Goal: Task Accomplishment & Management: Complete application form

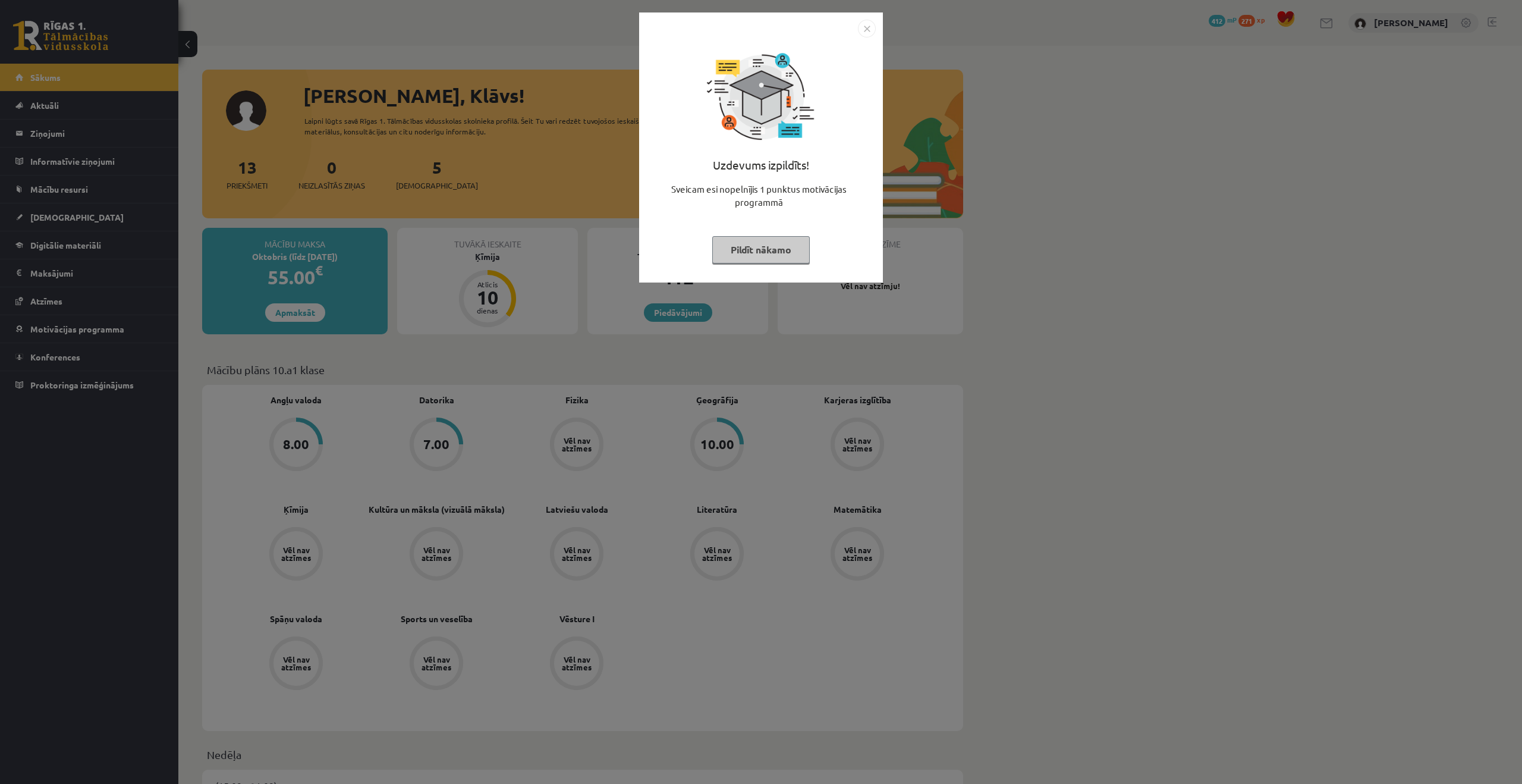
click at [870, 28] on img "Close" at bounding box center [867, 28] width 18 height 18
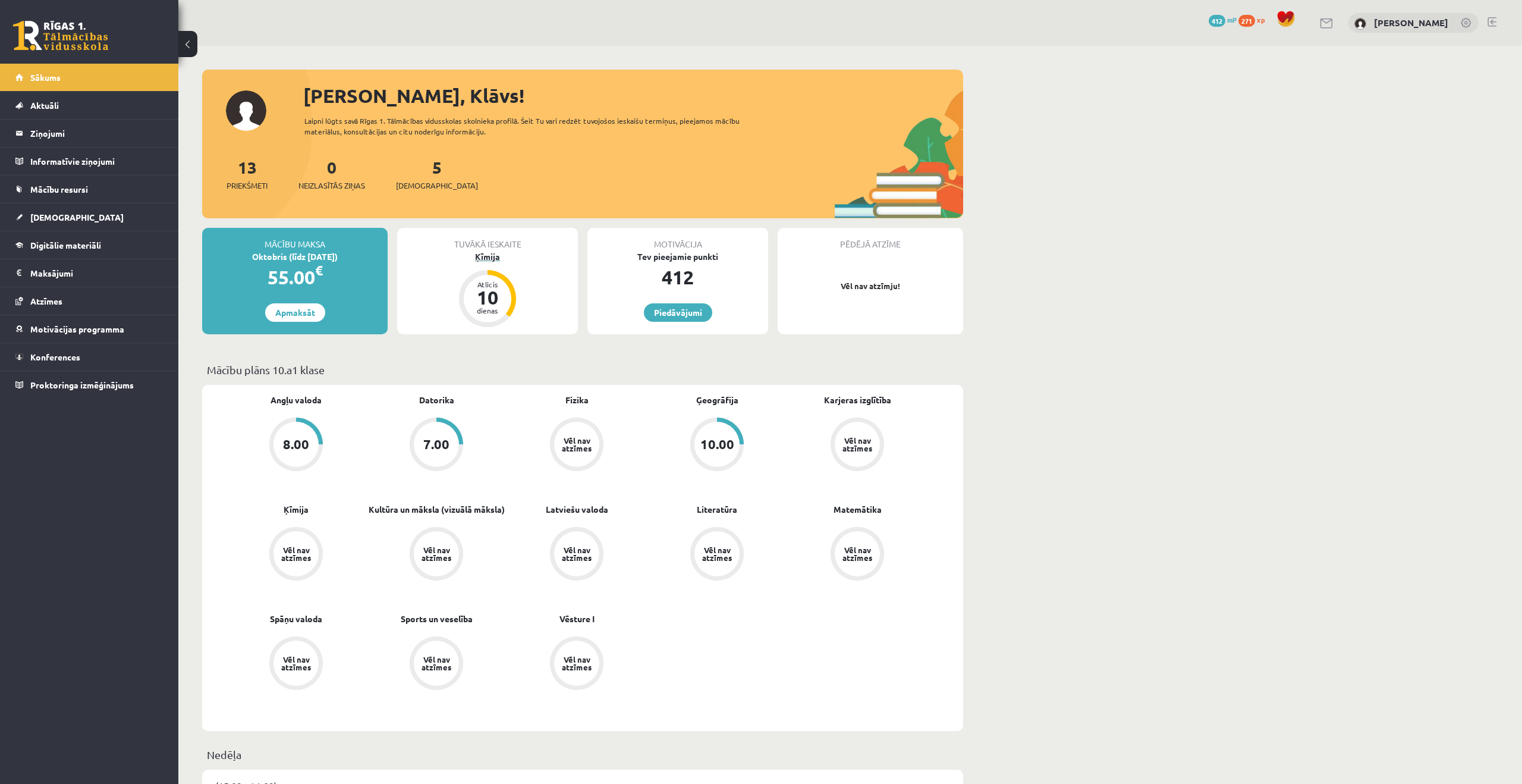
click at [491, 252] on div "Ķīmija" at bounding box center [487, 256] width 181 height 12
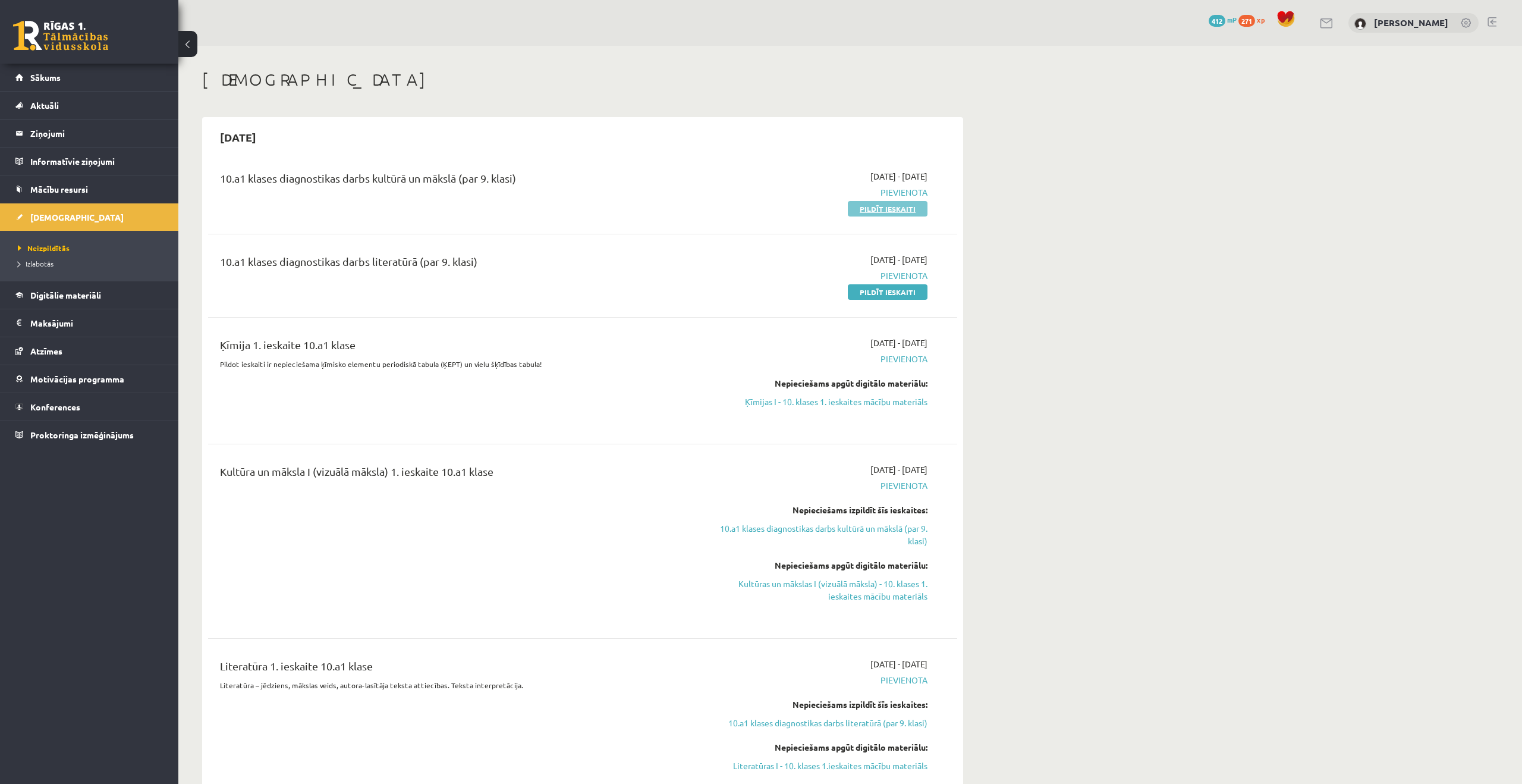
click at [897, 206] on link "Pildīt ieskaiti" at bounding box center [888, 209] width 80 height 16
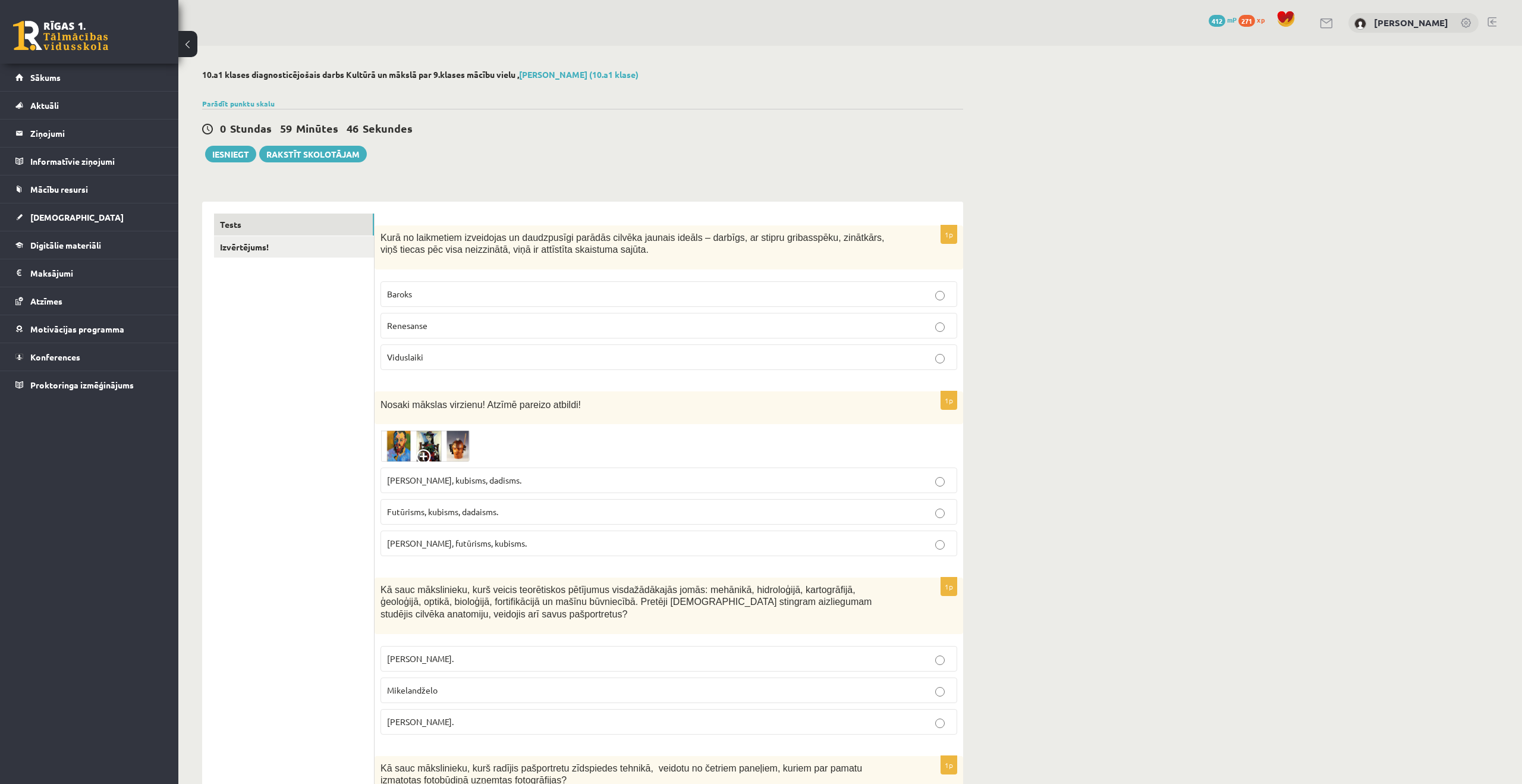
click at [495, 320] on p "Renesanse" at bounding box center [668, 325] width 563 height 12
click at [453, 434] on img at bounding box center [425, 445] width 89 height 32
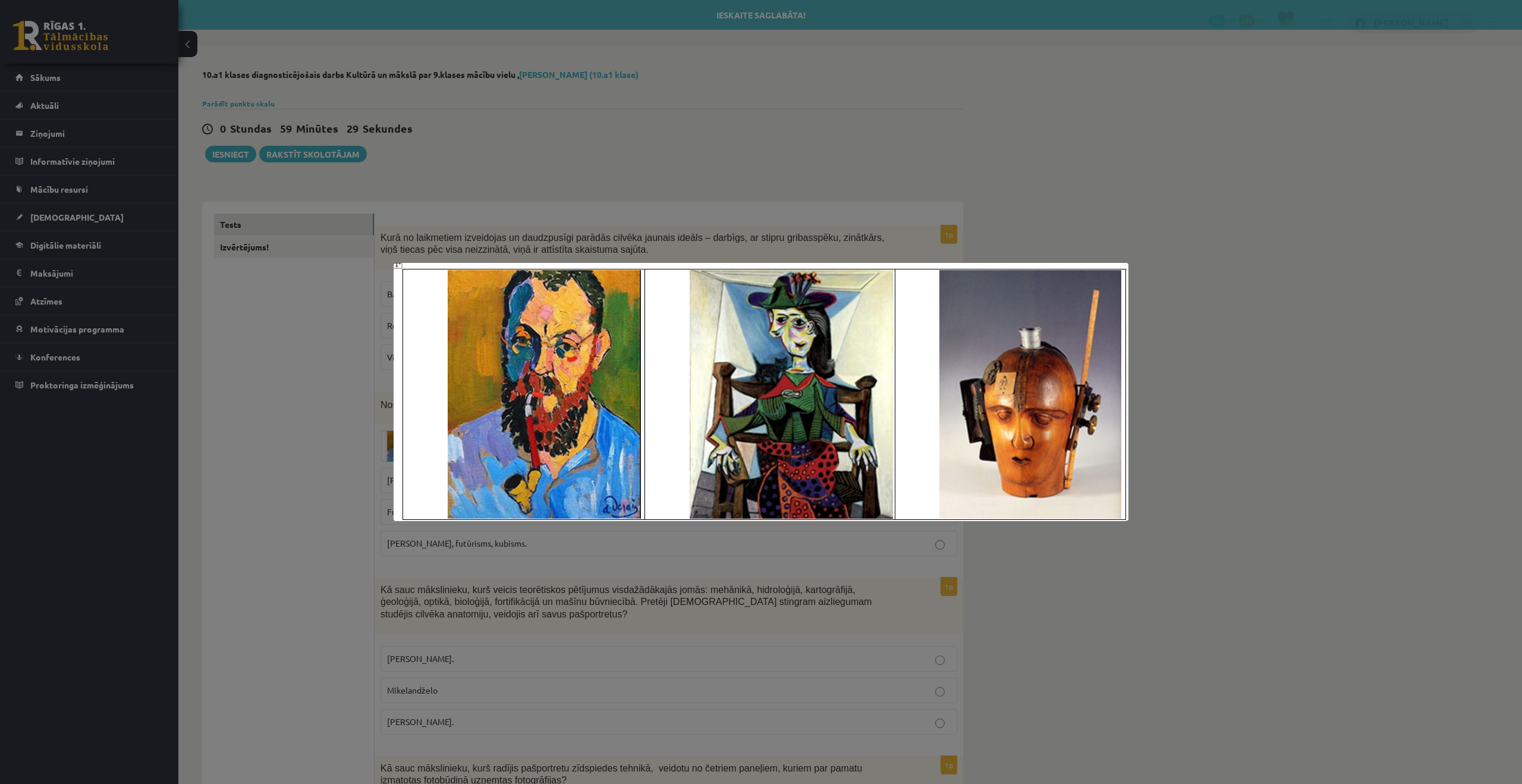
click at [1149, 542] on div at bounding box center [761, 392] width 1522 height 784
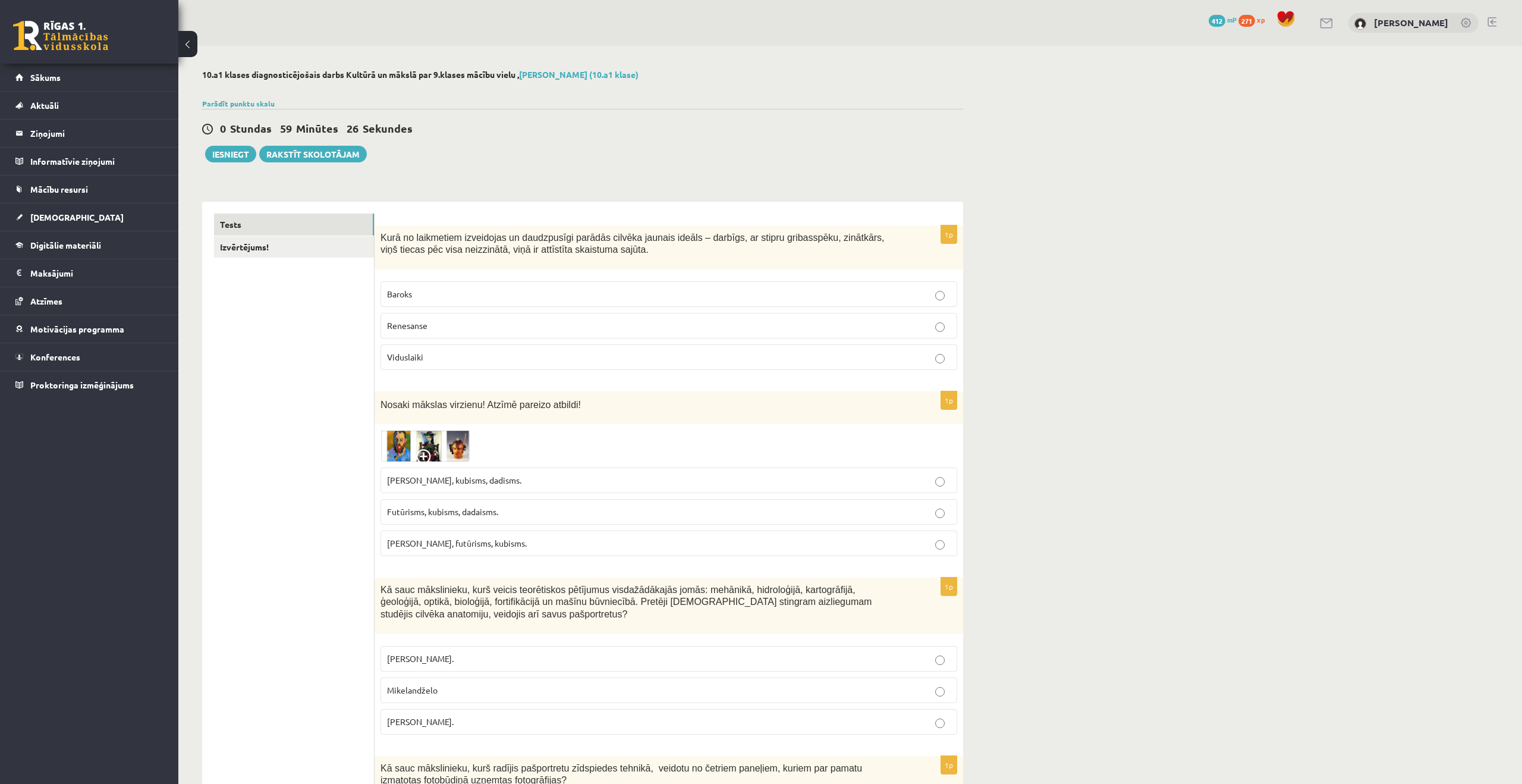
click at [417, 437] on img at bounding box center [425, 445] width 89 height 32
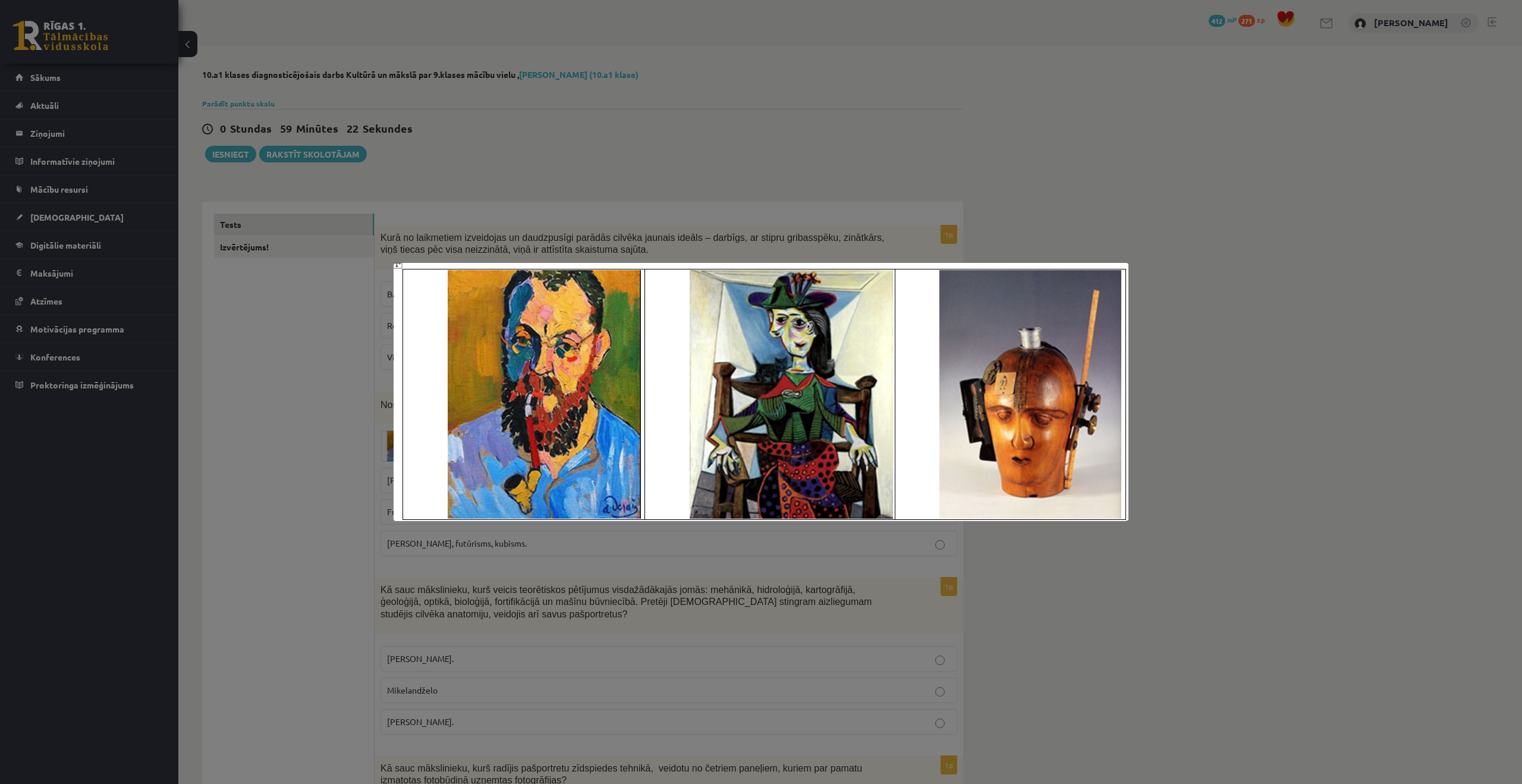
click at [1216, 685] on div at bounding box center [761, 392] width 1522 height 784
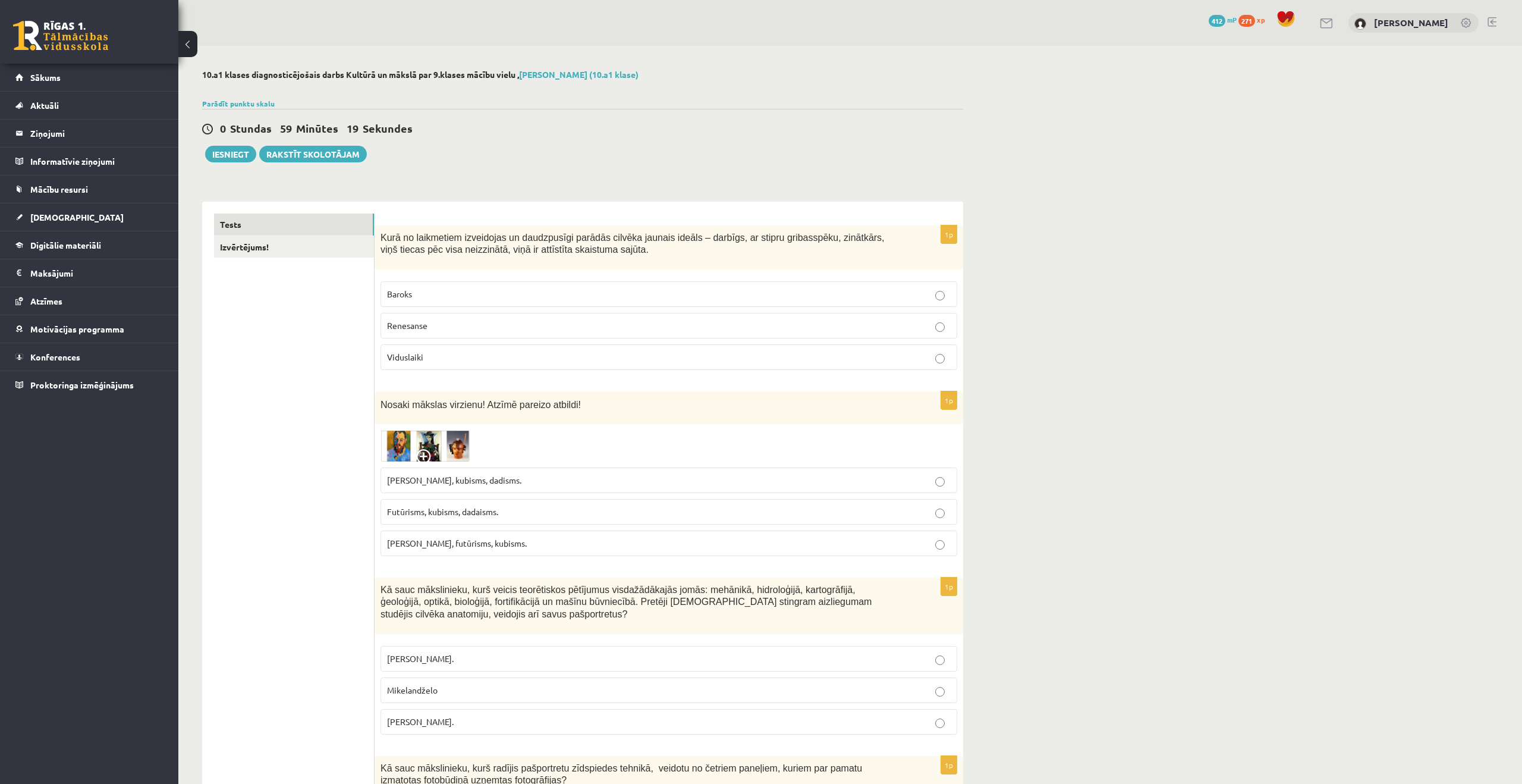
click at [493, 450] on div at bounding box center [669, 445] width 577 height 32
click at [461, 444] on img at bounding box center [425, 445] width 89 height 32
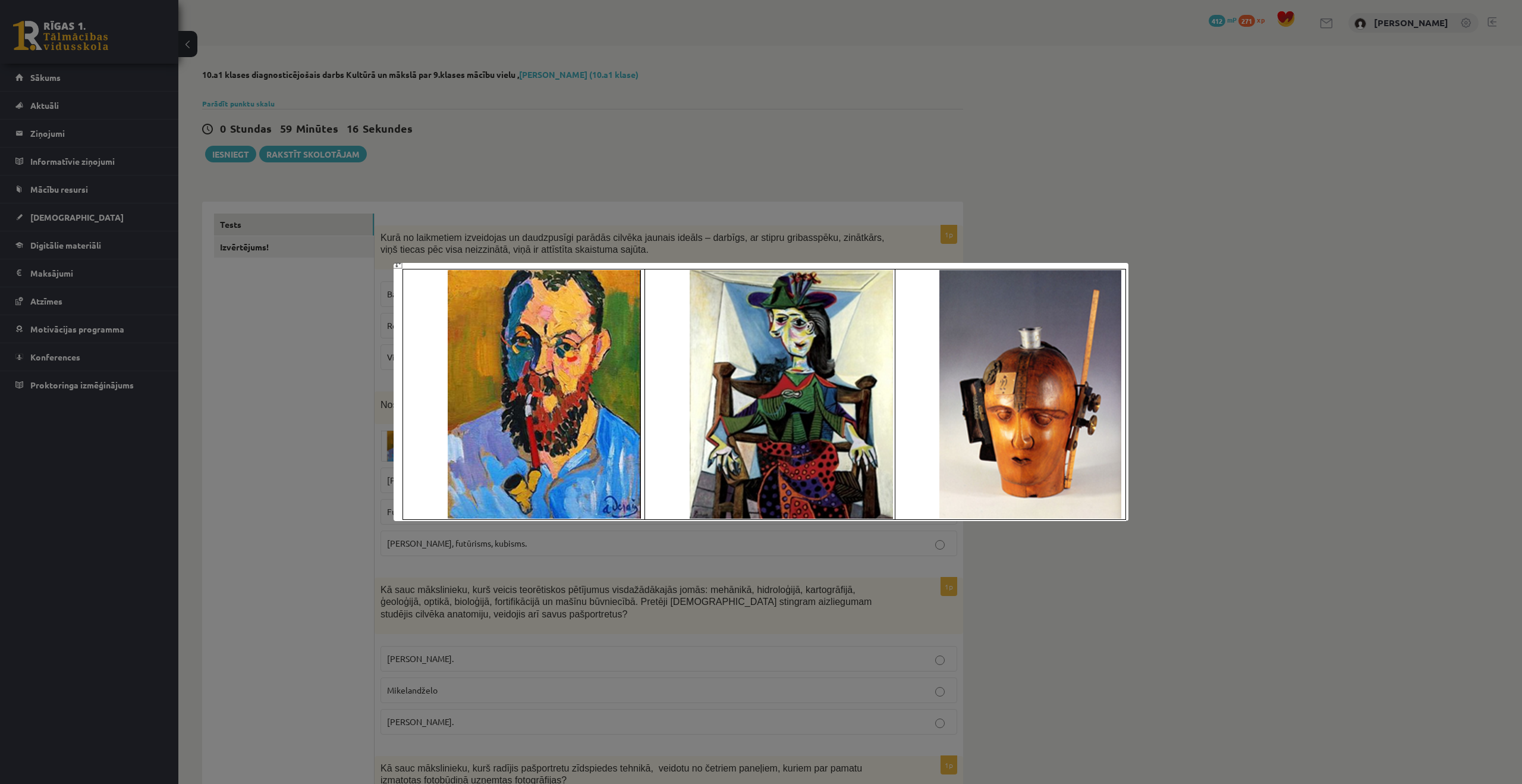
drag, startPoint x: 1073, startPoint y: 588, endPoint x: 1032, endPoint y: 583, distance: 41.3
click at [1073, 588] on div at bounding box center [761, 392] width 1522 height 784
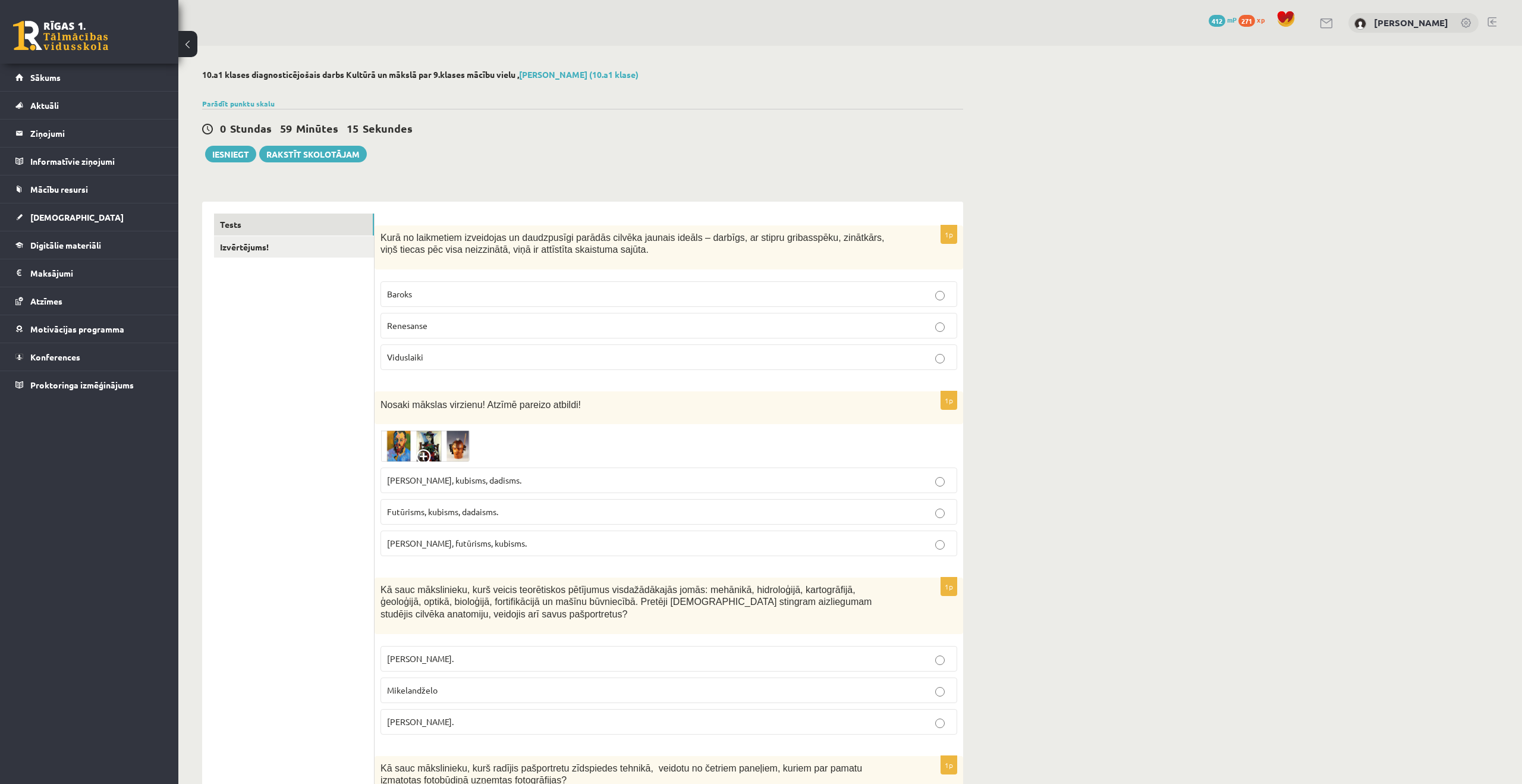
click at [653, 476] on p "Fovisms, kubisms, dadisms." at bounding box center [668, 480] width 563 height 12
click at [504, 715] on p "Leonardo da Vinči." at bounding box center [668, 721] width 563 height 12
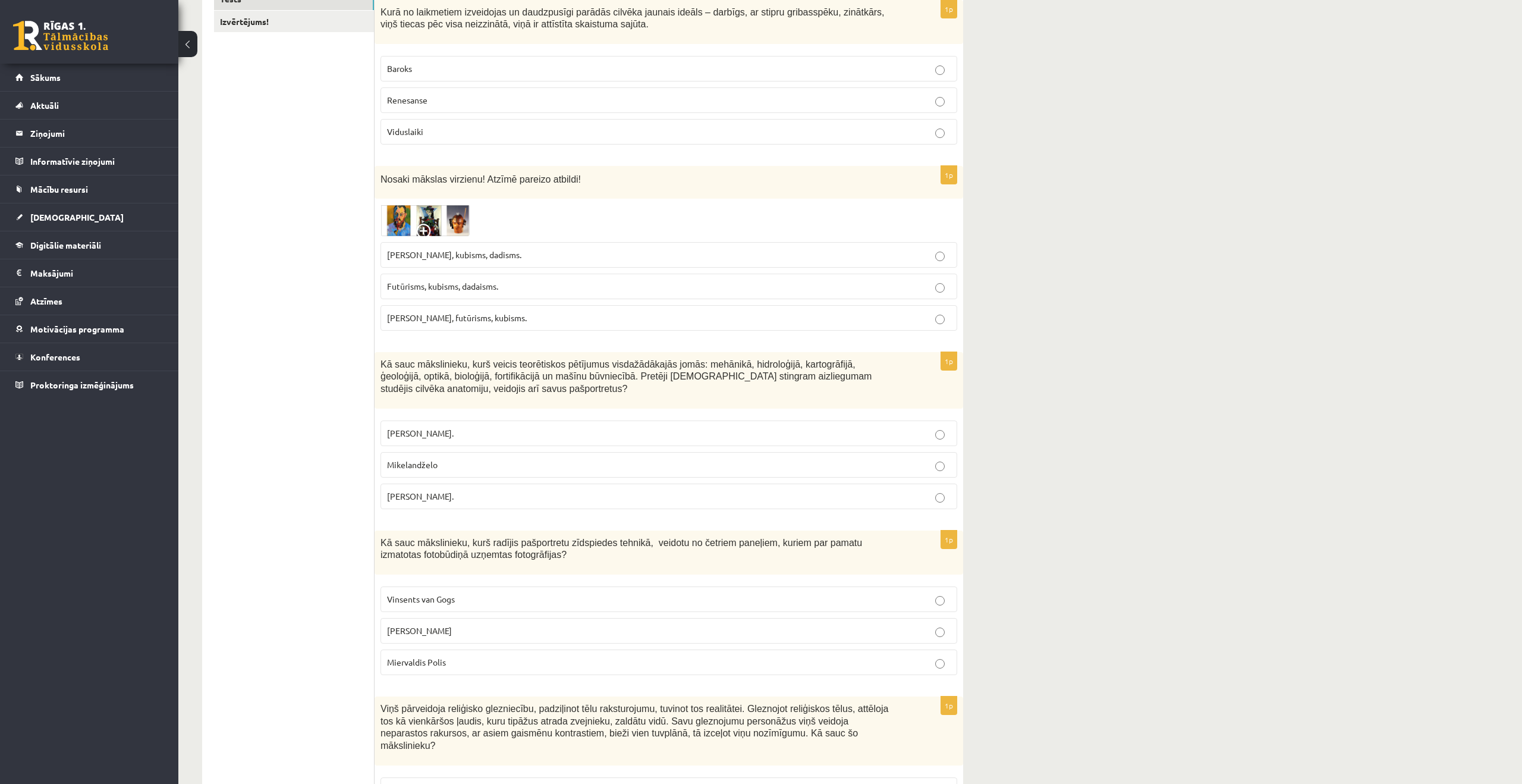
scroll to position [227, 0]
click at [537, 562] on div "Kā sauc mākslinieku, kurš radījis pašportretu zīdspiedes tehnikā, veidotu no če…" at bounding box center [669, 551] width 588 height 45
click at [539, 558] on span "Kā sauc mākslinieku, kurš radījis pašportretu zīdspiedes tehnikā, veidotu no če…" at bounding box center [621, 546] width 482 height 22
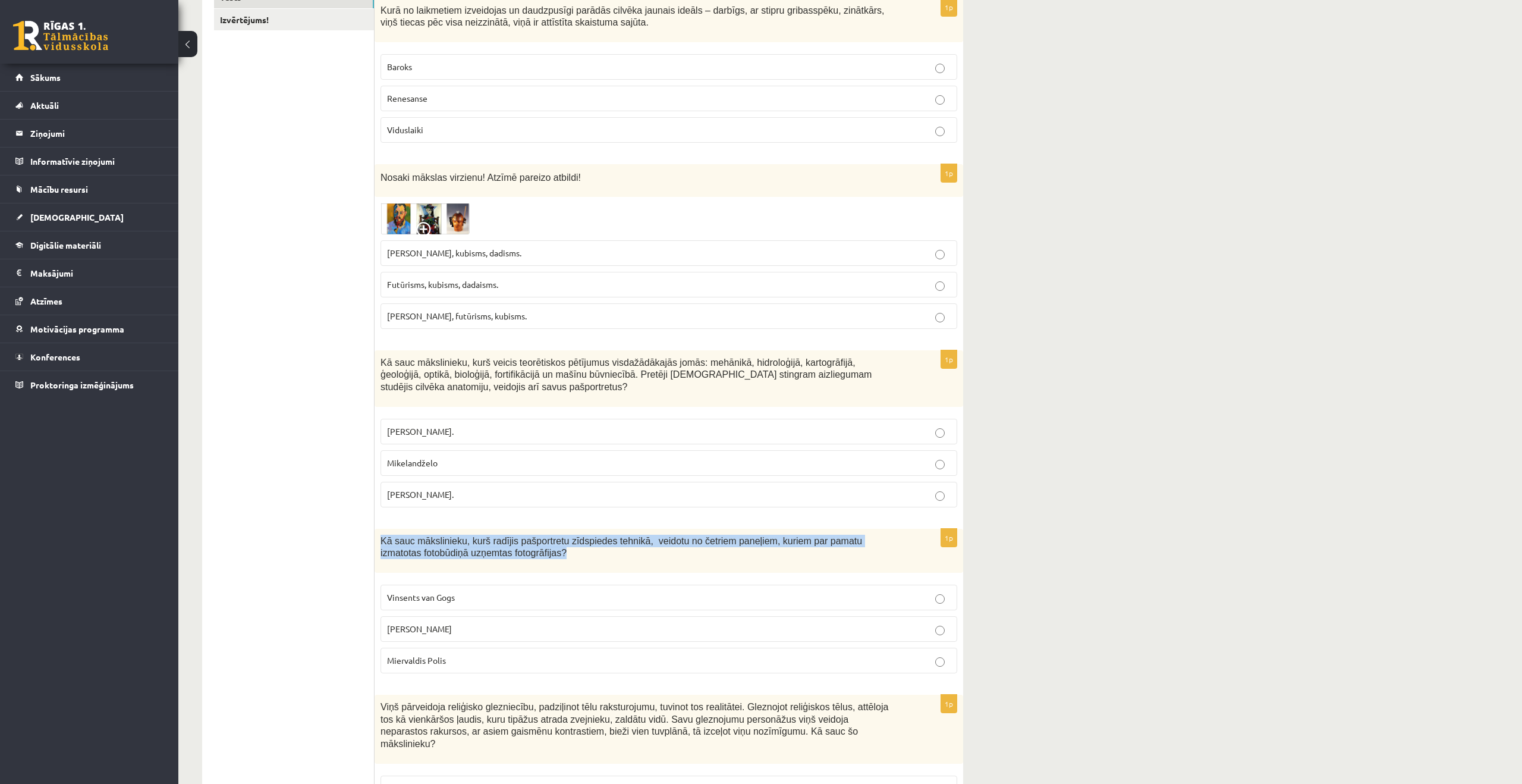
click at [539, 558] on span "Kā sauc mākslinieku, kurš radījis pašportretu zīdspiedes tehnikā, veidotu no če…" at bounding box center [621, 546] width 482 height 22
click at [539, 557] on span "Kā sauc mākslinieku, kurš radījis pašportretu zīdspiedes tehnikā, veidotu no če…" at bounding box center [621, 546] width 482 height 22
copy div "Kā sauc mākslinieku, kurš radījis pašportretu zīdspiedes tehnikā, veidotu no če…"
drag, startPoint x: 348, startPoint y: 341, endPoint x: 346, endPoint y: 327, distance: 14.1
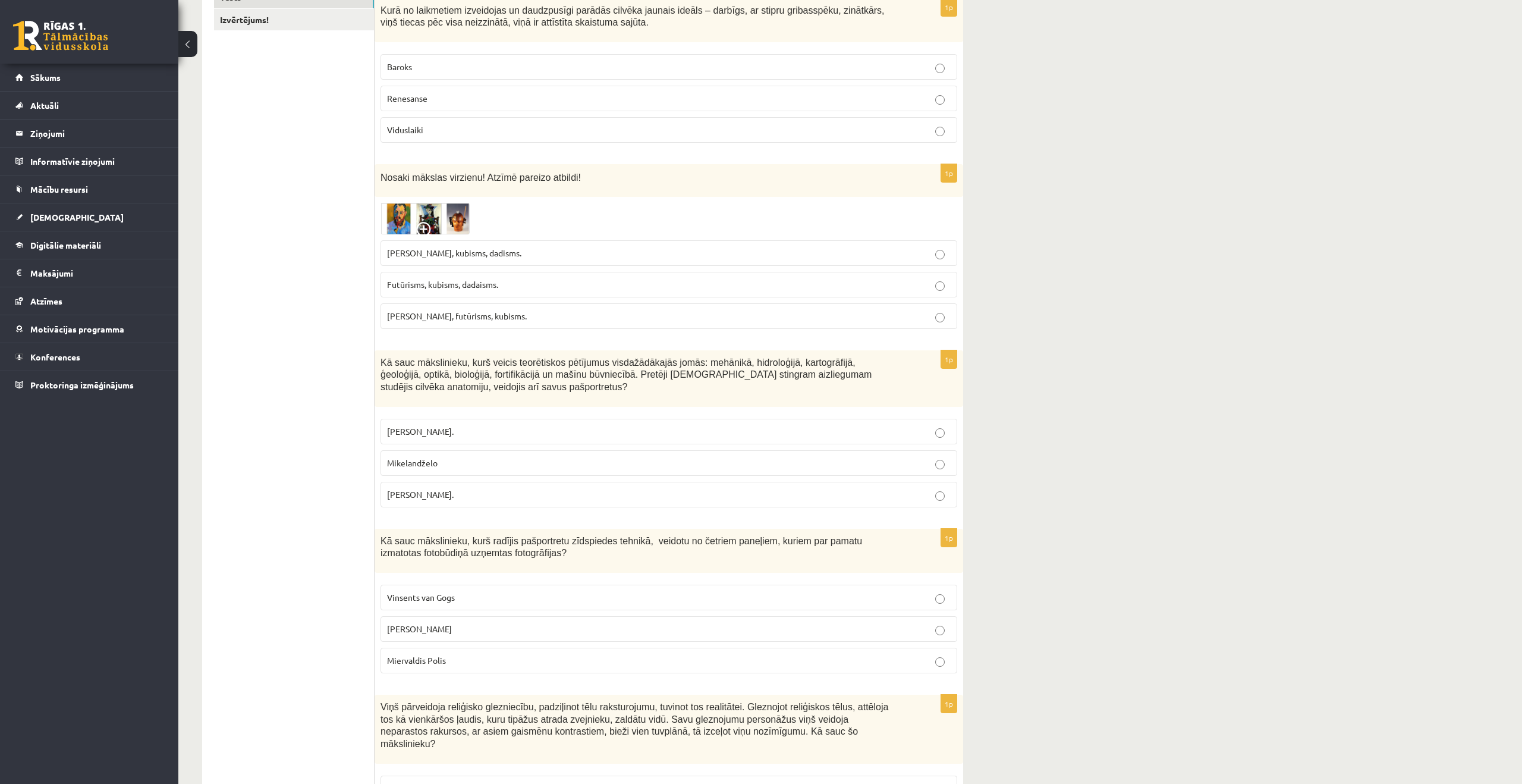
click at [489, 635] on p "Endijs Vorhols" at bounding box center [668, 628] width 563 height 12
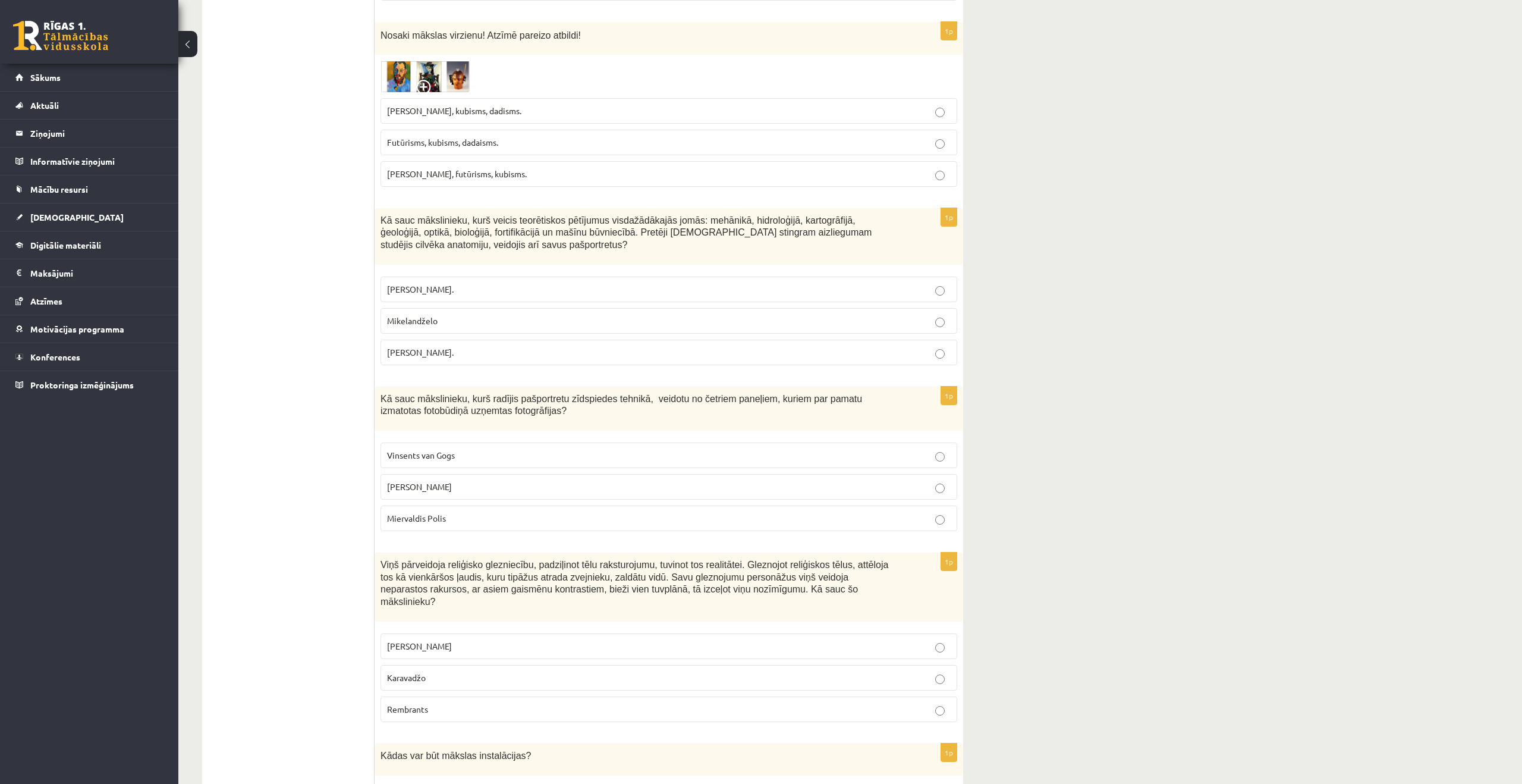
scroll to position [368, 0]
click at [513, 590] on span "Viņš pārveidoja reliģisko glezniecību, padziļinot tēlu raksturojumu, tuvinot to…" at bounding box center [634, 584] width 508 height 47
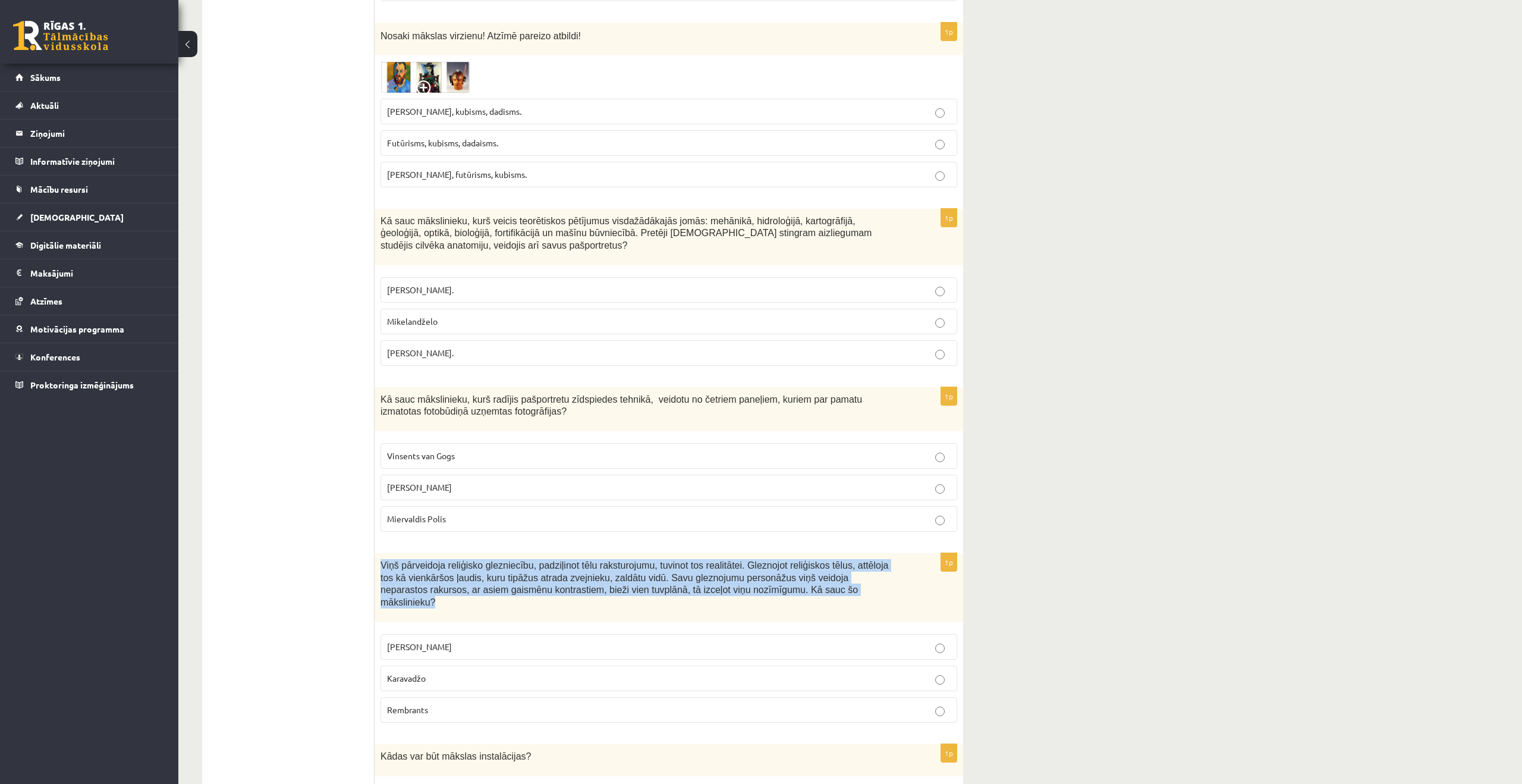
click at [513, 590] on span "Viņš pārveidoja reliģisko glezniecību, padziļinot tēlu raksturojumu, tuvinot to…" at bounding box center [634, 584] width 508 height 47
copy div "Viņš pārveidoja reliģisko glezniecību, padziļinot tēlu raksturojumu, tuvinot to…"
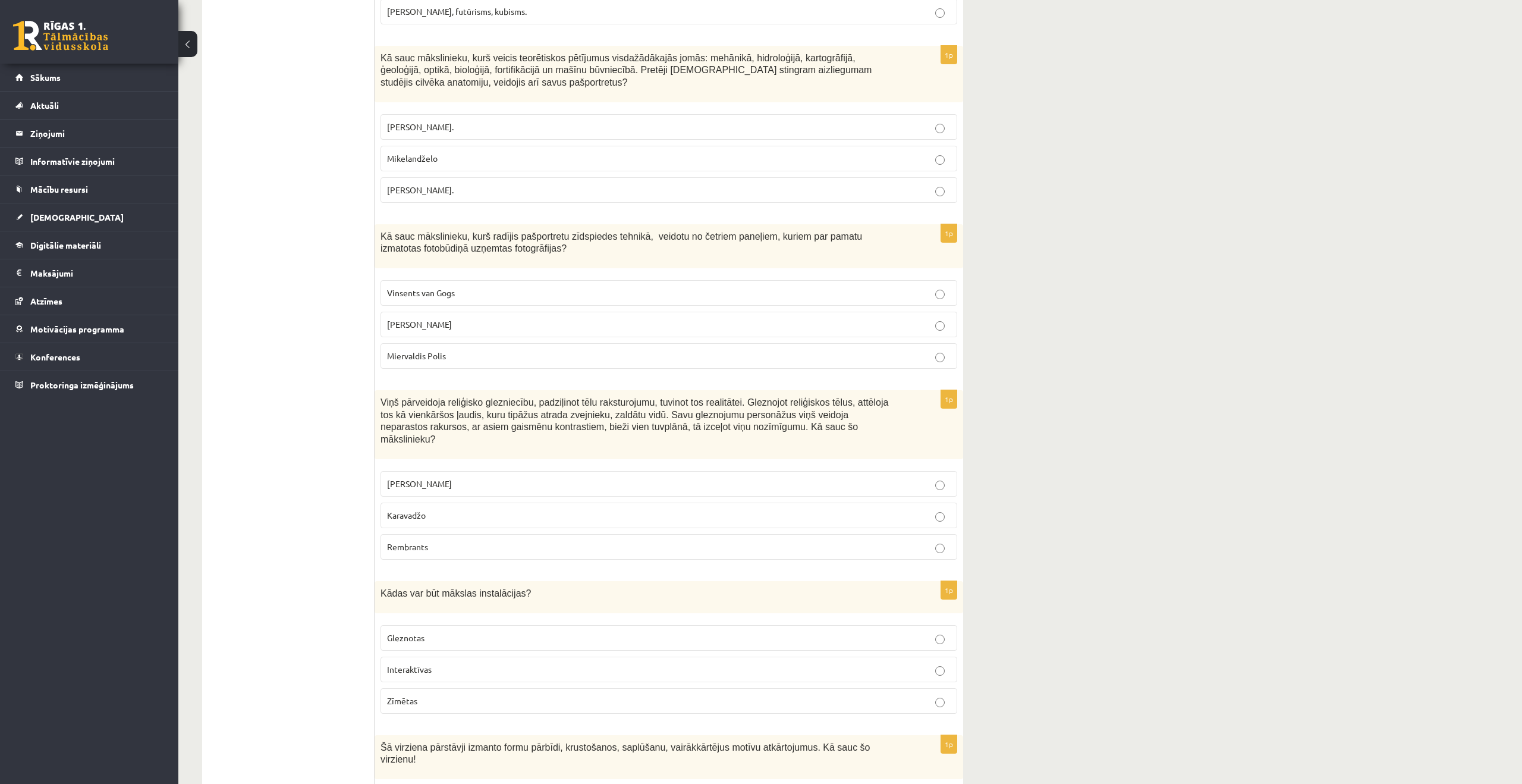
scroll to position [534, 0]
click at [524, 510] on p "Karavadžo" at bounding box center [668, 511] width 563 height 12
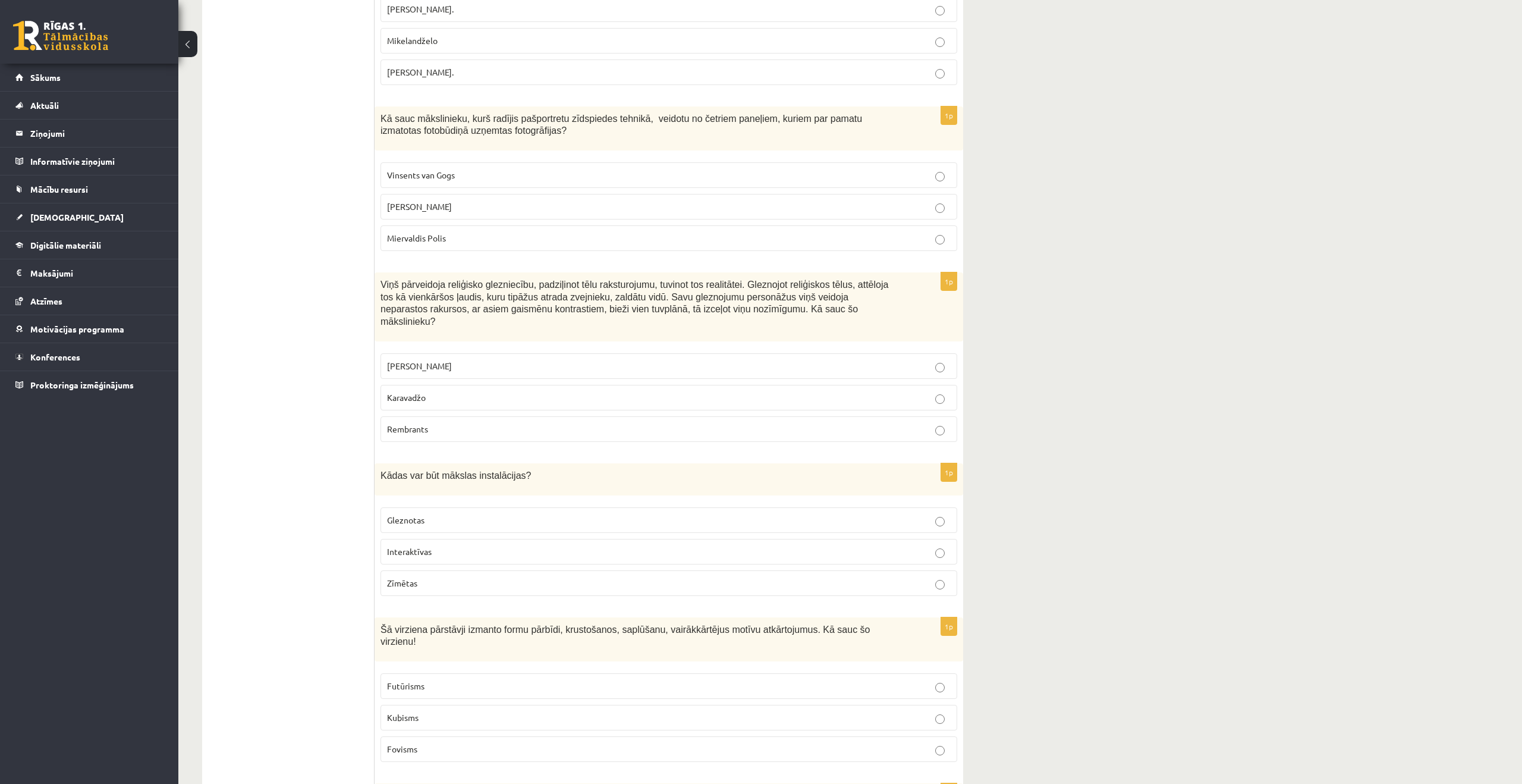
scroll to position [653, 0]
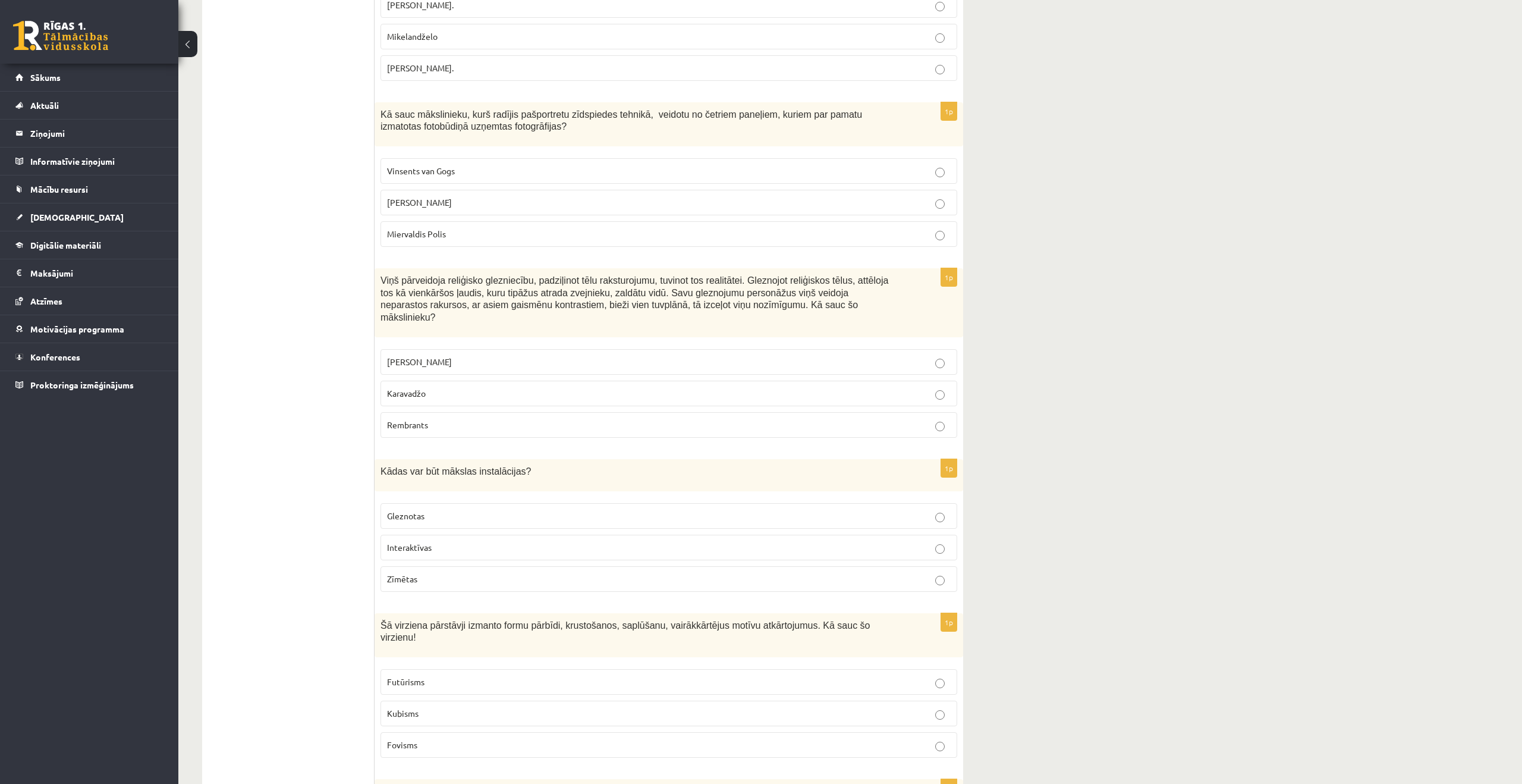
click at [548, 552] on p "Interaktīvas" at bounding box center [668, 546] width 563 height 12
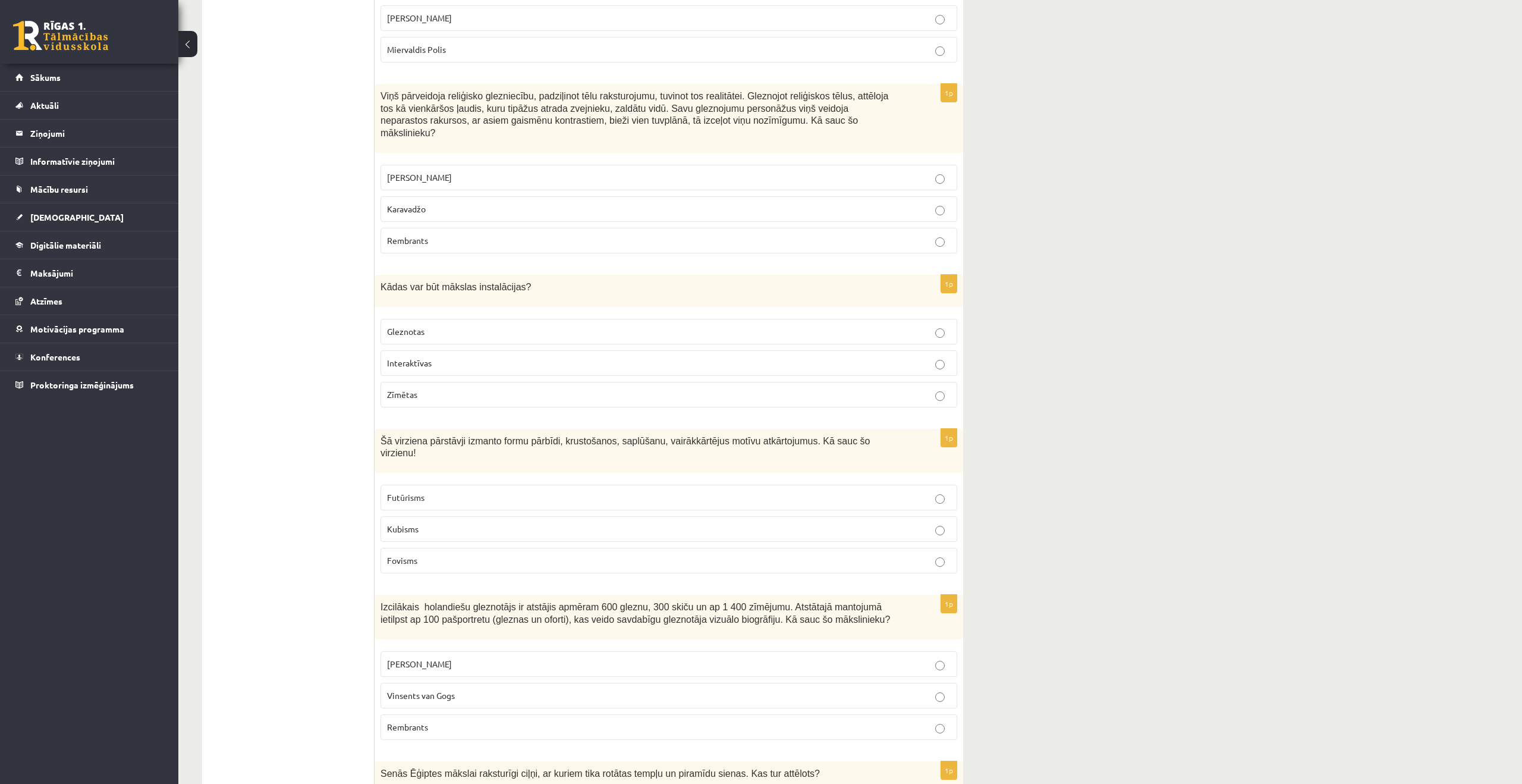
scroll to position [875, 0]
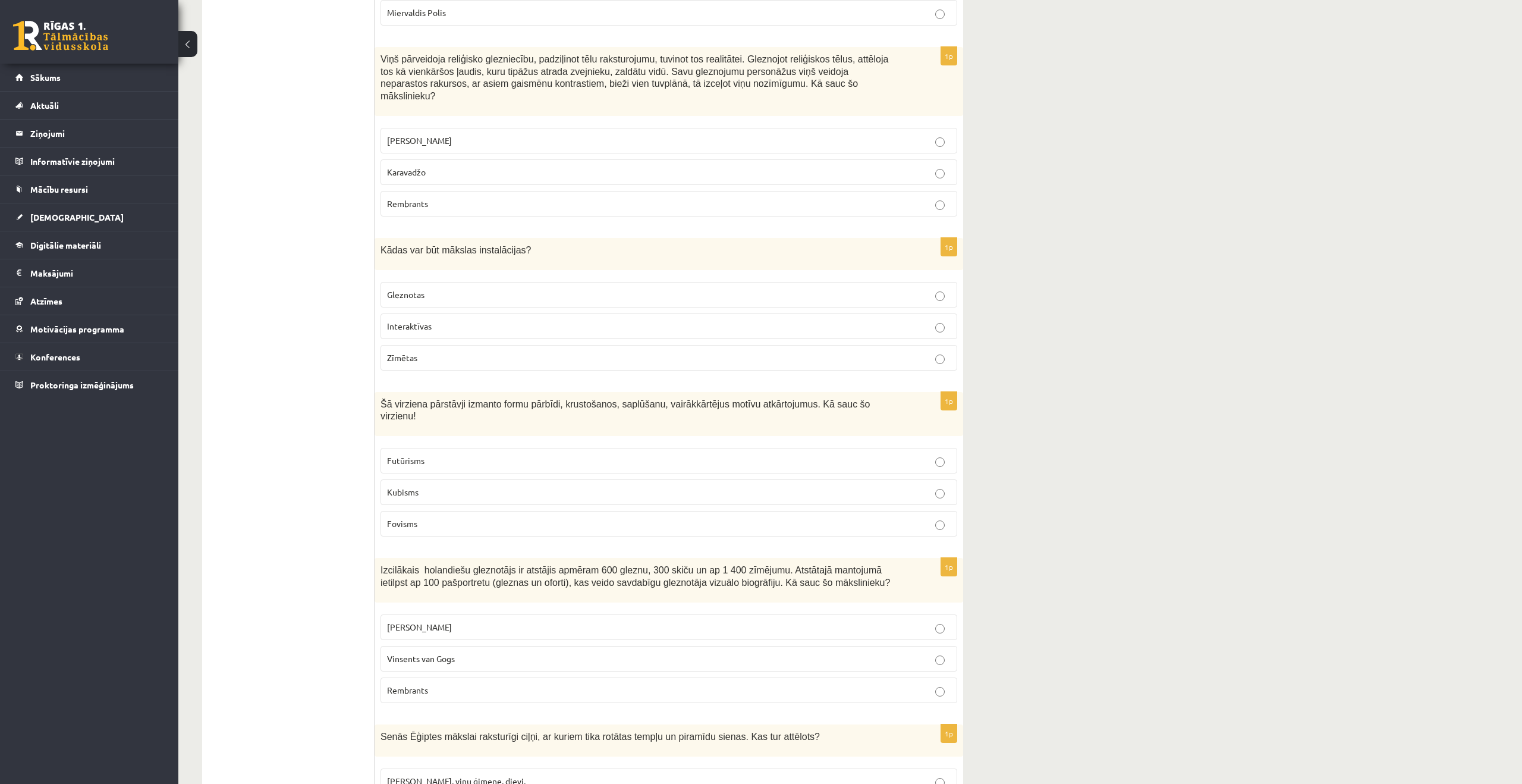
click at [581, 493] on p "Kubisms" at bounding box center [668, 492] width 563 height 12
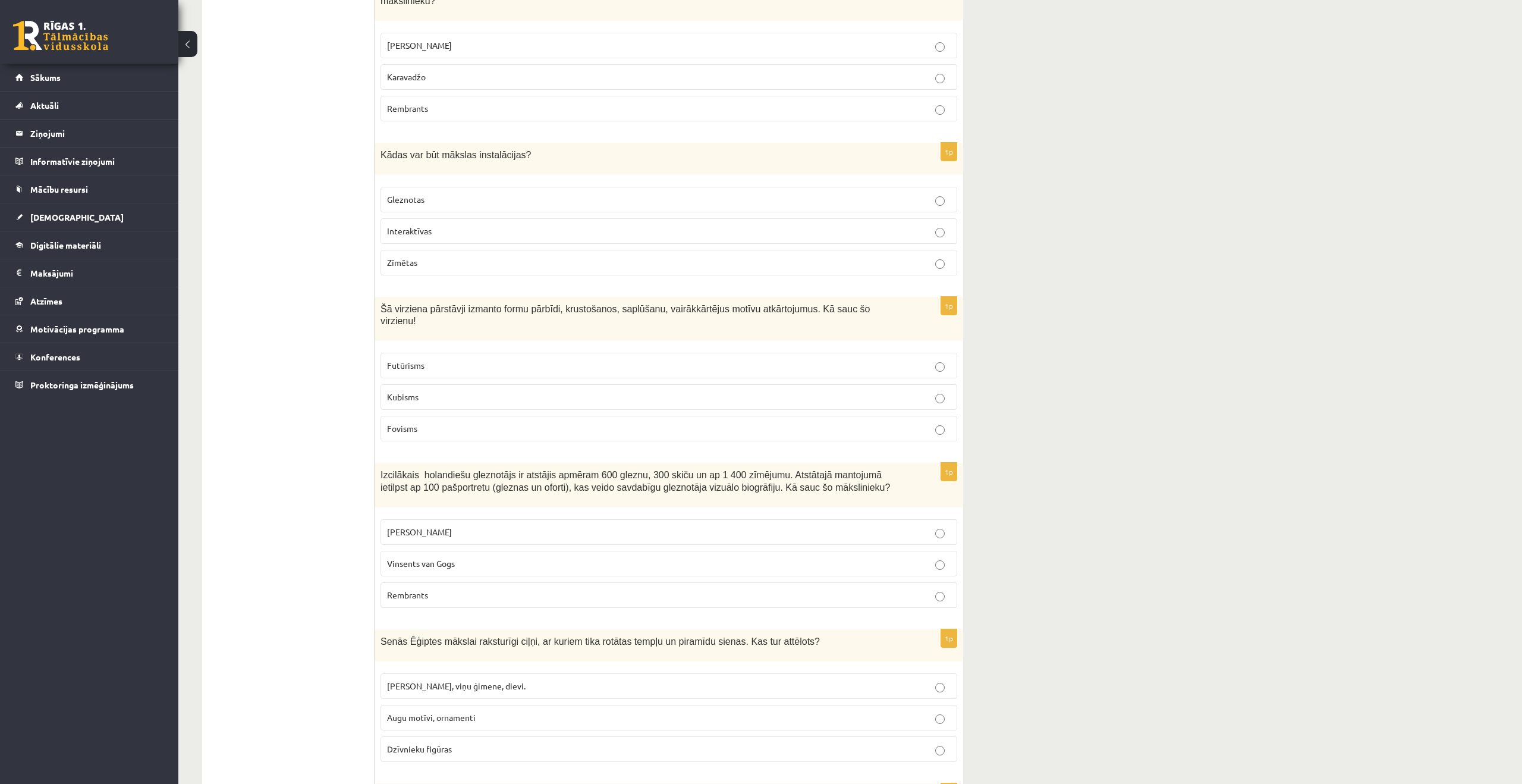
scroll to position [973, 0]
click at [753, 487] on span "Izcilākais holandiešu gleznotājs ir atstājis apmēram 600 gleznu, 300 skiču un a…" at bounding box center [635, 477] width 509 height 22
click at [609, 592] on p "Rembrants" at bounding box center [668, 591] width 563 height 12
click at [596, 479] on span "Izcilākais holandiešu gleznotājs ir atstājis apmēram 600 gleznu, 300 skiču un a…" at bounding box center [635, 477] width 509 height 22
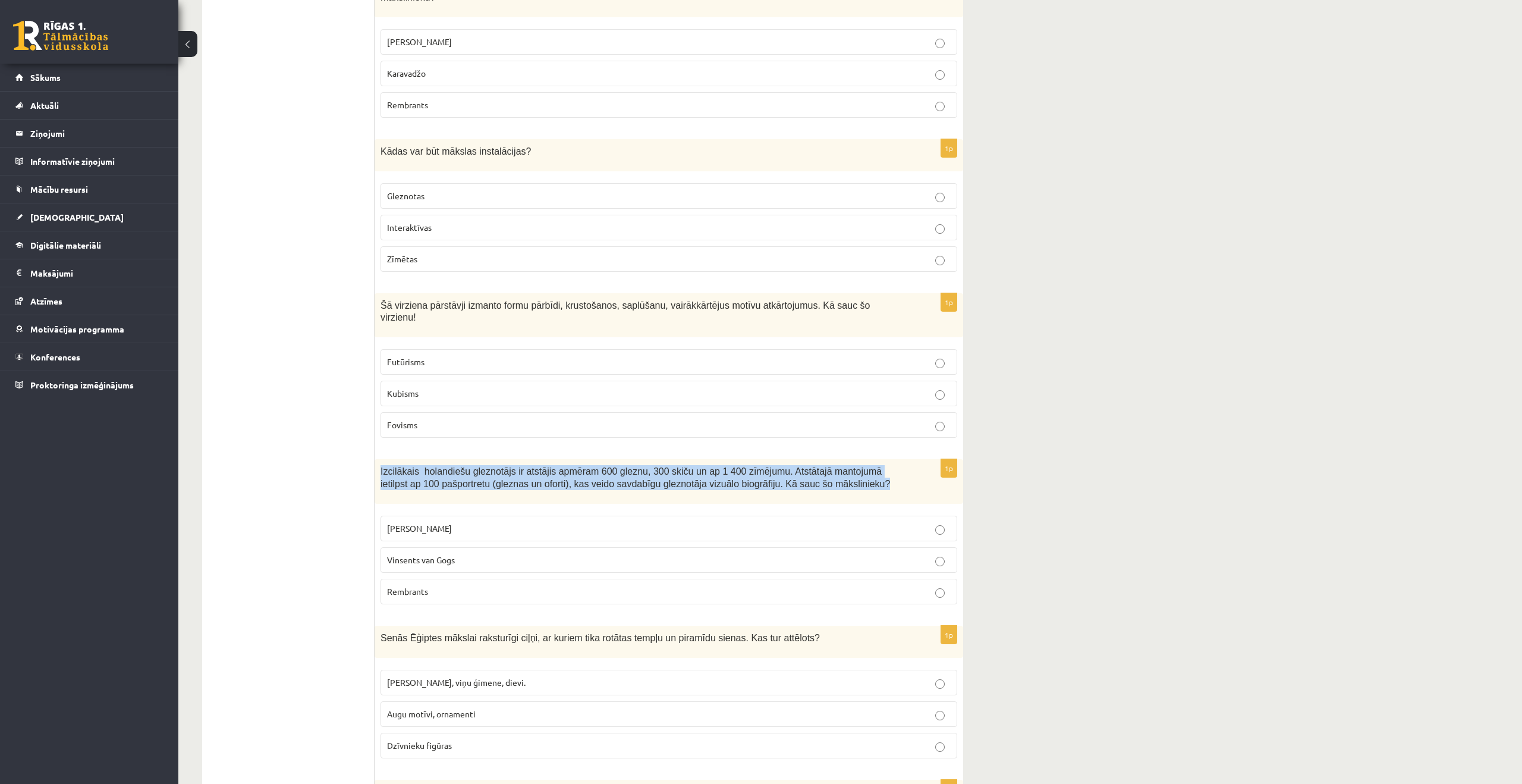
click at [596, 479] on span "Izcilākais holandiešu gleznotājs ir atstājis apmēram 600 gleznu, 300 skiču un a…" at bounding box center [635, 477] width 509 height 22
copy div "Izcilākais holandiešu gleznotājs ir atstājis apmēram 600 gleznu, 300 skiču un a…"
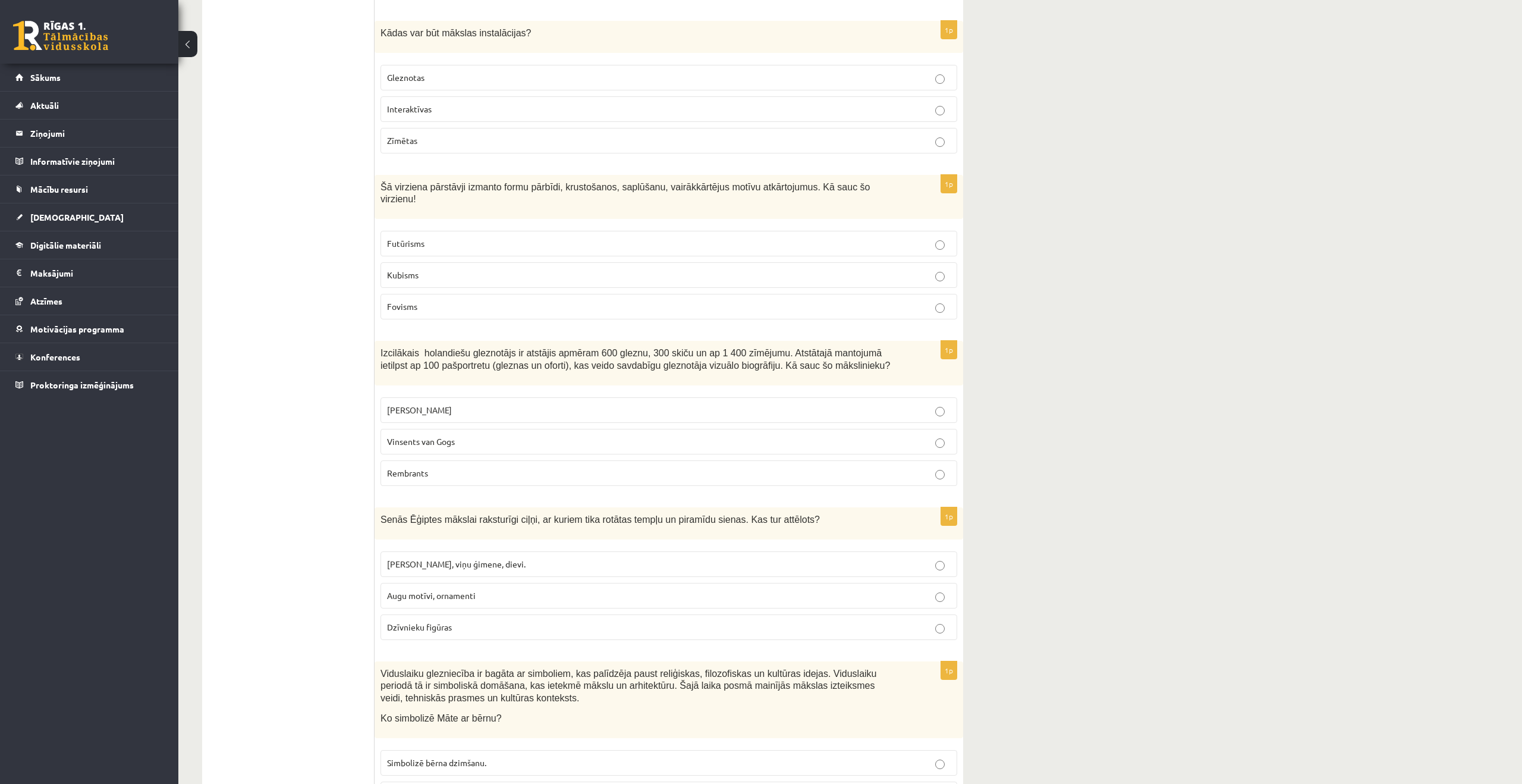
scroll to position [1092, 0]
click at [584, 561] on p "Faraoni, viņu ģimene, dievi." at bounding box center [668, 562] width 563 height 12
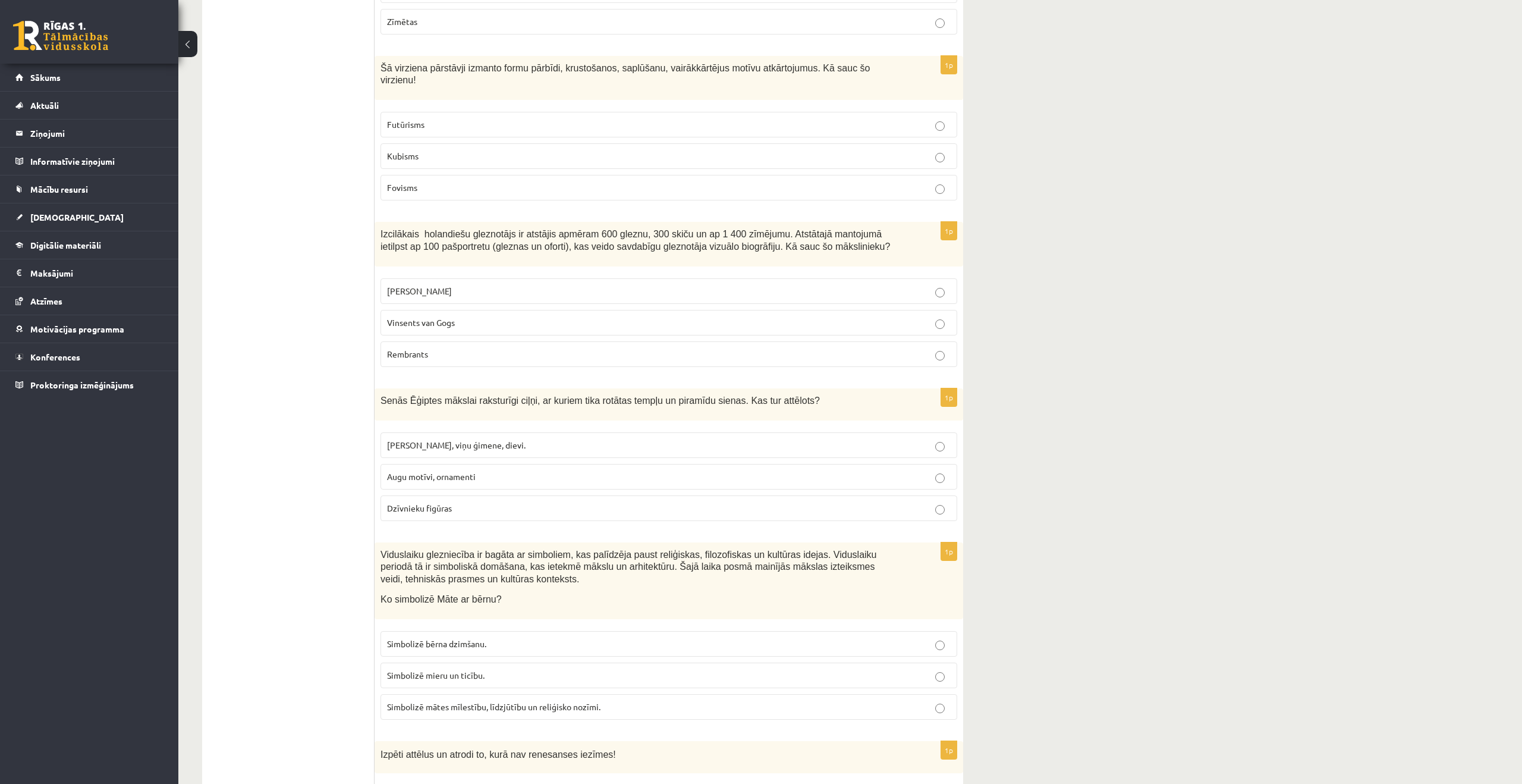
scroll to position [1212, 0]
click at [609, 714] on label "Simbolizē mātes mīlestību, līdzjūtību un reliģisko nozīmi." at bounding box center [669, 708] width 577 height 26
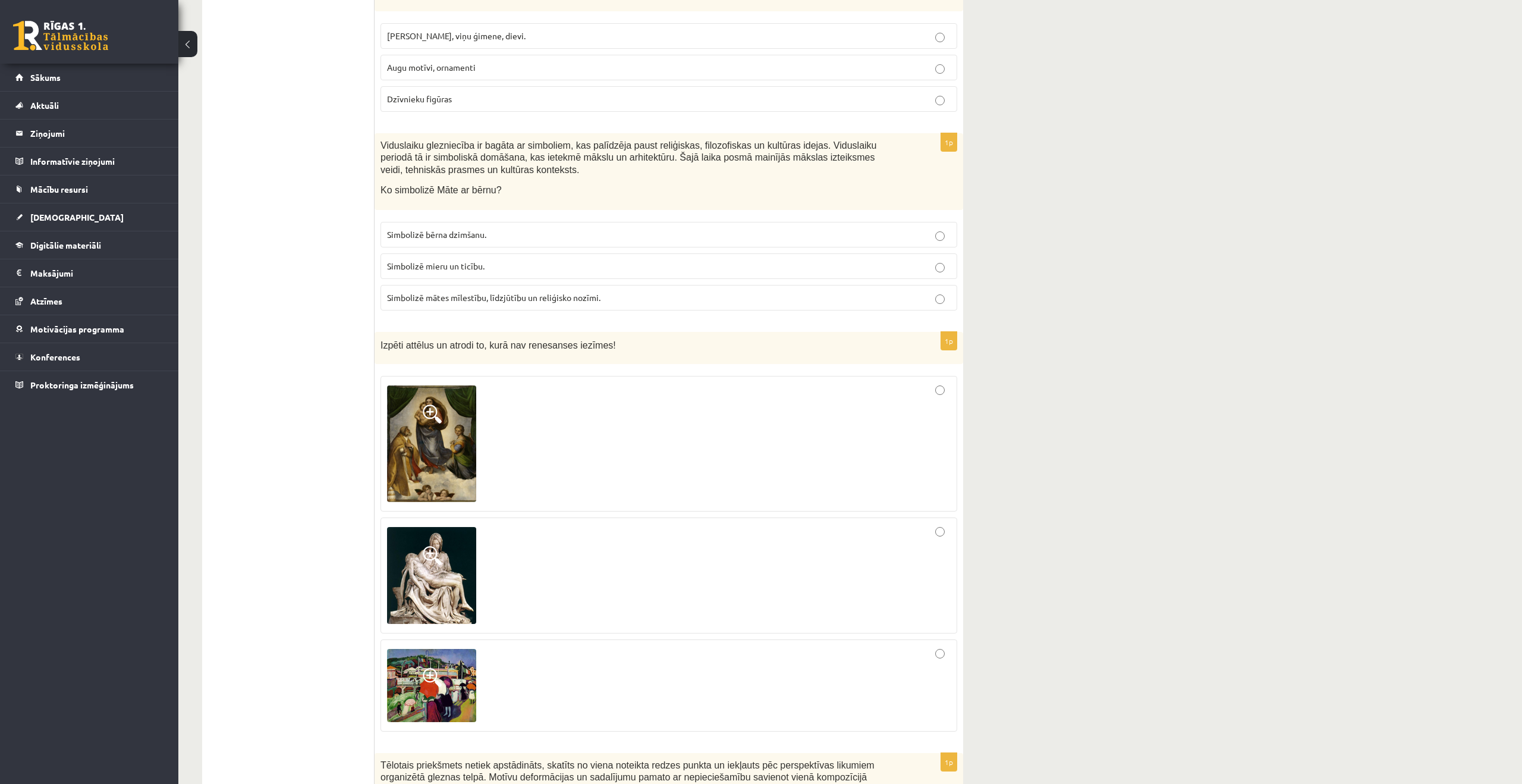
scroll to position [1623, 0]
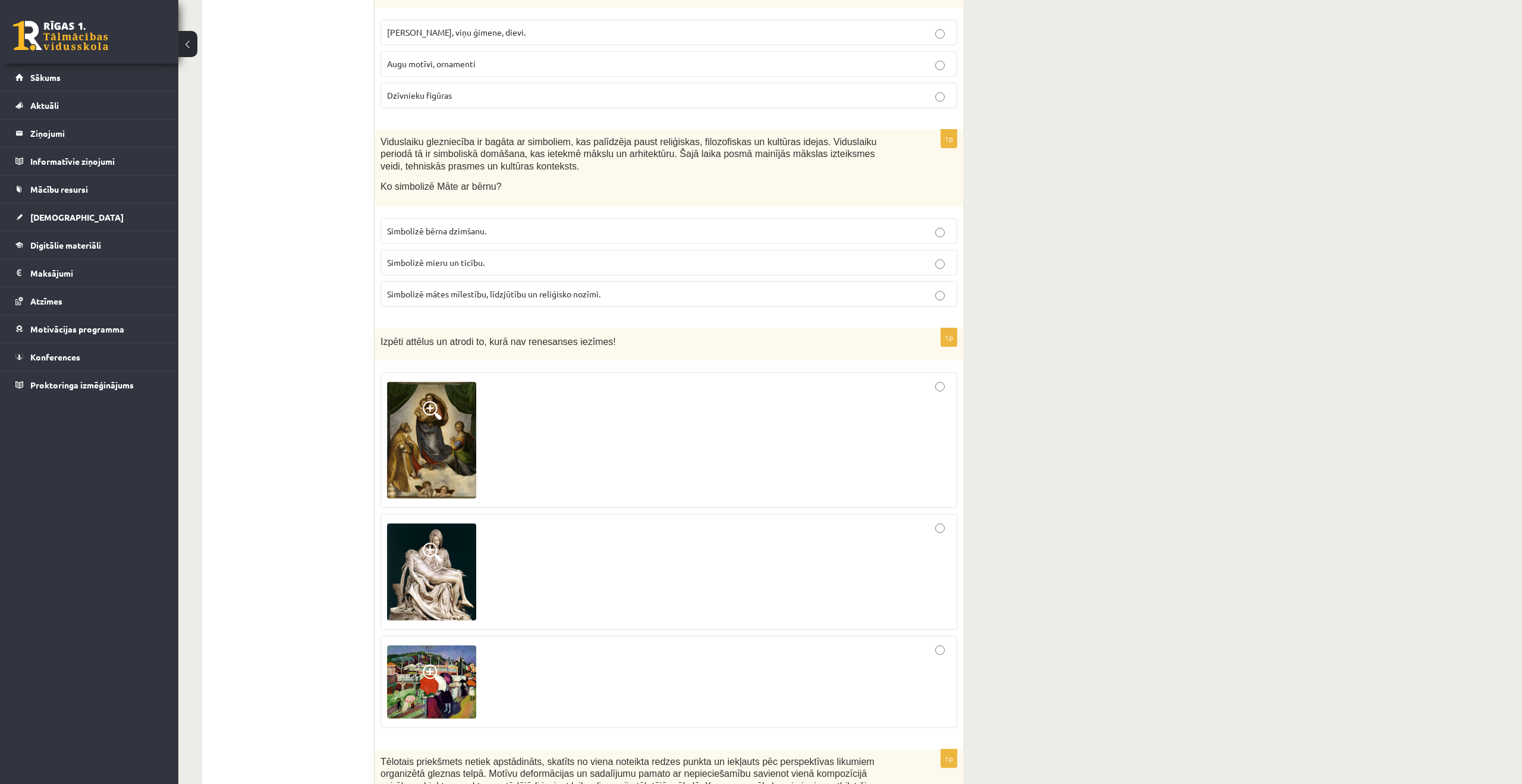
click at [459, 457] on img at bounding box center [432, 439] width 89 height 116
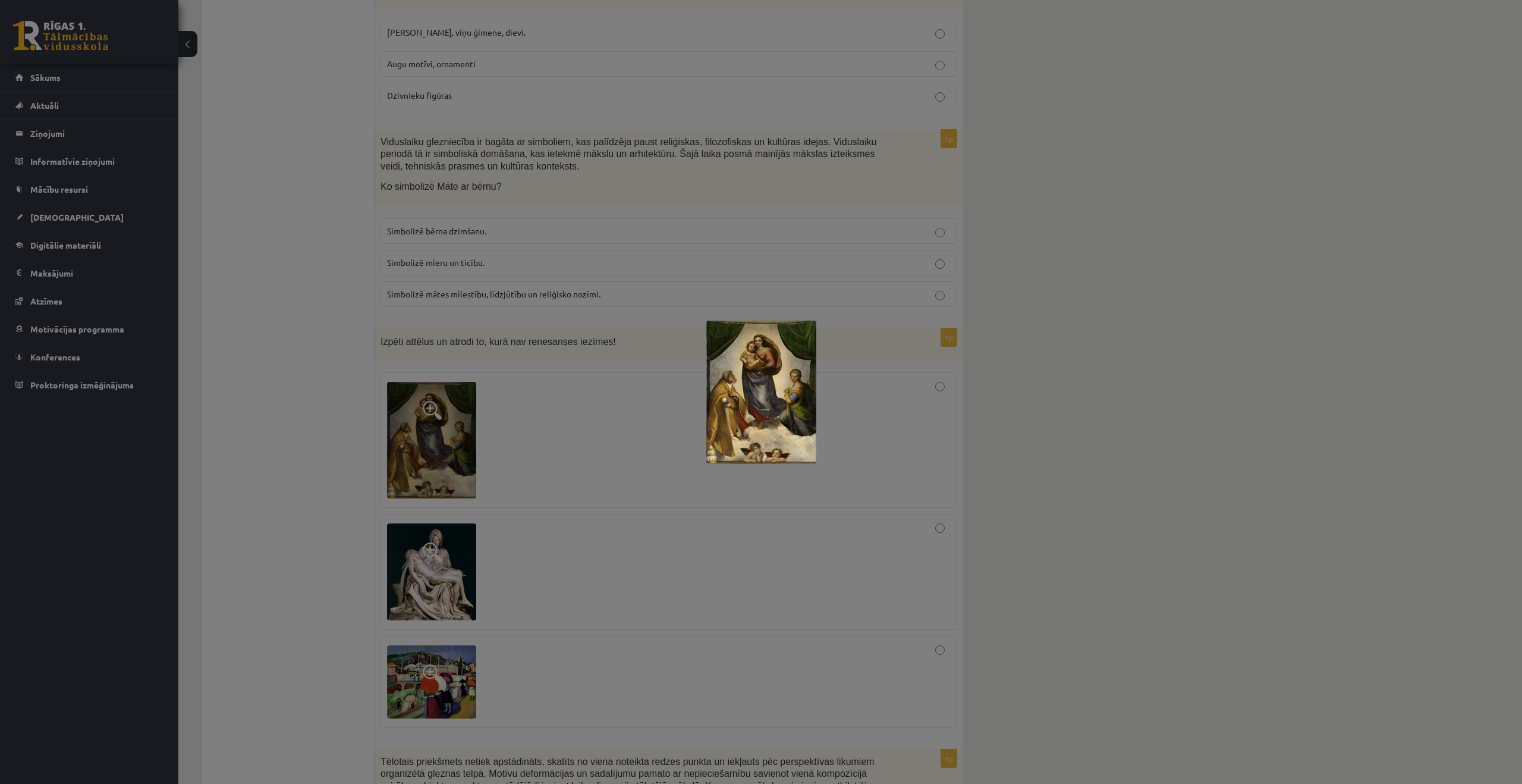
drag, startPoint x: 1230, startPoint y: 578, endPoint x: 1193, endPoint y: 577, distance: 37.0
click at [1227, 578] on div at bounding box center [761, 392] width 1522 height 784
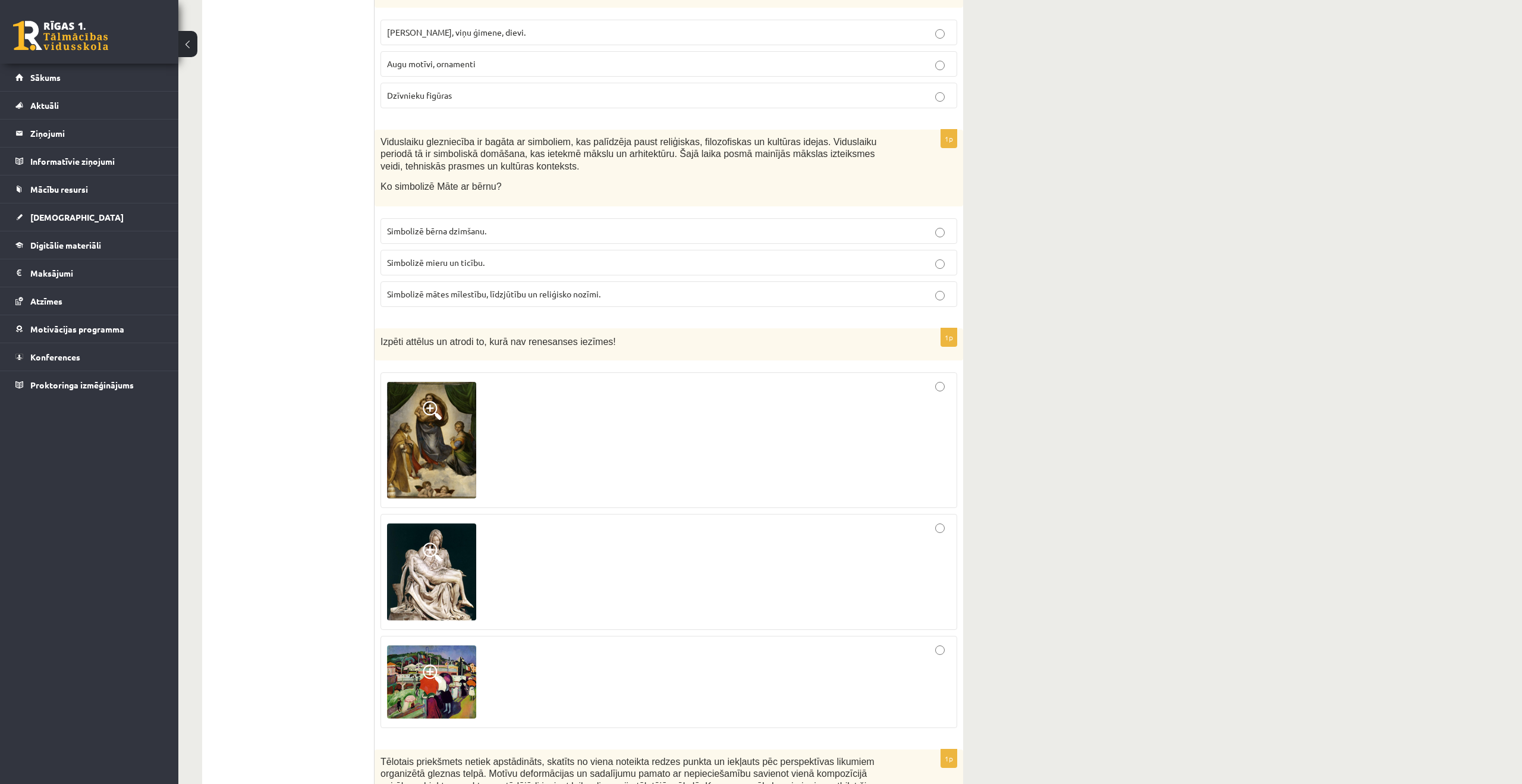
click at [455, 573] on img at bounding box center [432, 572] width 89 height 96
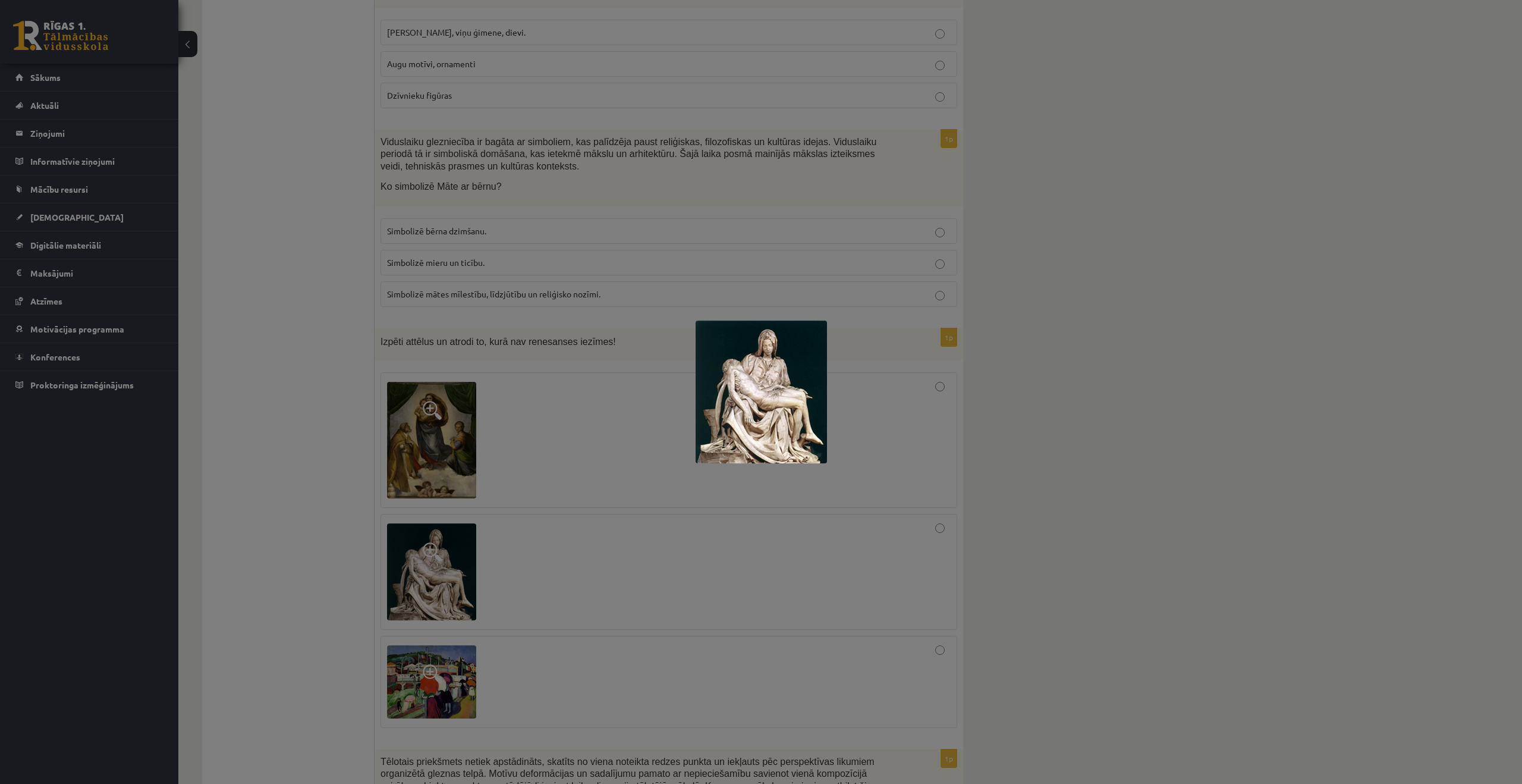
click at [1045, 601] on div at bounding box center [761, 392] width 1522 height 784
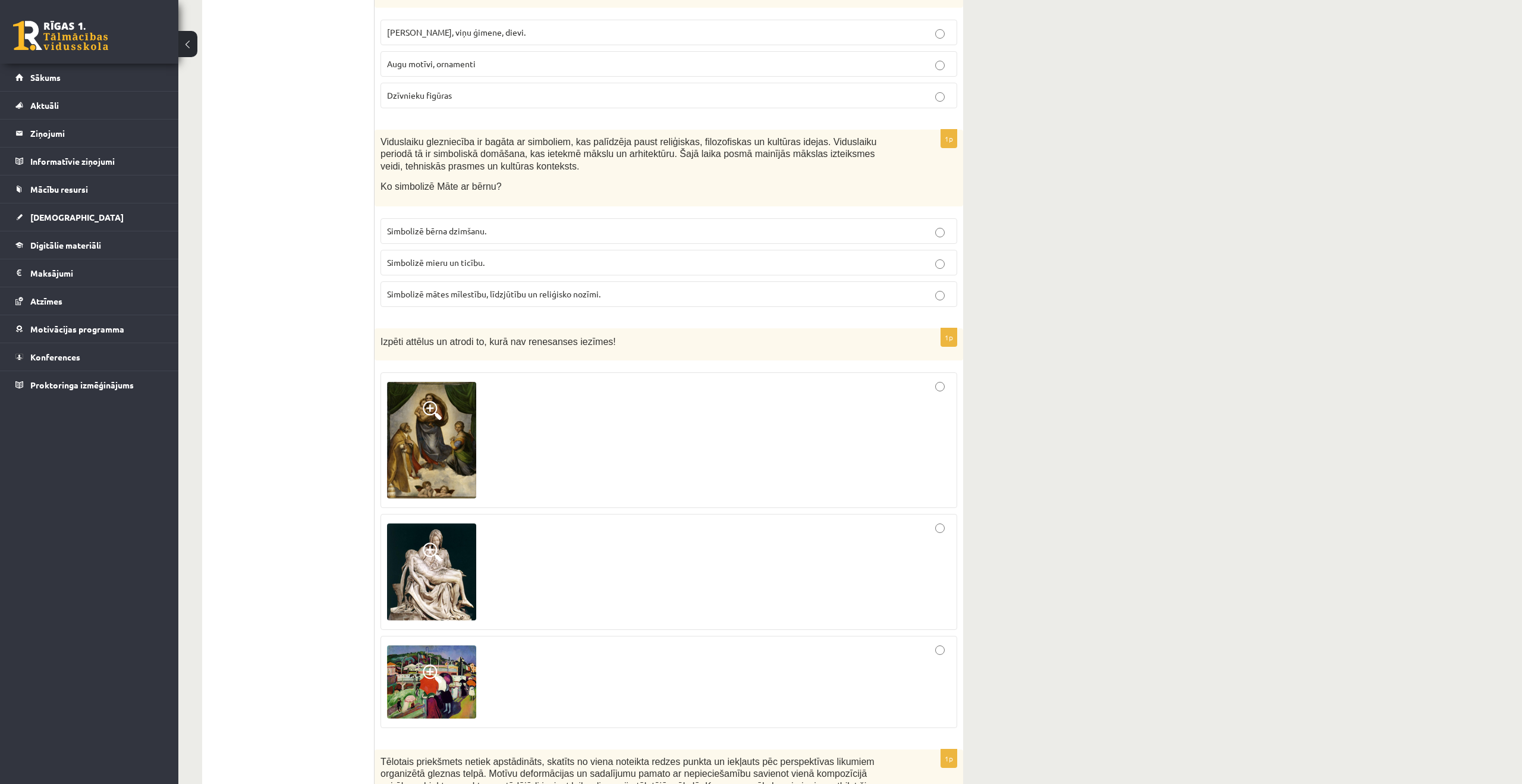
click at [419, 687] on img at bounding box center [432, 681] width 89 height 73
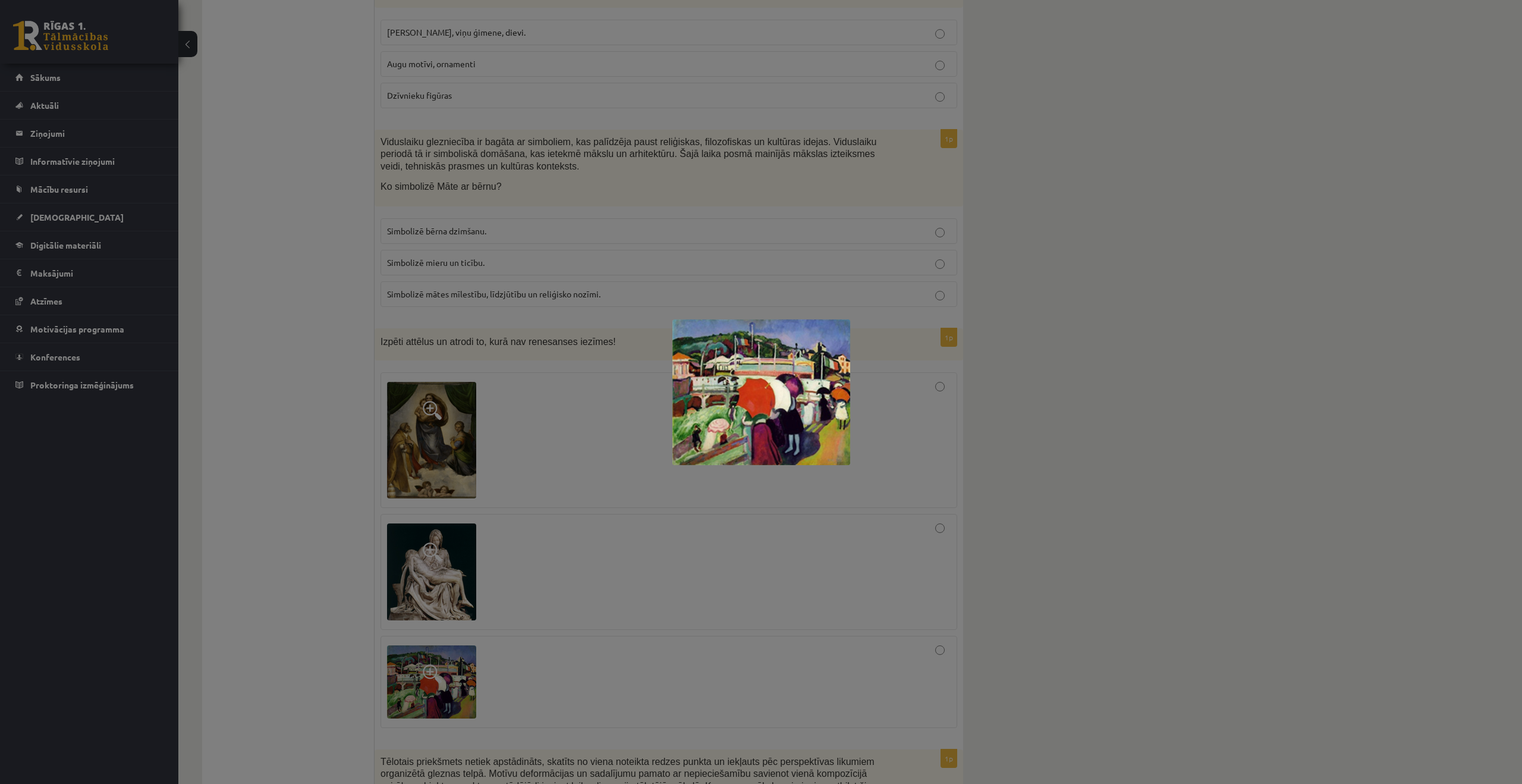
click at [1151, 611] on div at bounding box center [761, 392] width 1522 height 784
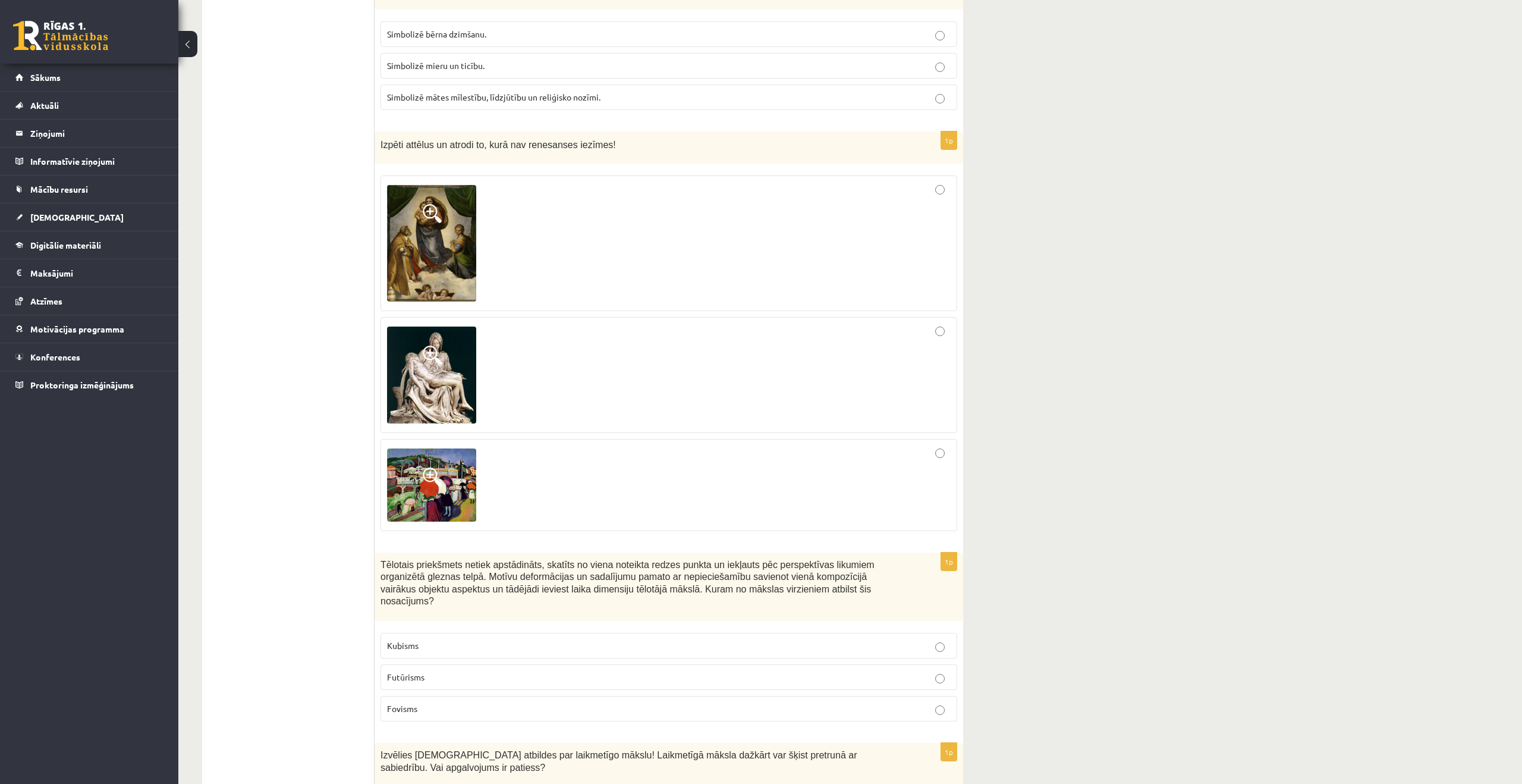
scroll to position [1826, 0]
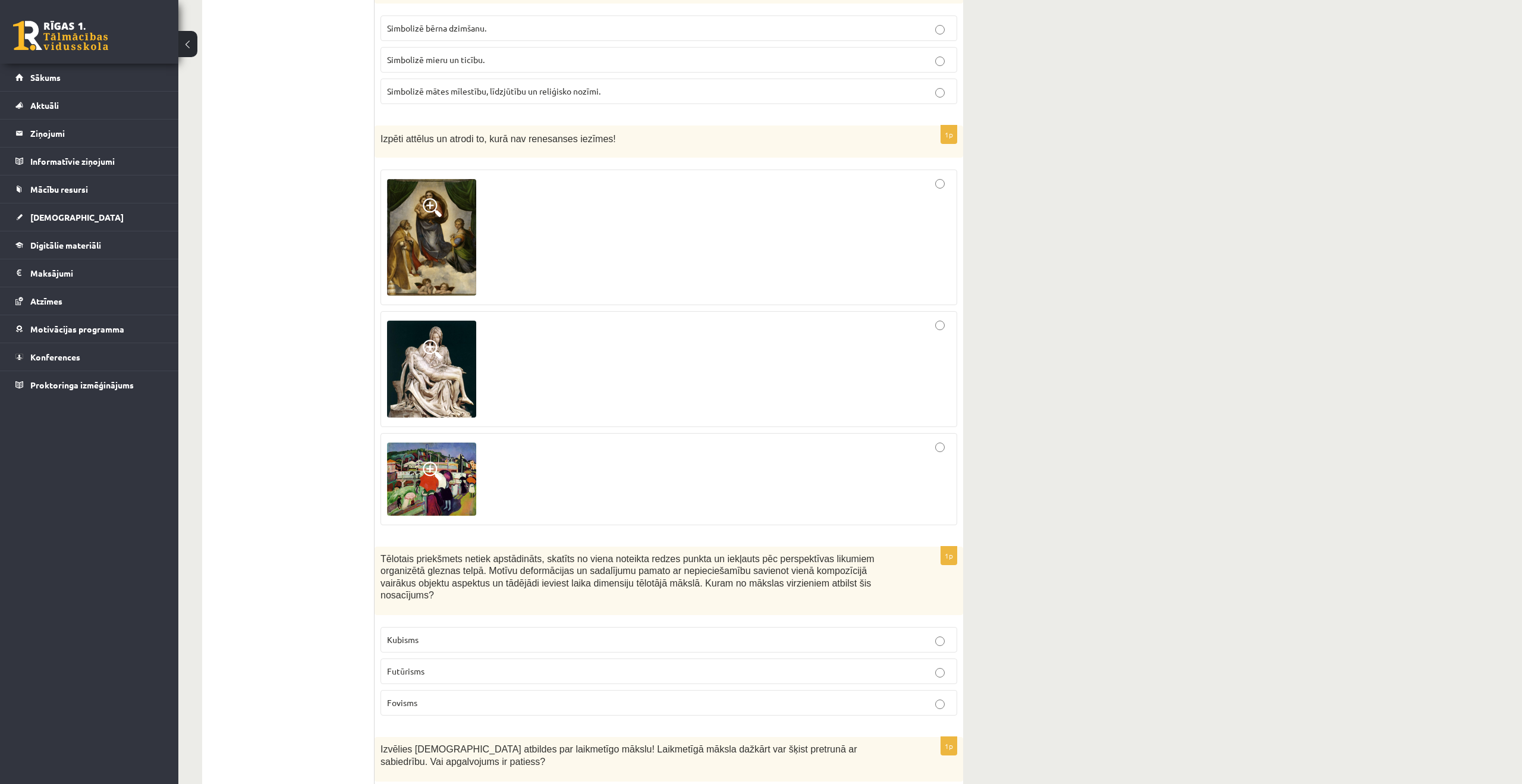
click at [942, 452] on div at bounding box center [668, 479] width 563 height 79
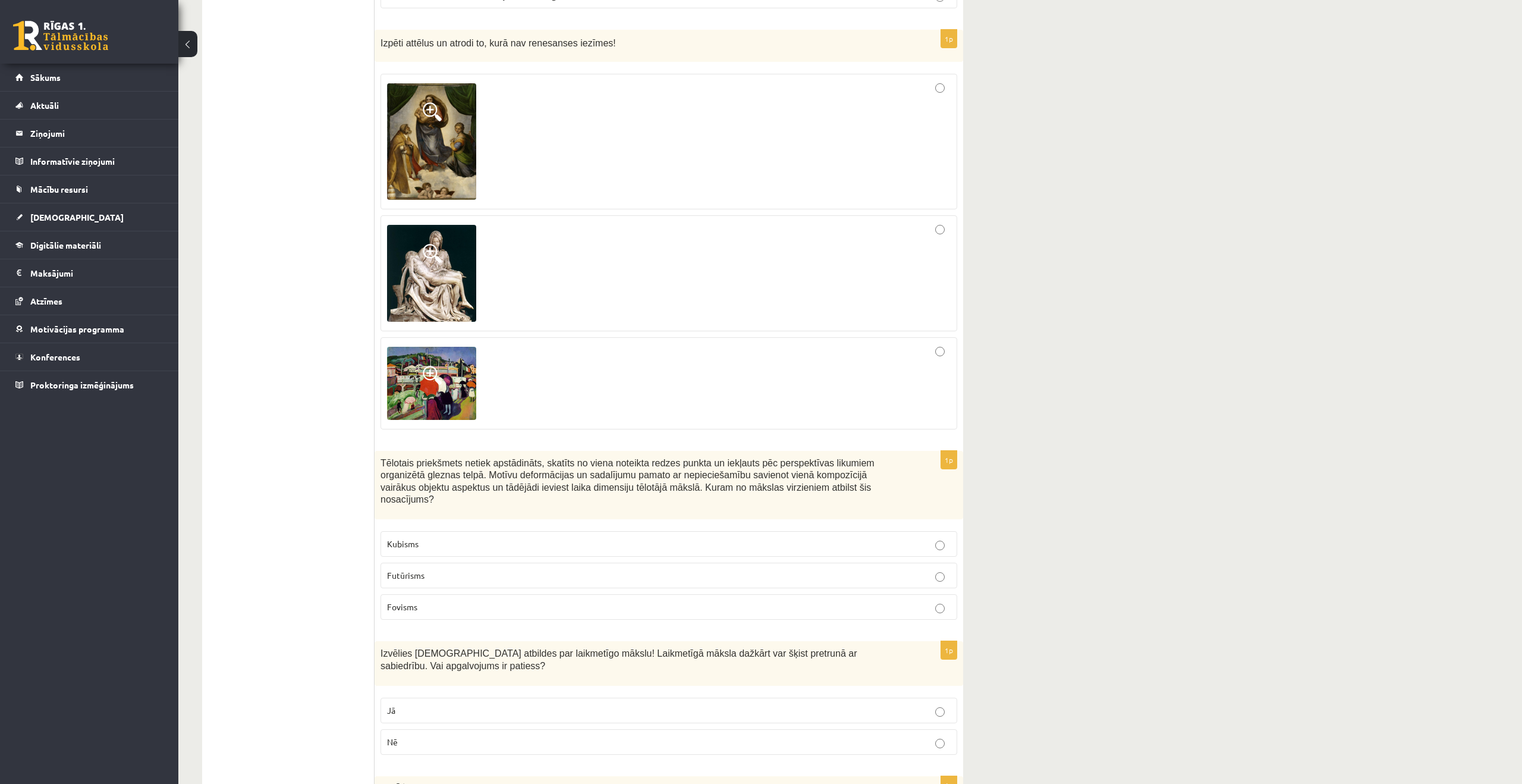
scroll to position [1921, 0]
click at [670, 554] on label "Kubisms" at bounding box center [669, 545] width 577 height 26
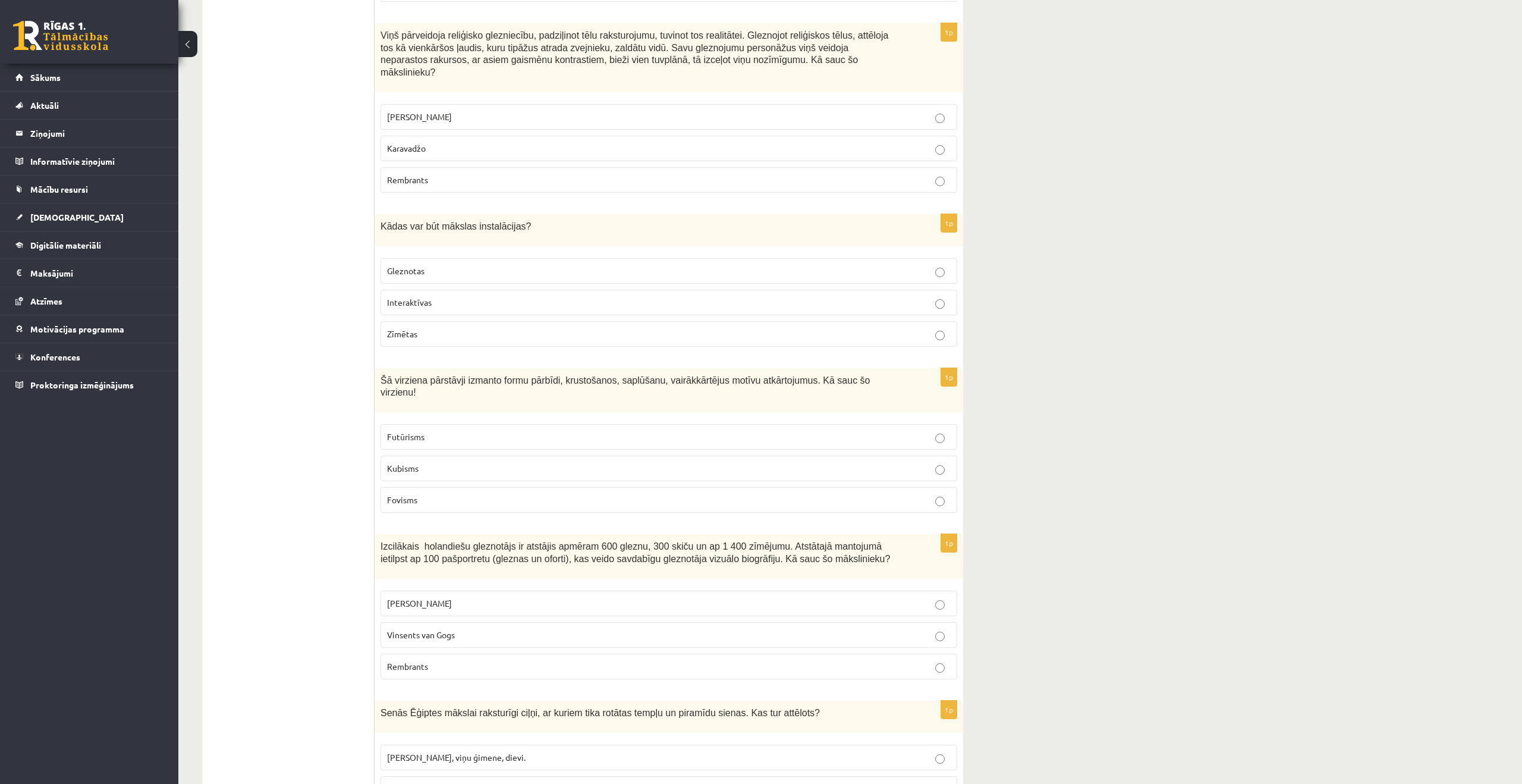
scroll to position [884, 0]
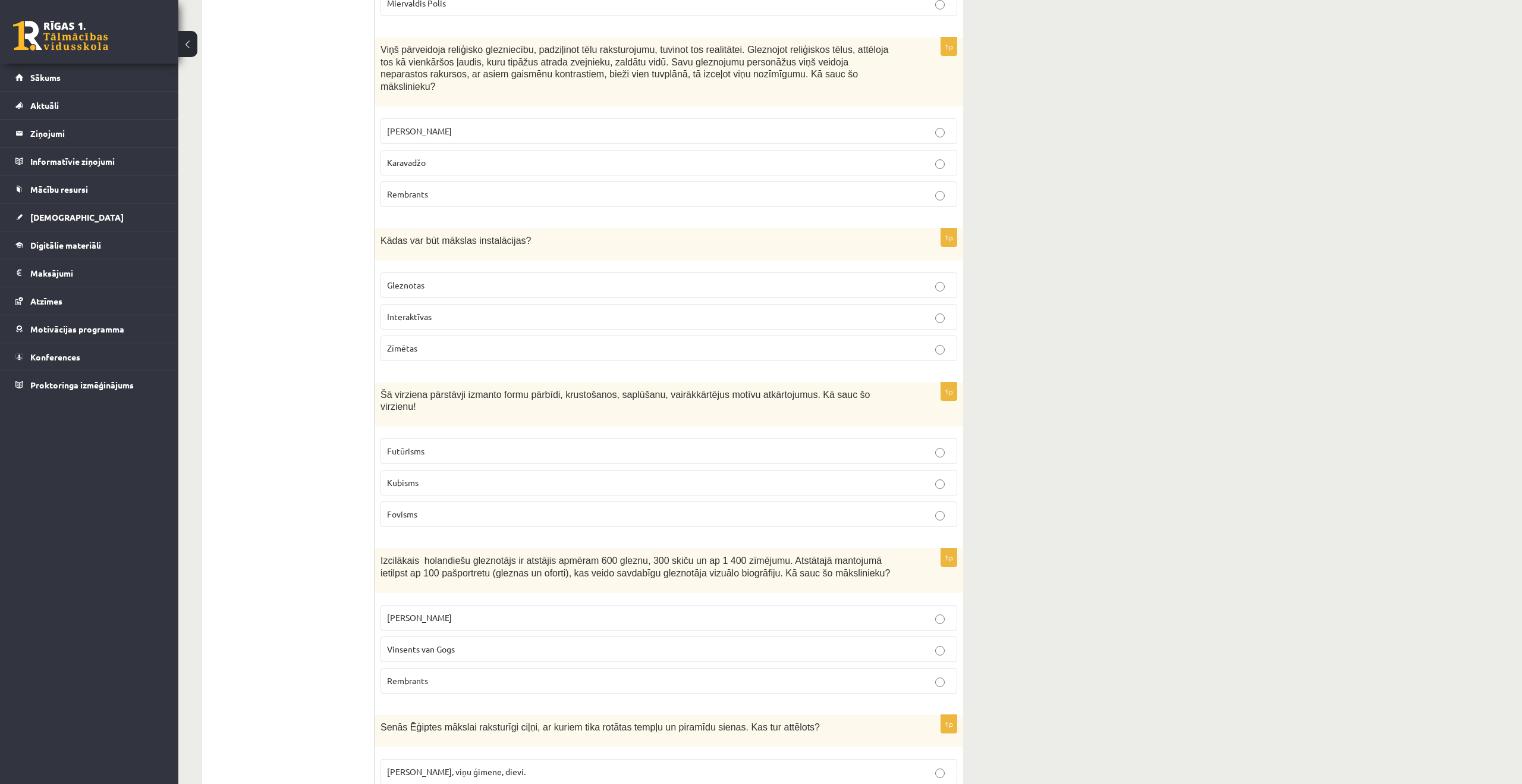
click at [672, 500] on fieldset "Futūrisms Kubisms Fovisms" at bounding box center [669, 482] width 577 height 98
click at [668, 512] on p "Fovisms" at bounding box center [668, 511] width 563 height 12
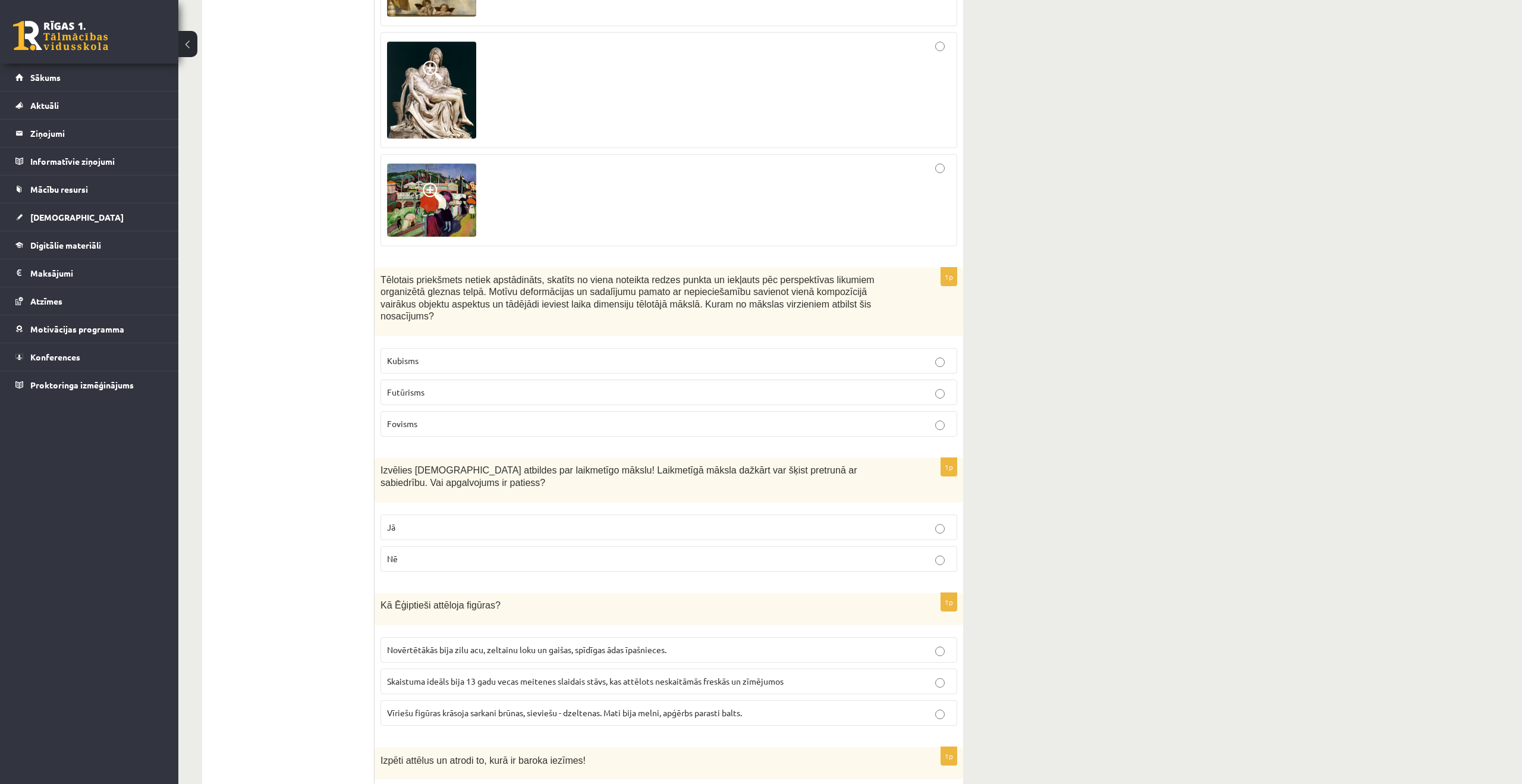
scroll to position [2105, 0]
click at [451, 529] on p "Jā" at bounding box center [668, 526] width 563 height 12
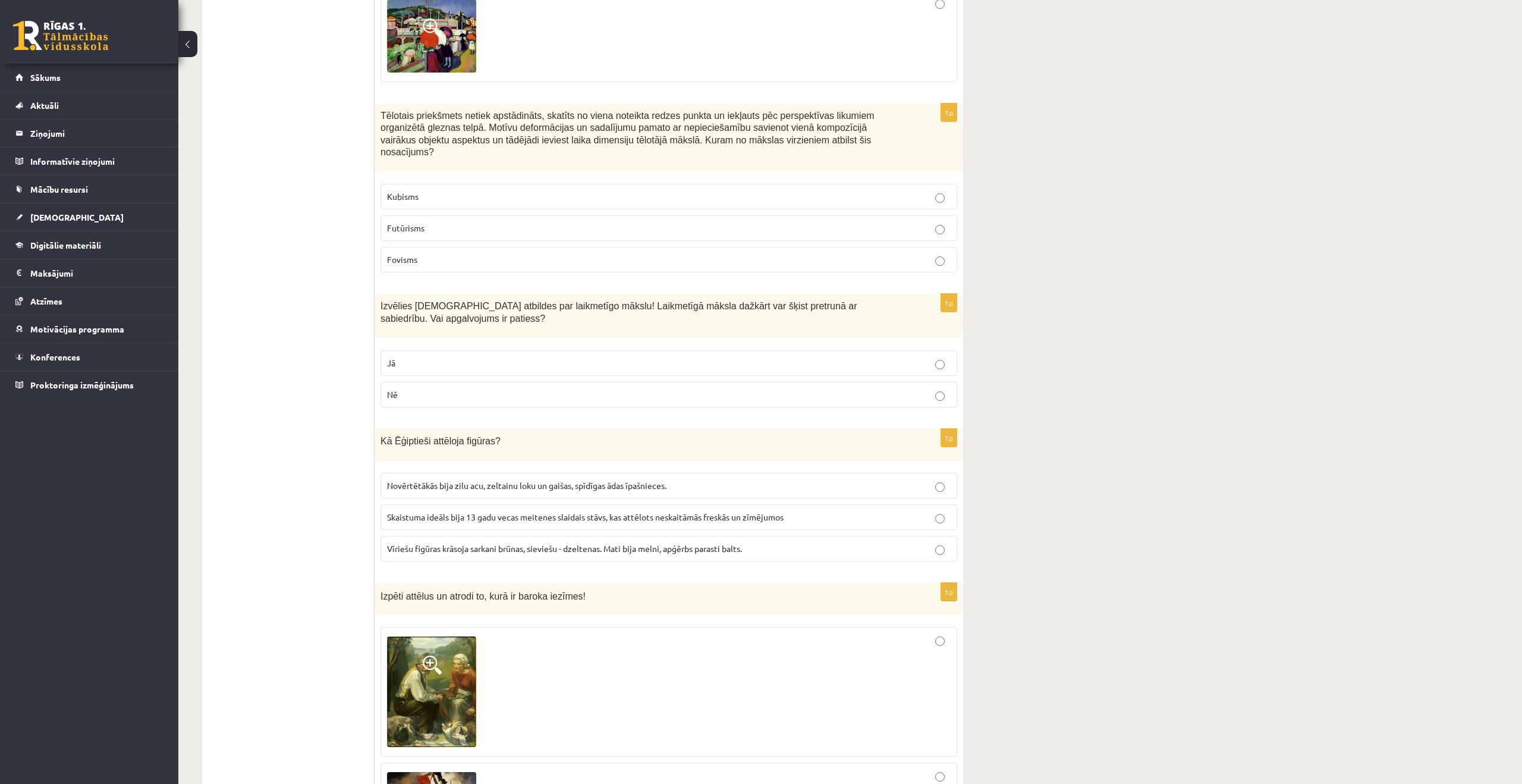
scroll to position [2269, 0]
drag, startPoint x: 385, startPoint y: 436, endPoint x: 572, endPoint y: 465, distance: 189.2
click at [648, 495] on div "1p Kā Ēģiptieši attēloja figūras? Novērtētākās bija zilu acu, zeltainu loku un …" at bounding box center [669, 498] width 588 height 142
drag, startPoint x: 436, startPoint y: 440, endPoint x: 406, endPoint y: 440, distance: 30.0
click at [435, 440] on span "Kā Ēģiptieši attēloja figūras?" at bounding box center [440, 439] width 120 height 10
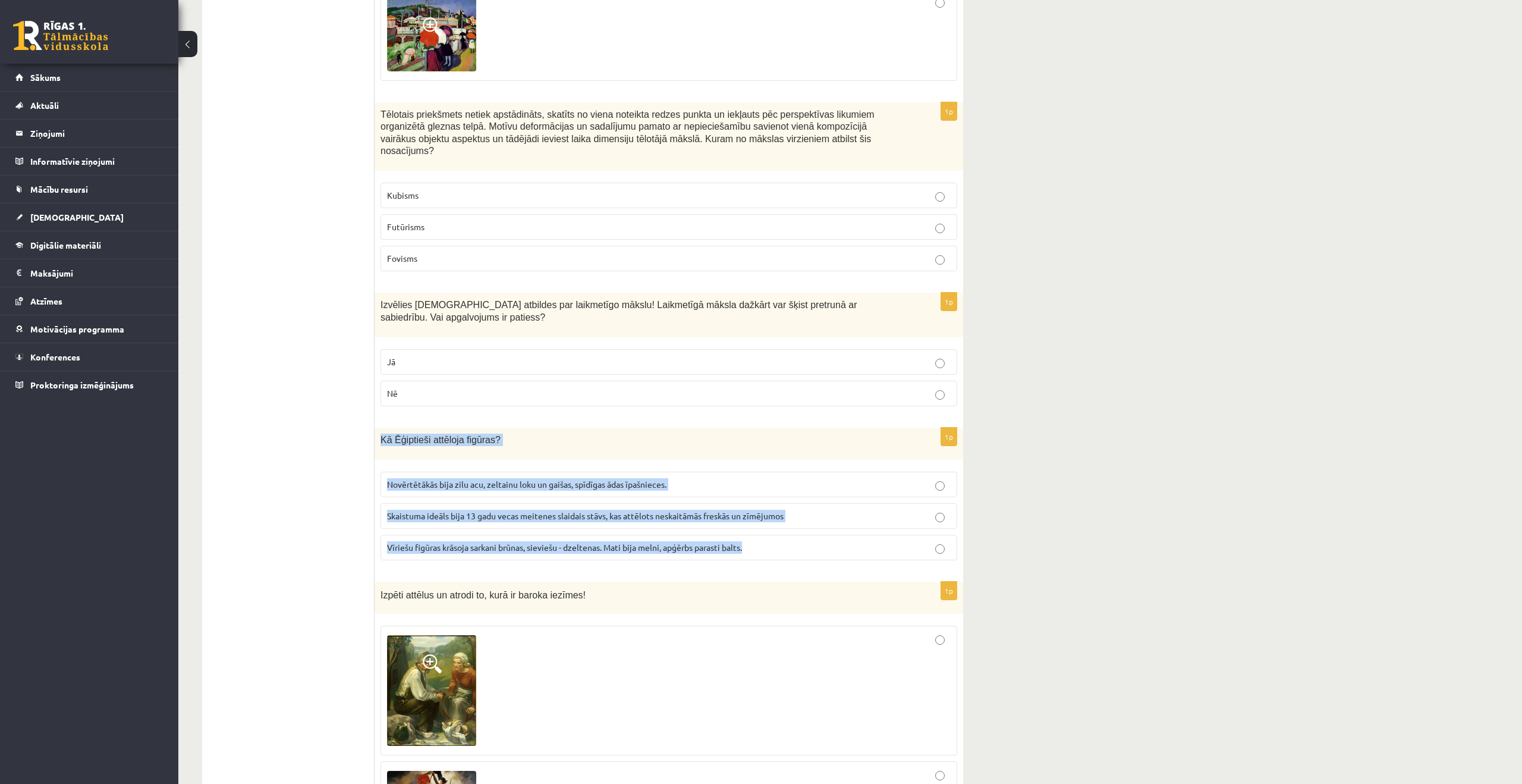
drag, startPoint x: 493, startPoint y: 466, endPoint x: 840, endPoint y: 555, distance: 358.2
click at [840, 555] on div "1p Kā Ēģiptieši attēloja figūras? Novērtētākās bija zilu acu, zeltainu loku un …" at bounding box center [669, 498] width 588 height 142
copy div "Kā Ēģiptieši attēloja figūras? Novērtētākās bija zilu acu, zeltainu loku un gai…"
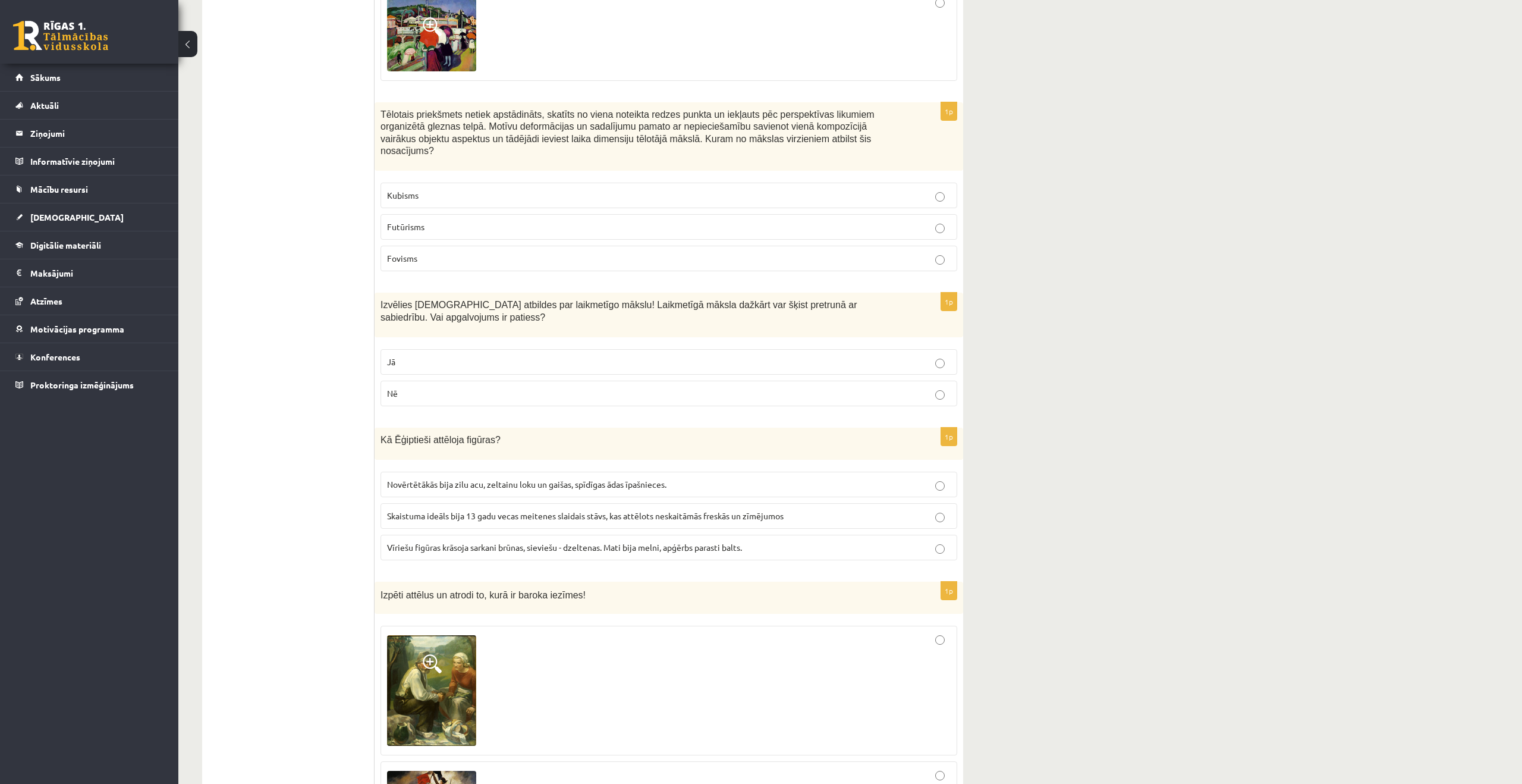
drag, startPoint x: 337, startPoint y: 482, endPoint x: 415, endPoint y: 523, distance: 88.1
click at [337, 482] on ul "Tests Izvērtējums!" at bounding box center [294, 732] width 161 height 5576
click at [465, 544] on span "Vīriešu figūras krāsoja sarkani brūnas, sieviešu - dzeltenas. Mati bija melni, …" at bounding box center [564, 547] width 355 height 11
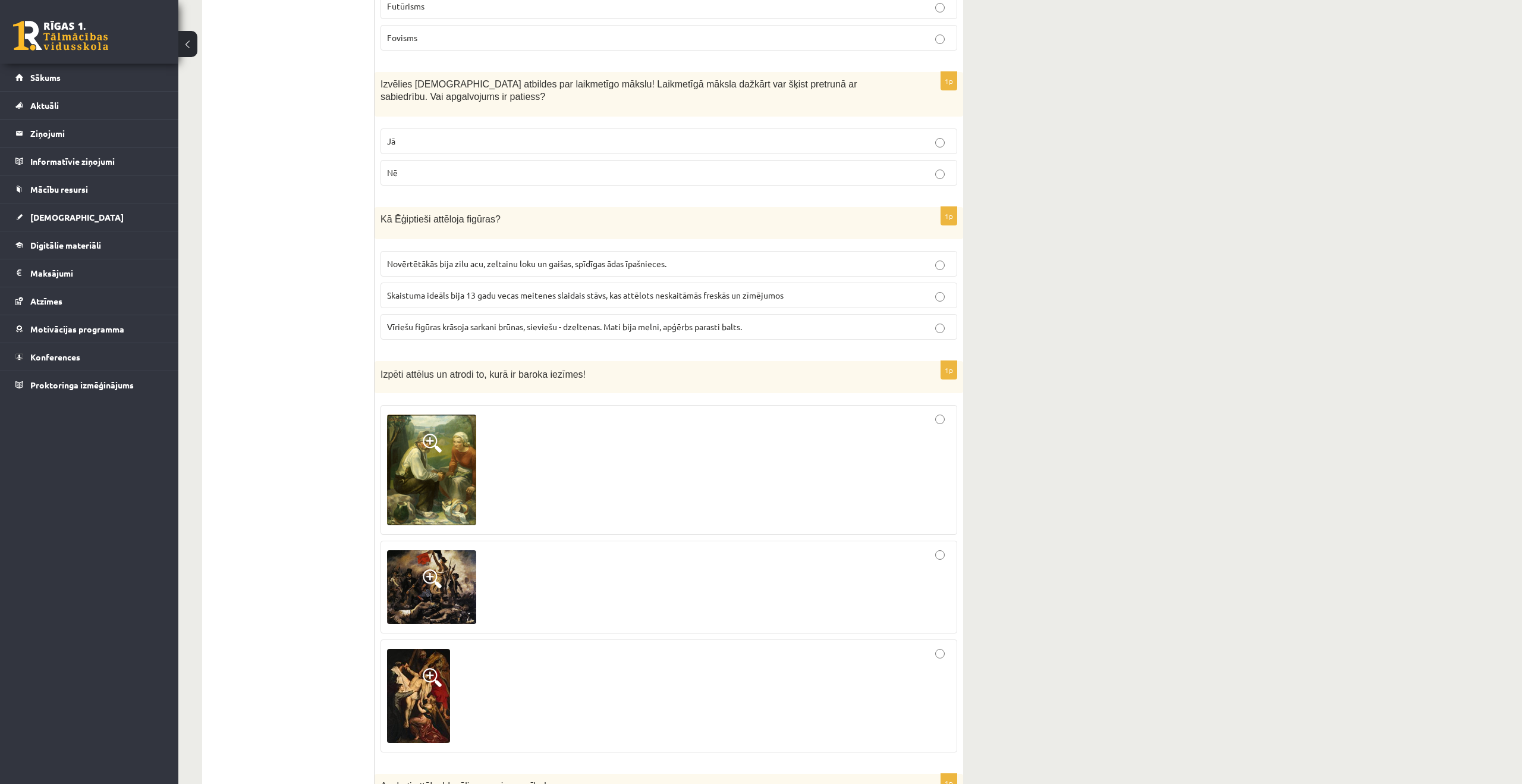
scroll to position [2493, 0]
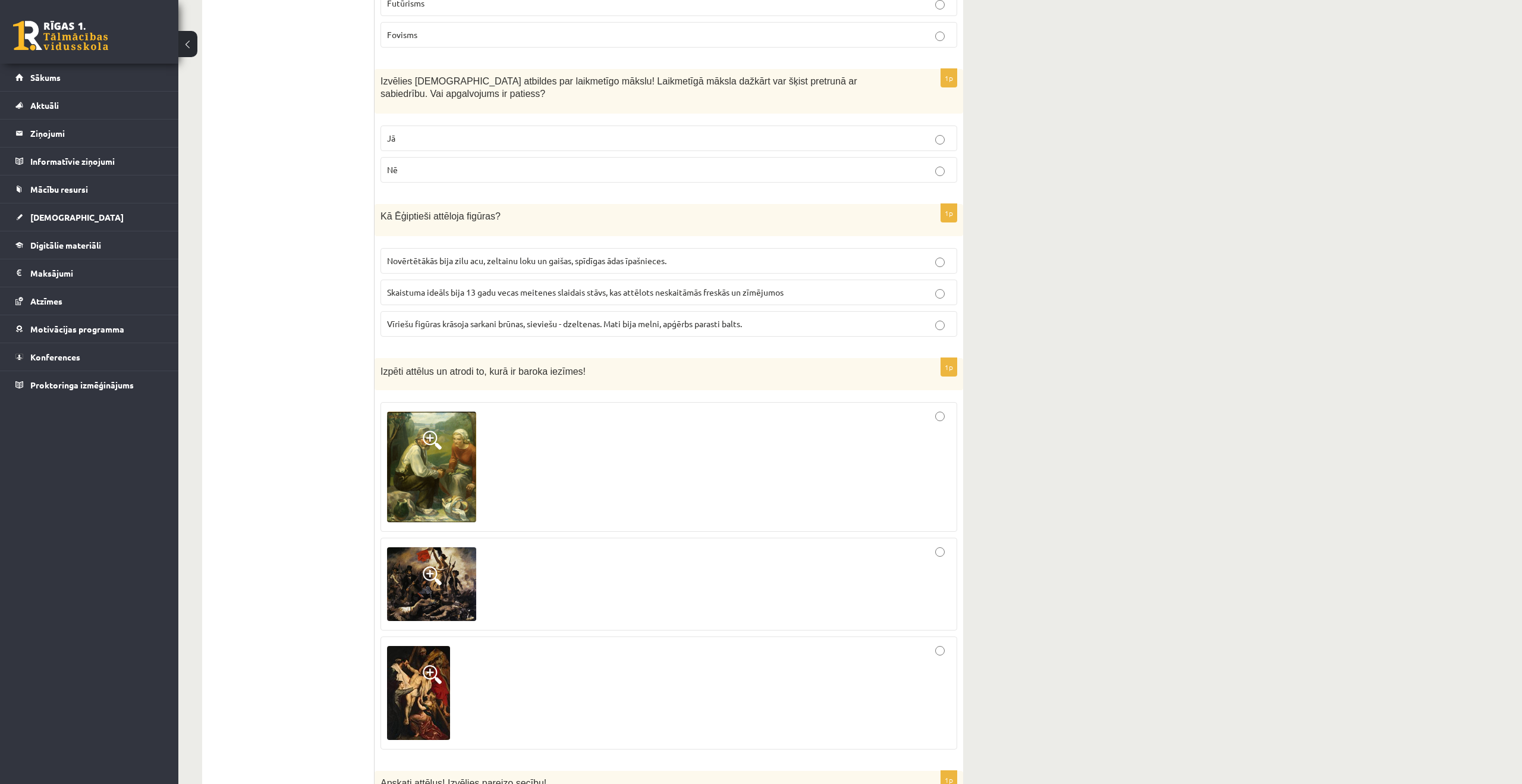
click at [891, 492] on div at bounding box center [668, 467] width 563 height 117
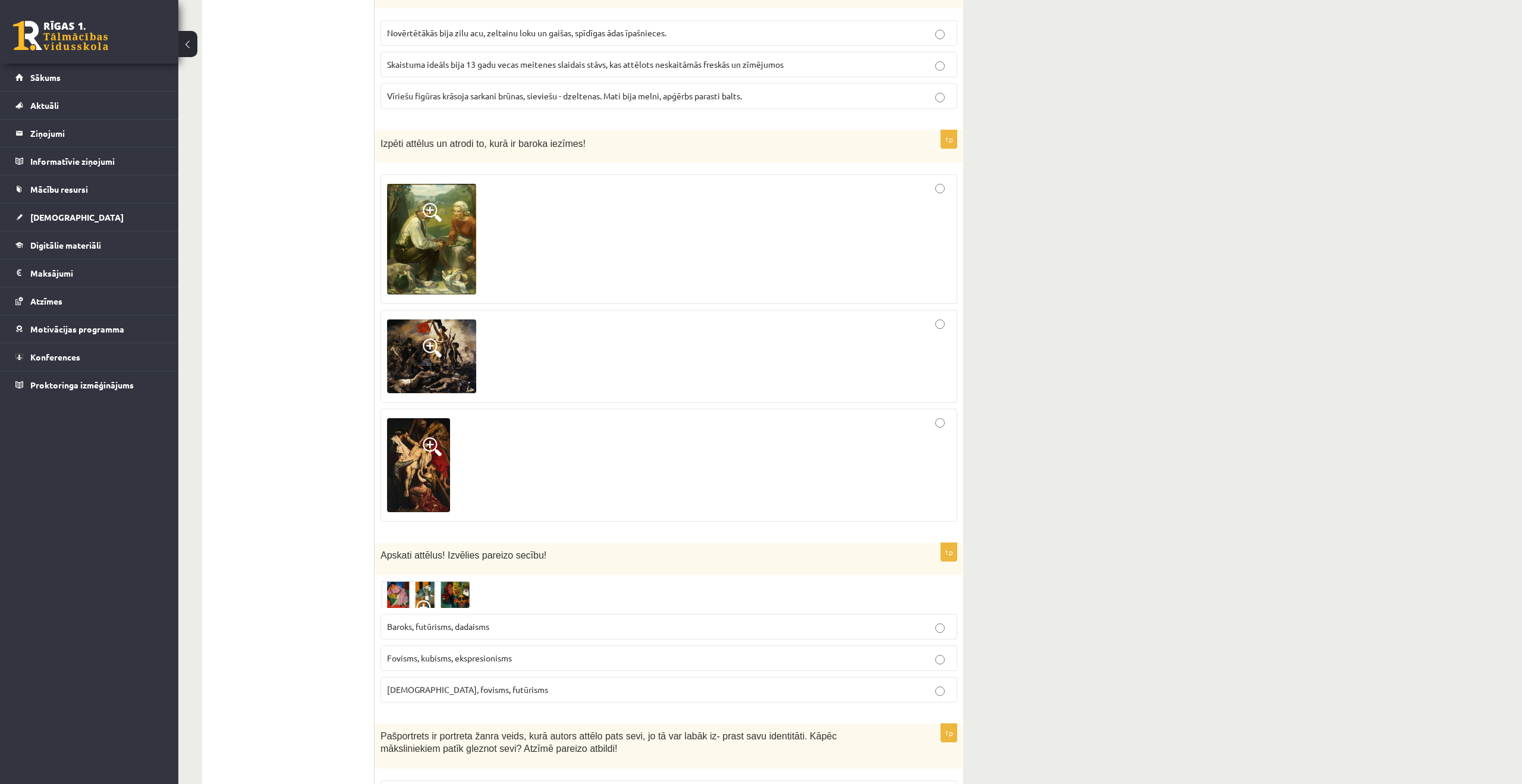
scroll to position [2721, 0]
click at [438, 594] on img at bounding box center [425, 593] width 89 height 27
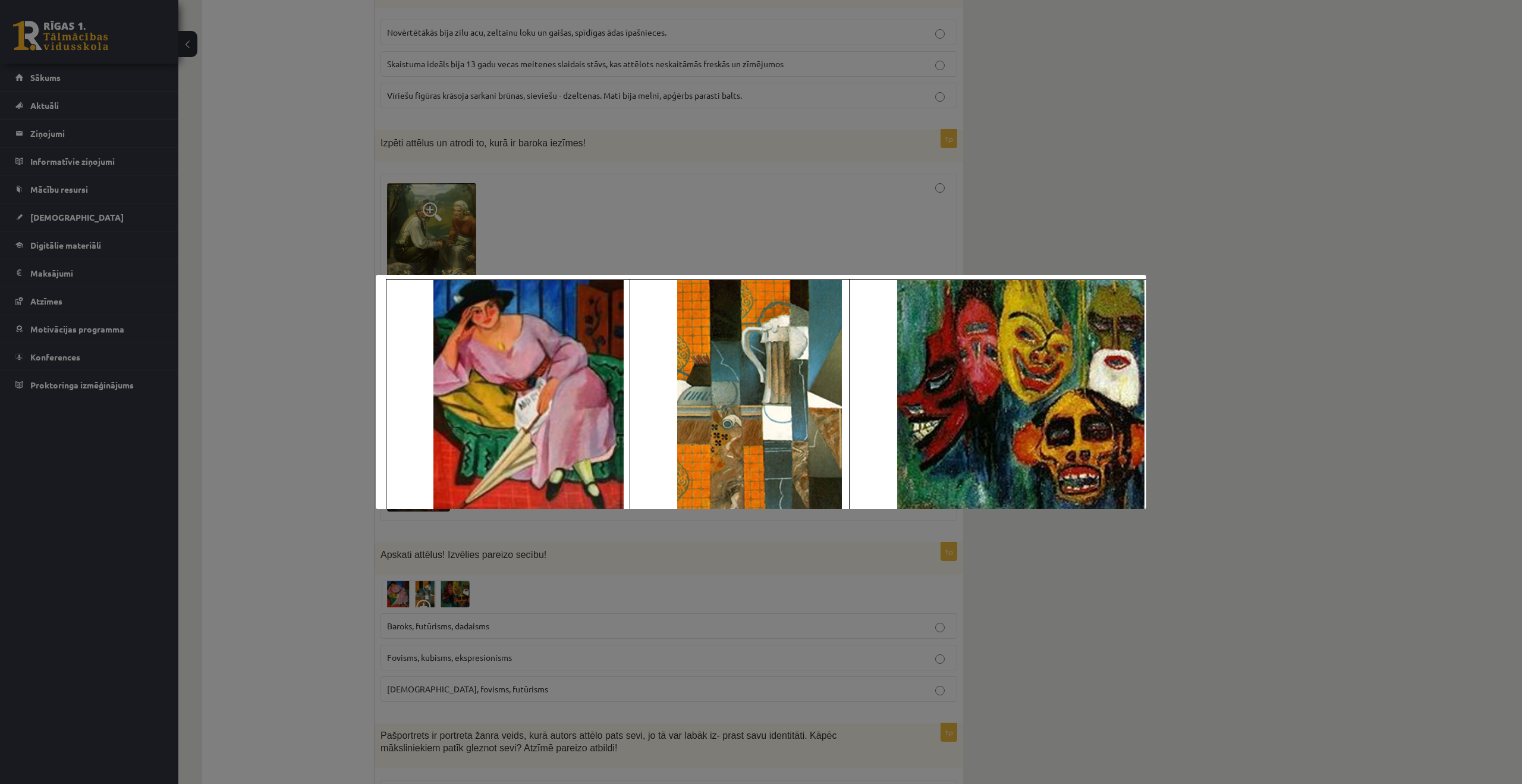
click at [641, 465] on img at bounding box center [761, 392] width 770 height 234
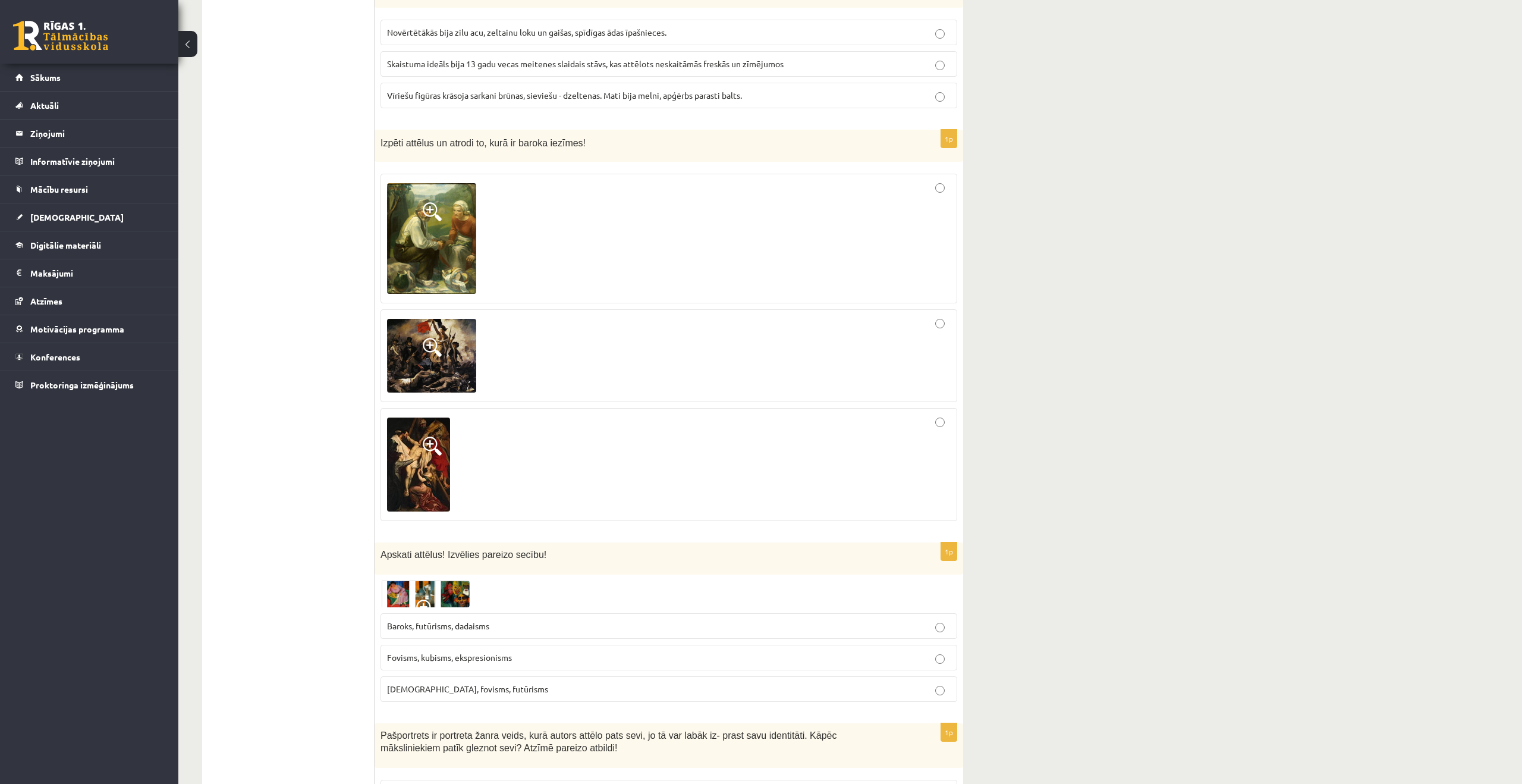
click at [451, 626] on span "Baroks, futūrisms, dadaisms" at bounding box center [438, 625] width 102 height 11
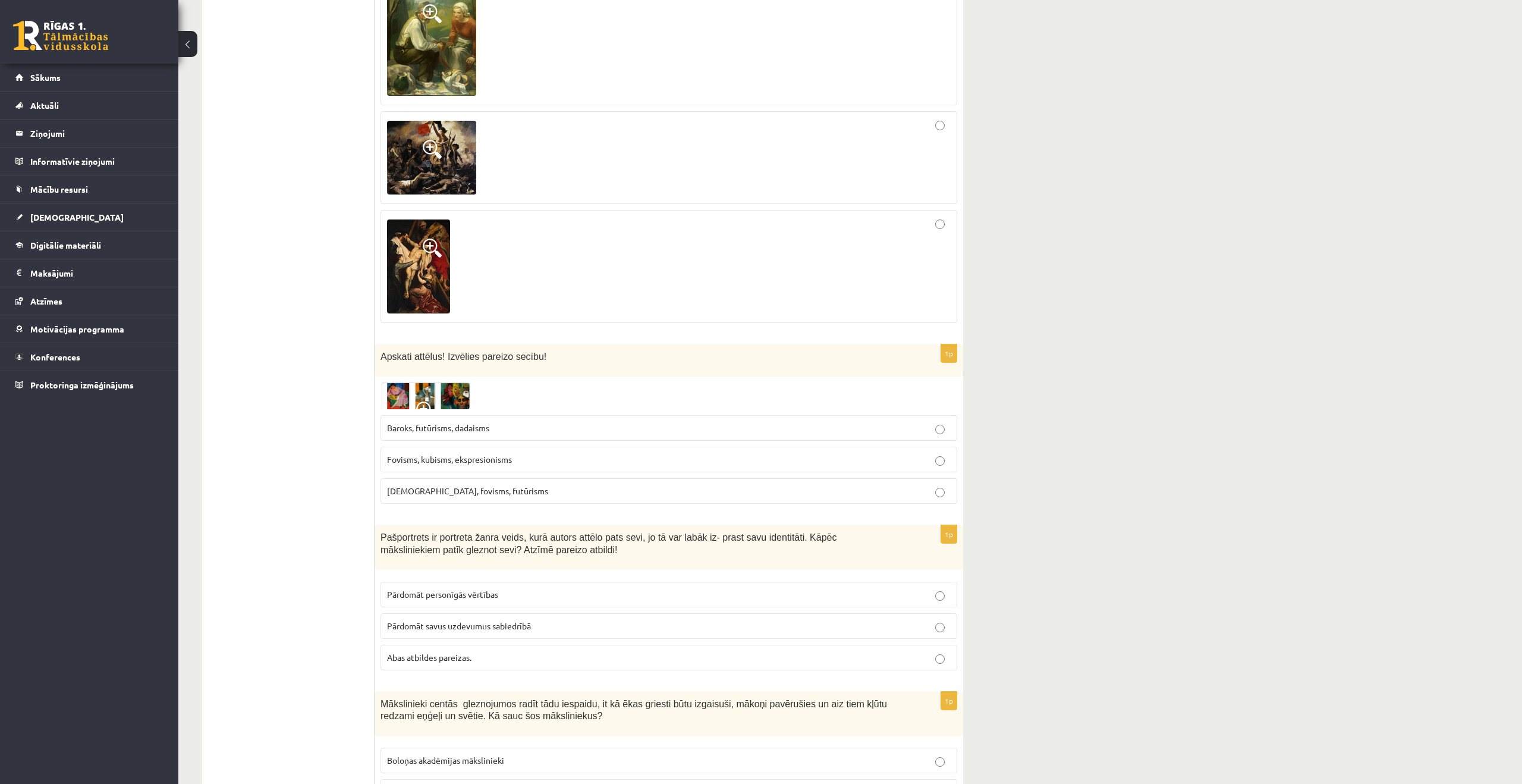
scroll to position [2921, 0]
click at [525, 642] on fieldset "Pārdomāt personīgās vērtības Pārdomāt savus uzdevumus sabiedrībā Abas atbildes …" at bounding box center [669, 623] width 577 height 98
click at [525, 648] on label "Abas atbildes pareizas." at bounding box center [669, 656] width 577 height 26
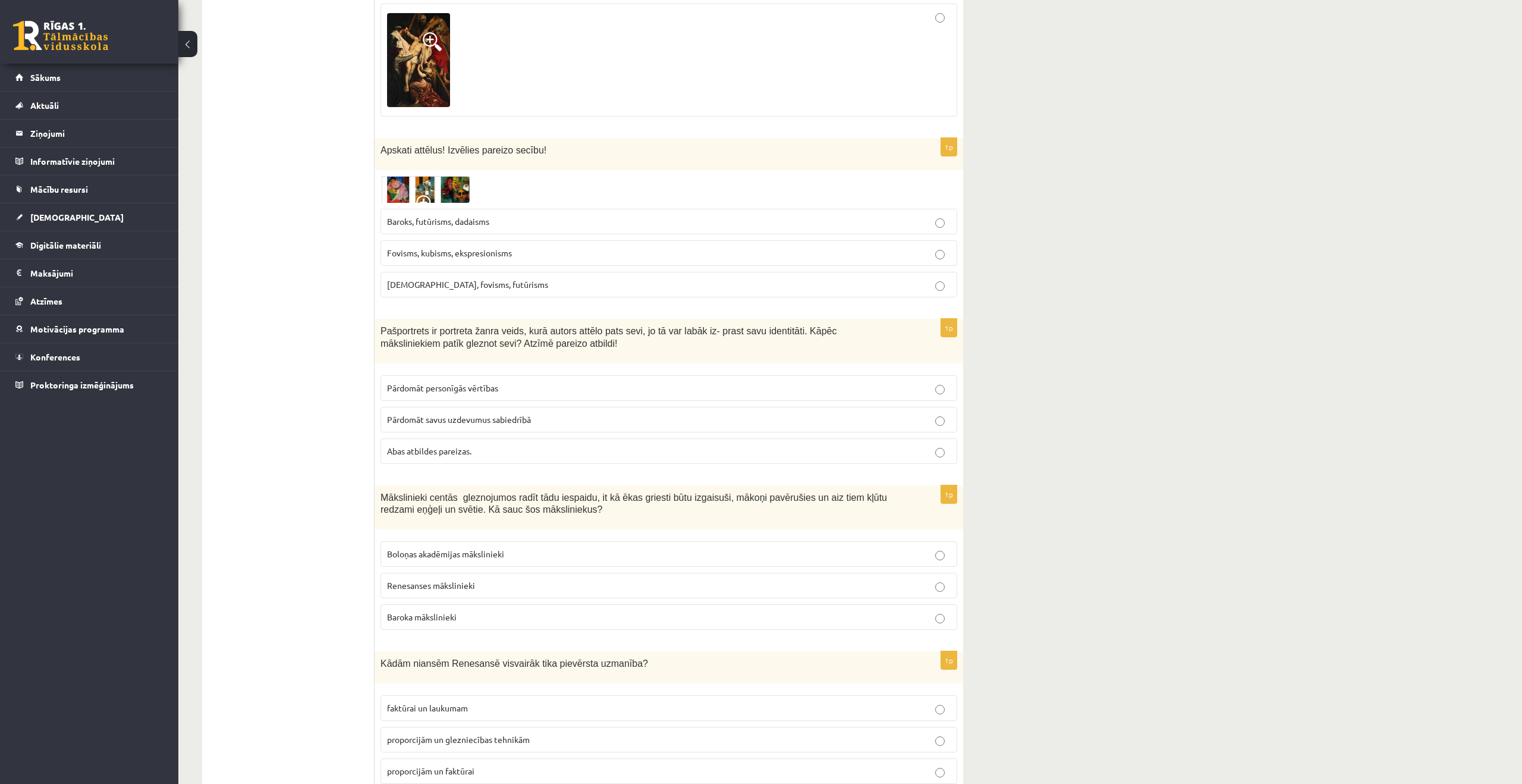
scroll to position [3135, 0]
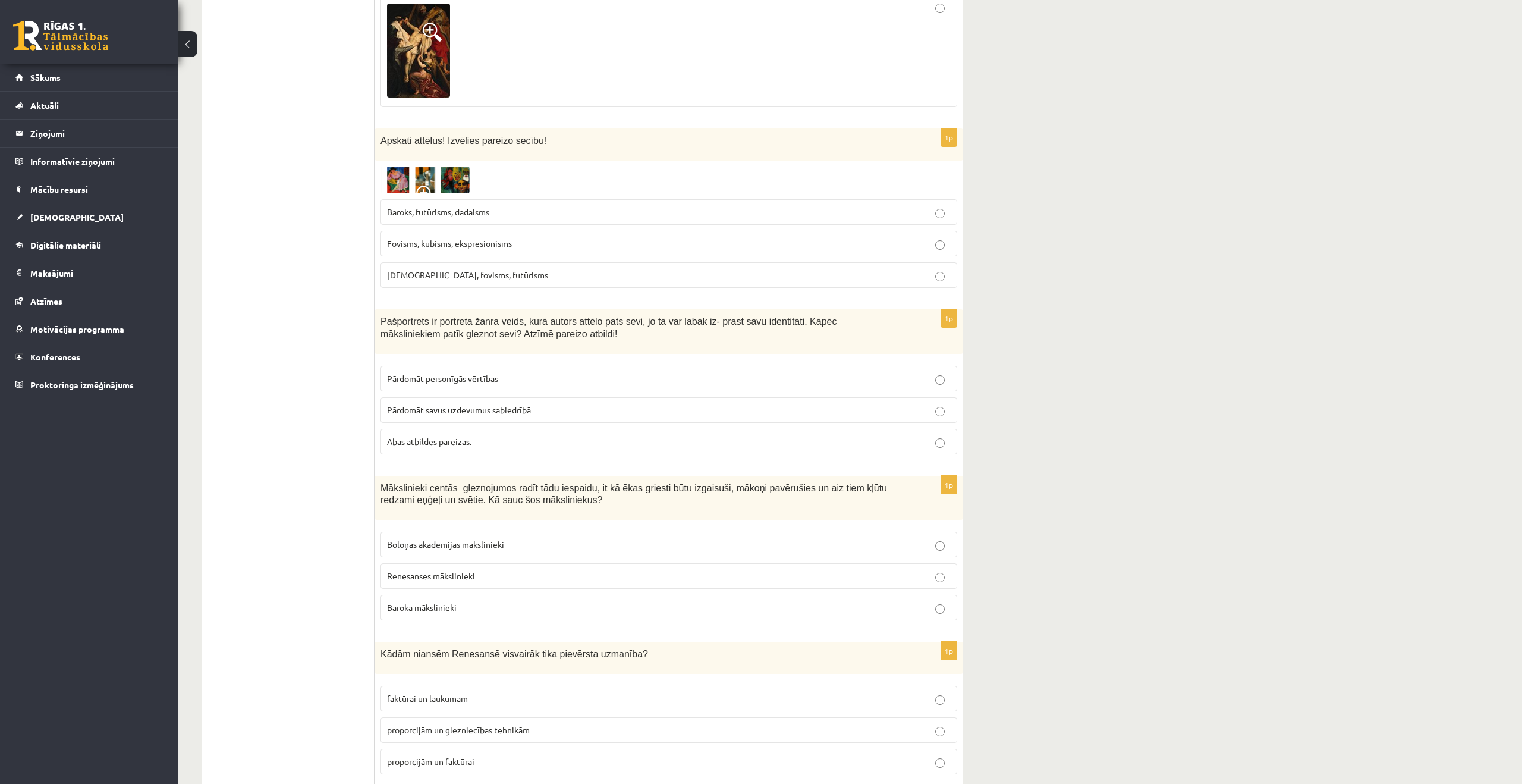
click at [524, 578] on p "Renesanses mākslinieki" at bounding box center [668, 575] width 563 height 12
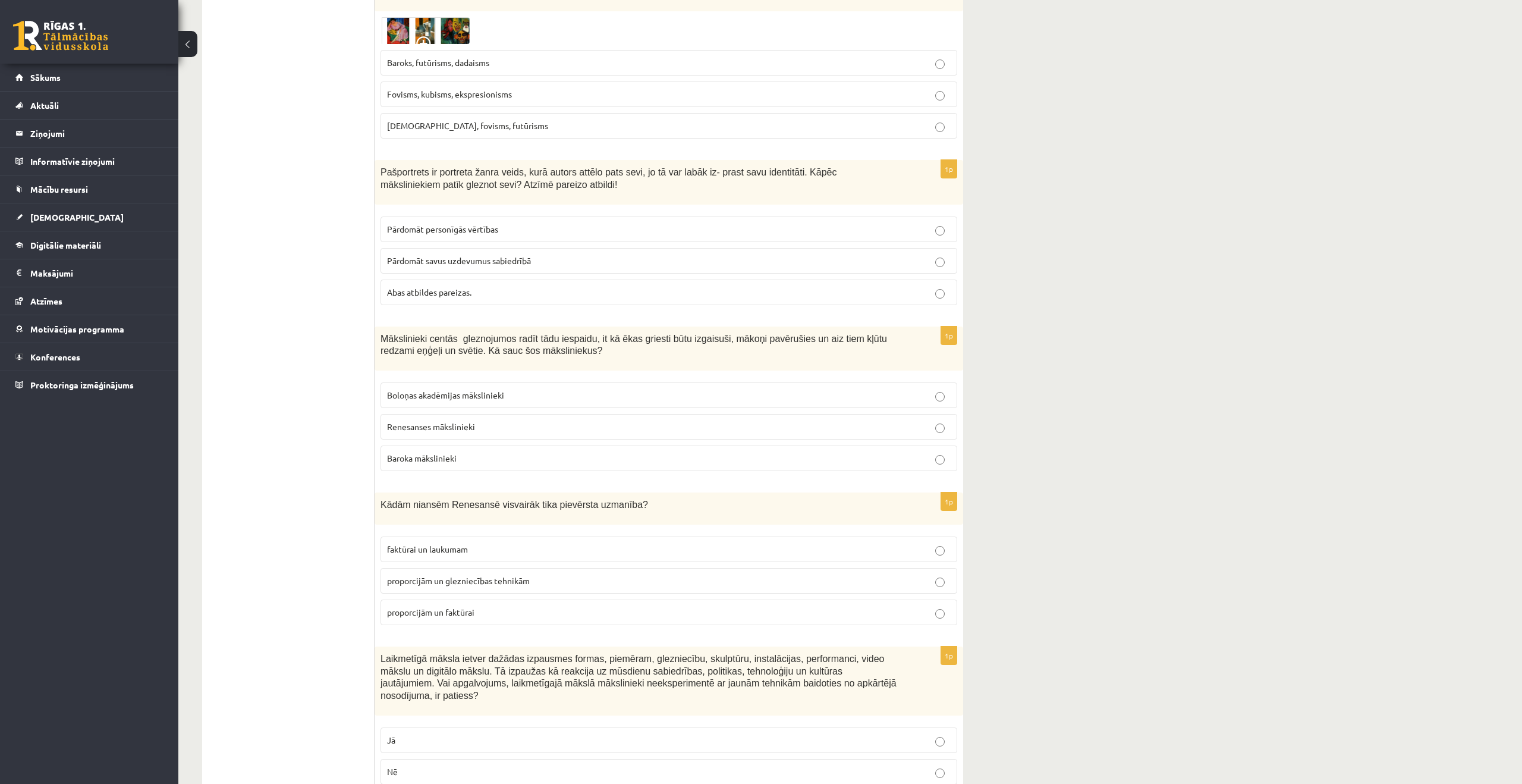
scroll to position [3287, 0]
click at [466, 583] on span "proporcijām un glezniecības tehnikām" at bounding box center [458, 577] width 143 height 11
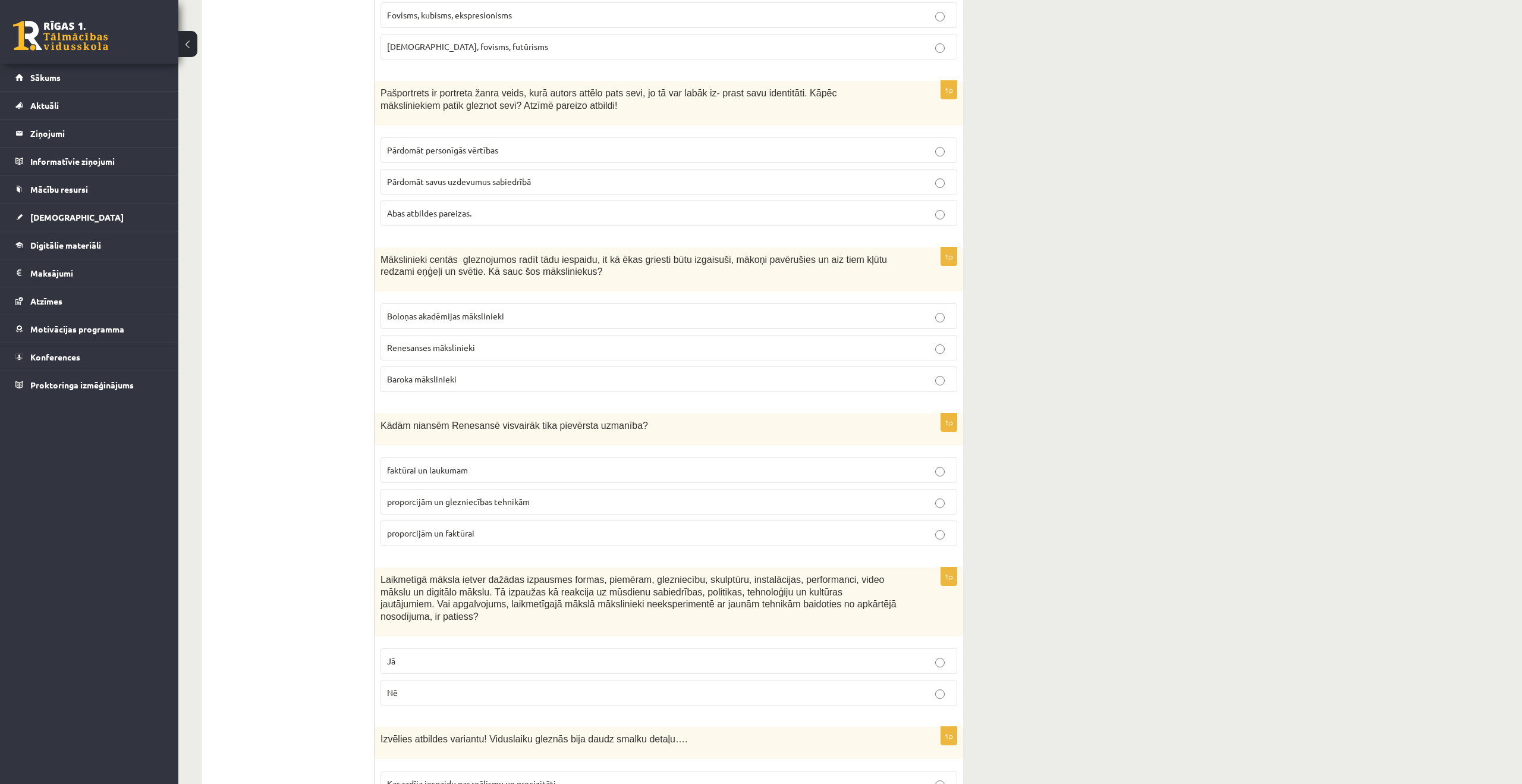
scroll to position [3363, 0]
click at [499, 691] on p "Nē" at bounding box center [668, 692] width 563 height 12
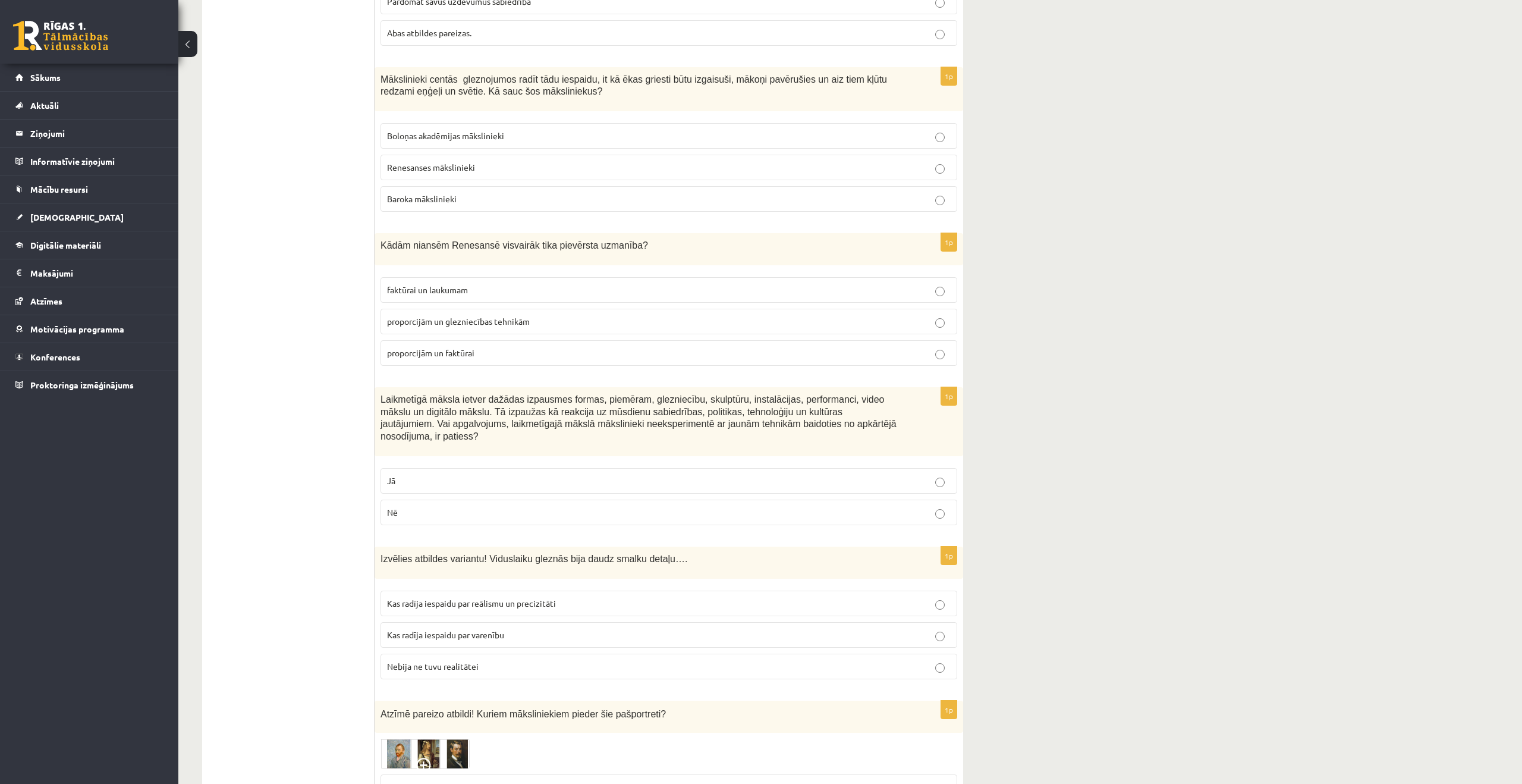
scroll to position [3578, 0]
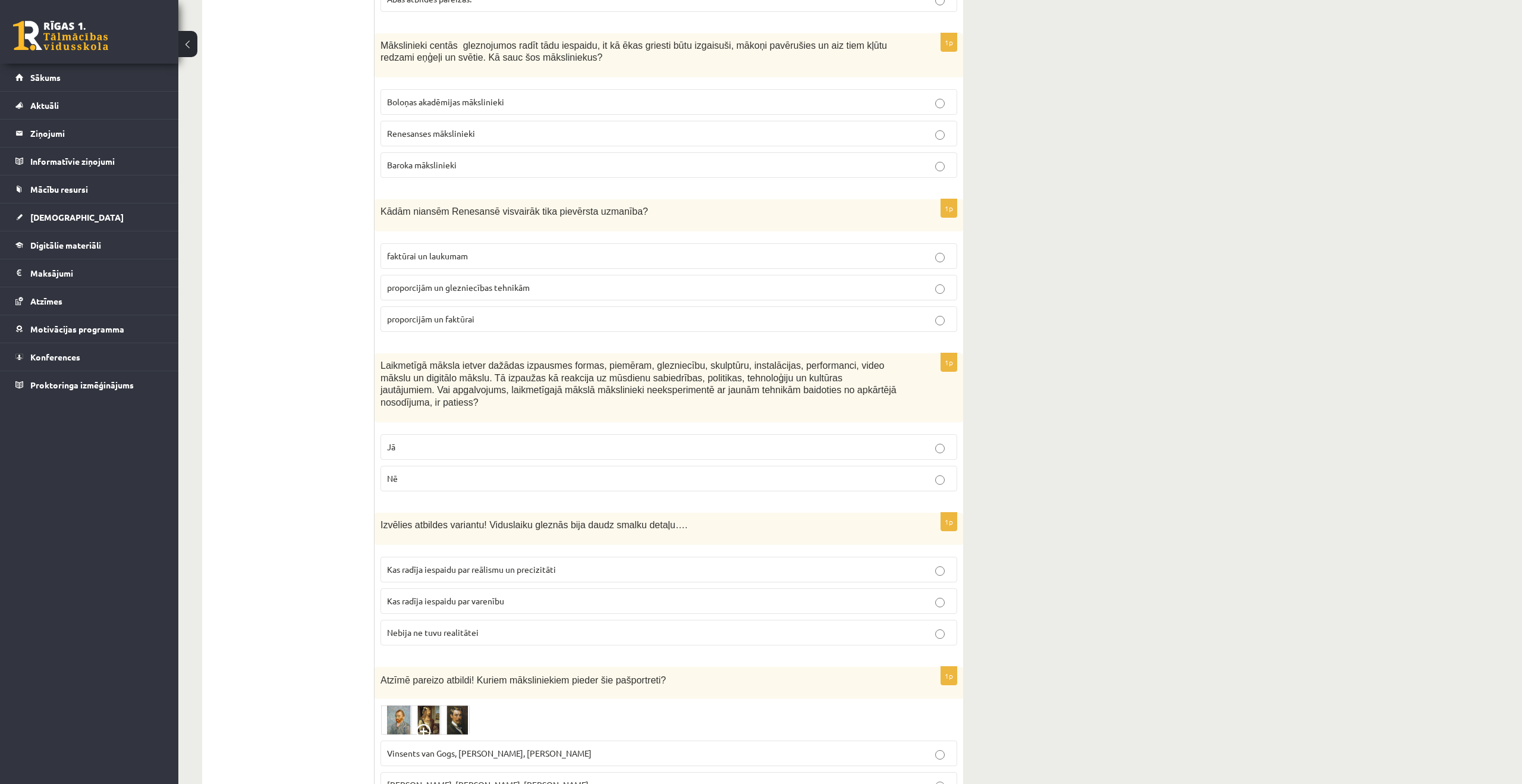
click at [385, 562] on label "Kas radīja iespaidu par reālismu un precizitāti" at bounding box center [669, 570] width 577 height 26
click at [399, 607] on p "Kas radīja iespaidu par varenību" at bounding box center [668, 600] width 563 height 12
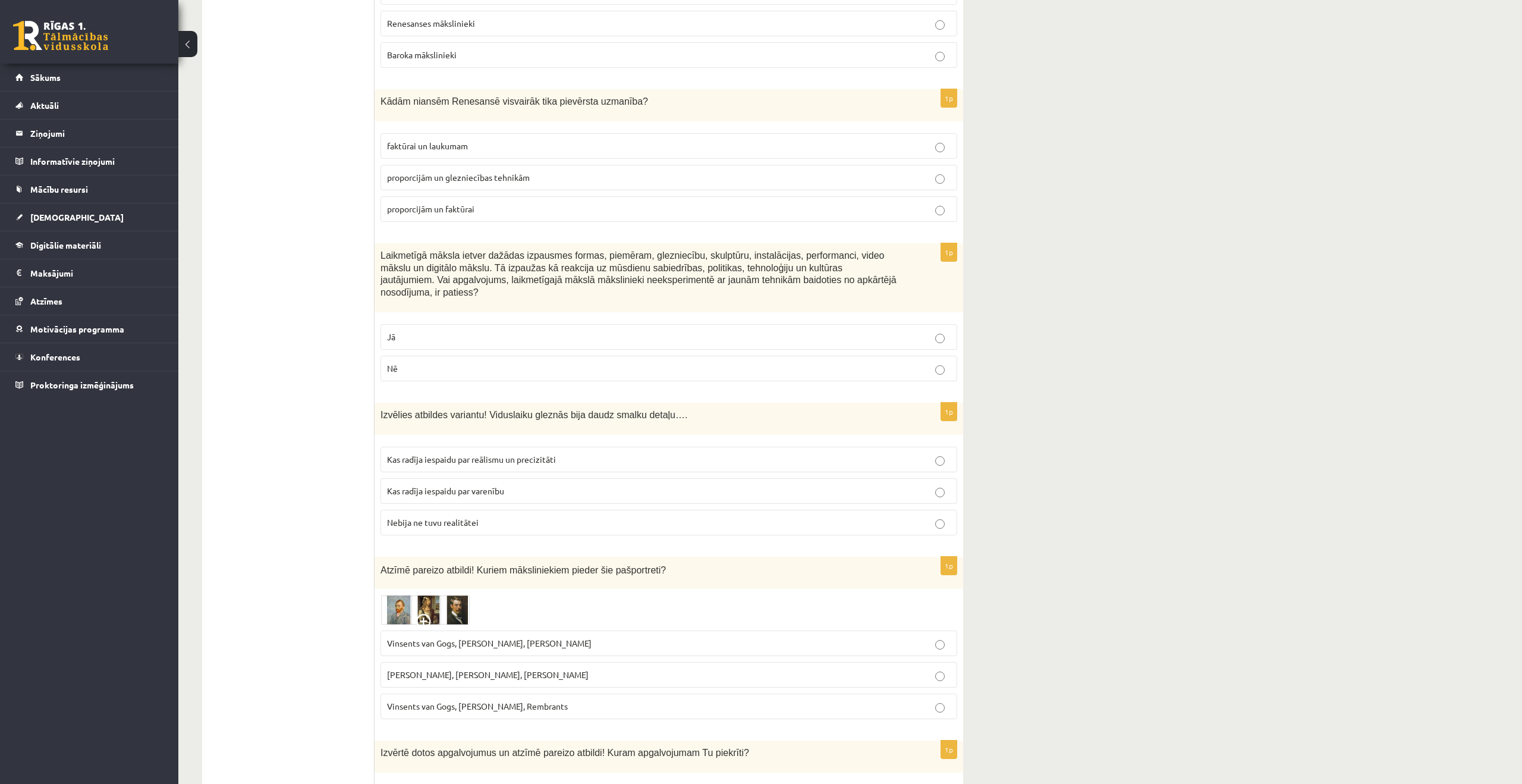
scroll to position [3688, 0]
click at [441, 616] on img at bounding box center [425, 608] width 89 height 30
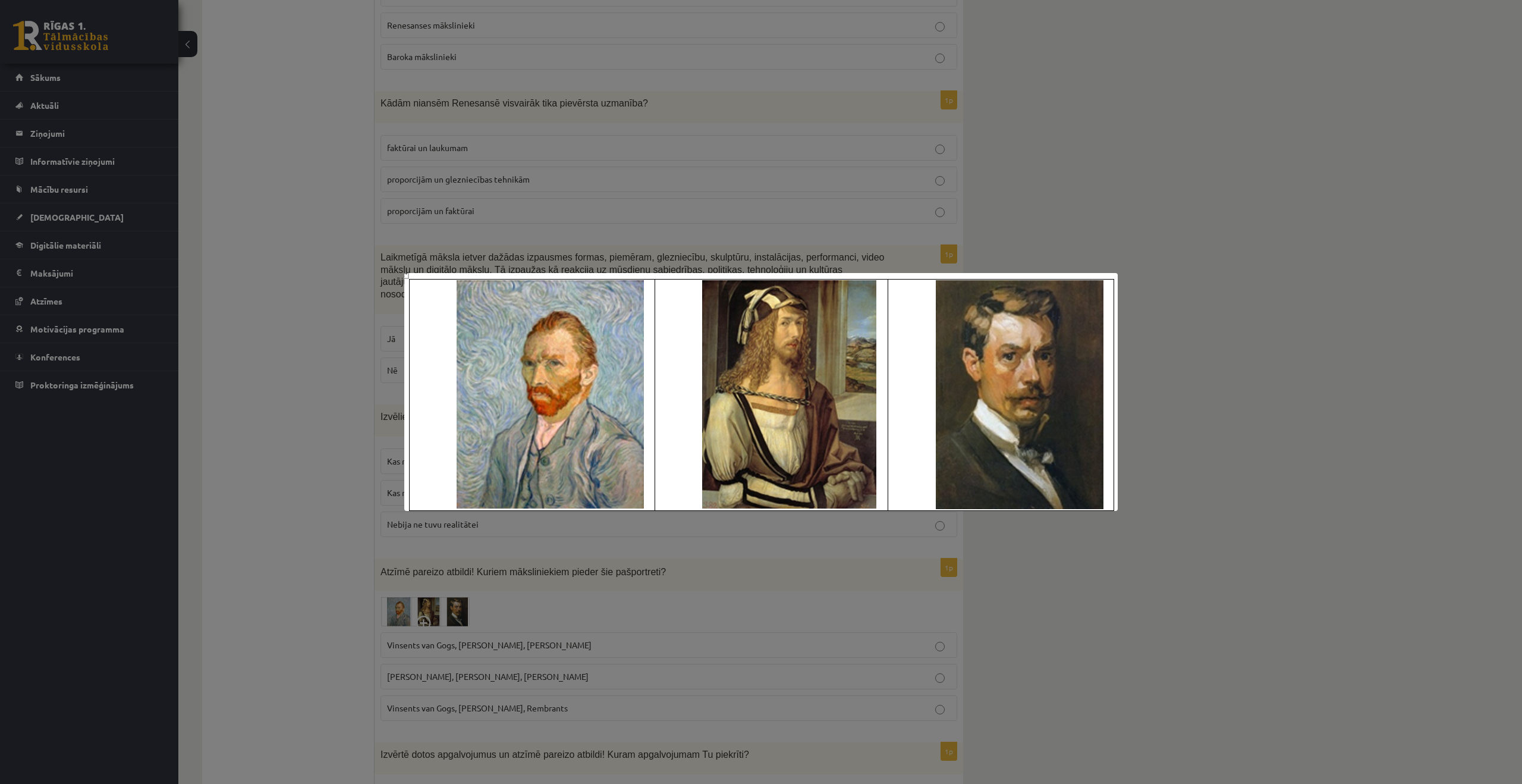
click at [342, 605] on div at bounding box center [761, 392] width 1522 height 784
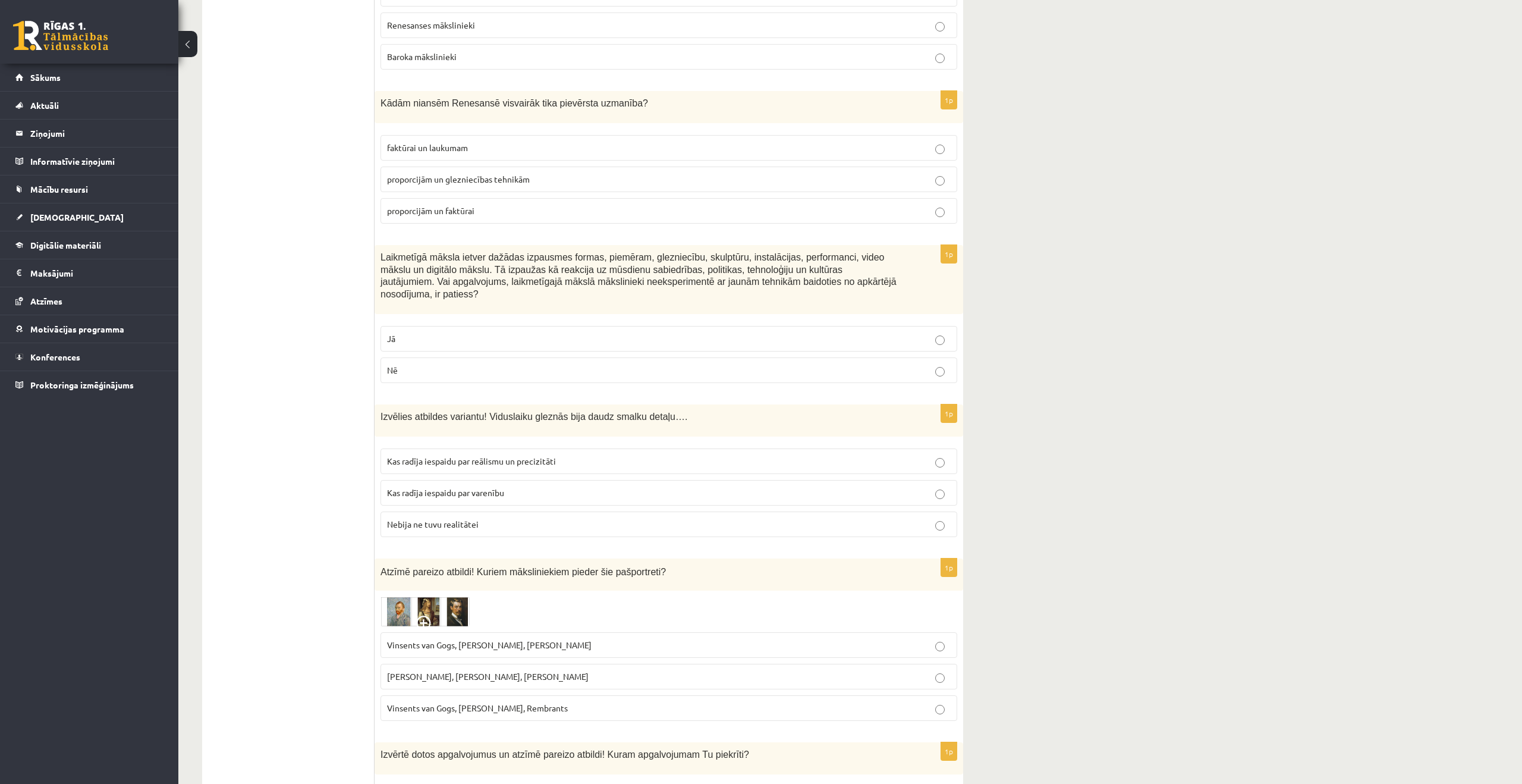
click at [424, 609] on img at bounding box center [425, 611] width 89 height 30
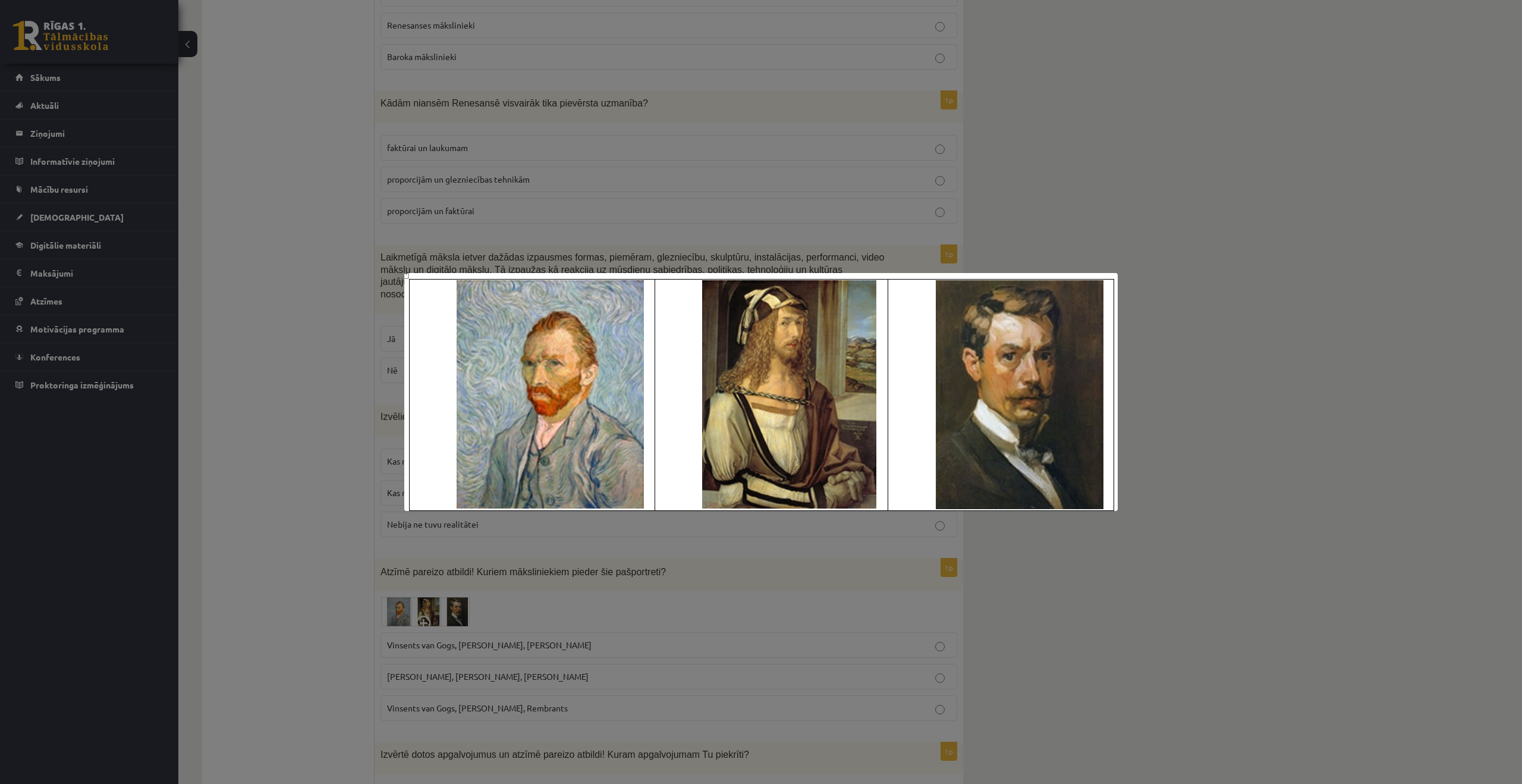
drag, startPoint x: 354, startPoint y: 606, endPoint x: 368, endPoint y: 605, distance: 14.0
click at [354, 606] on div at bounding box center [761, 392] width 1522 height 784
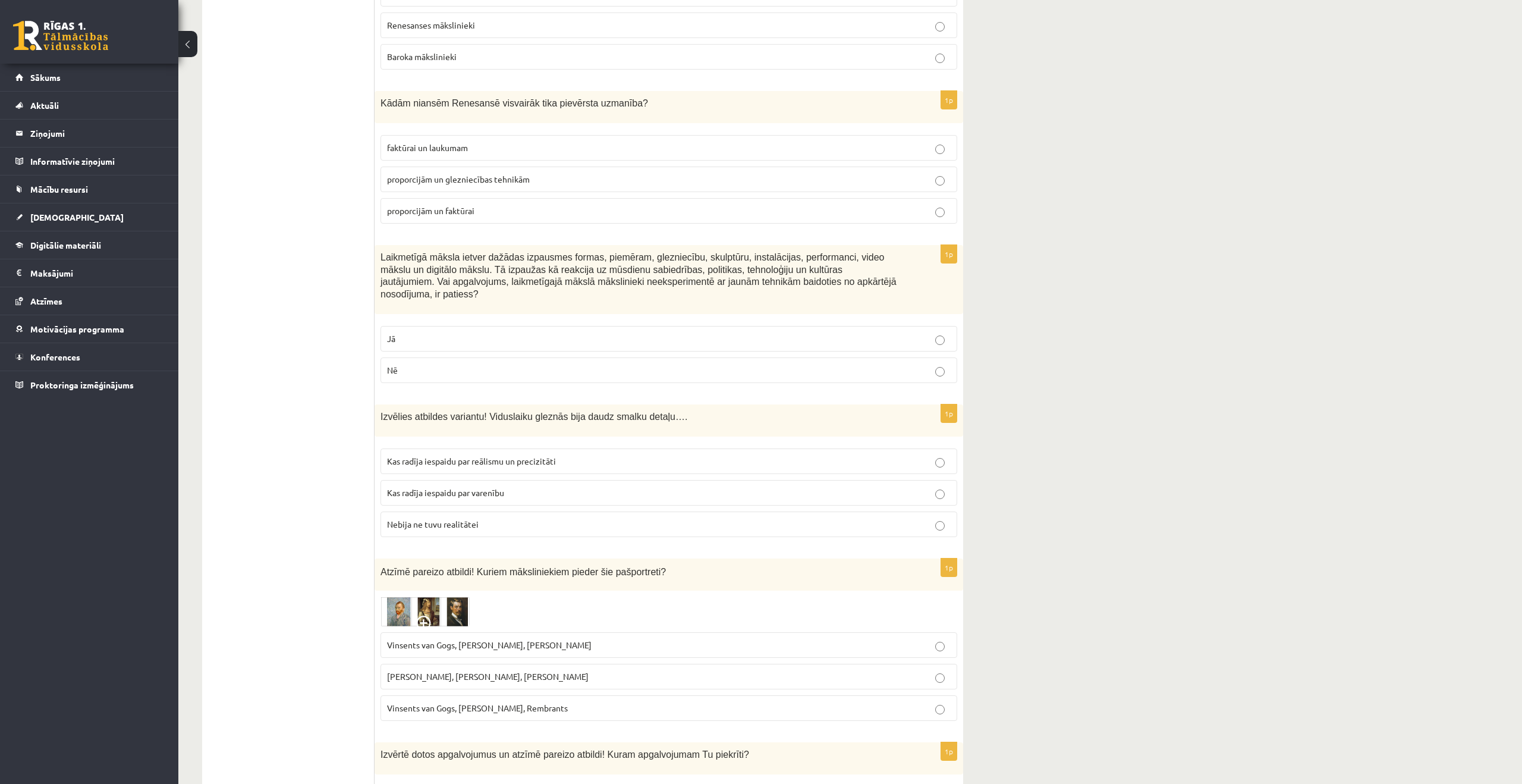
click at [446, 637] on label "Vinsents van Gogs, Albrehts Dīrers, Janis Rozentāls" at bounding box center [669, 645] width 577 height 26
click at [450, 610] on img at bounding box center [425, 611] width 89 height 30
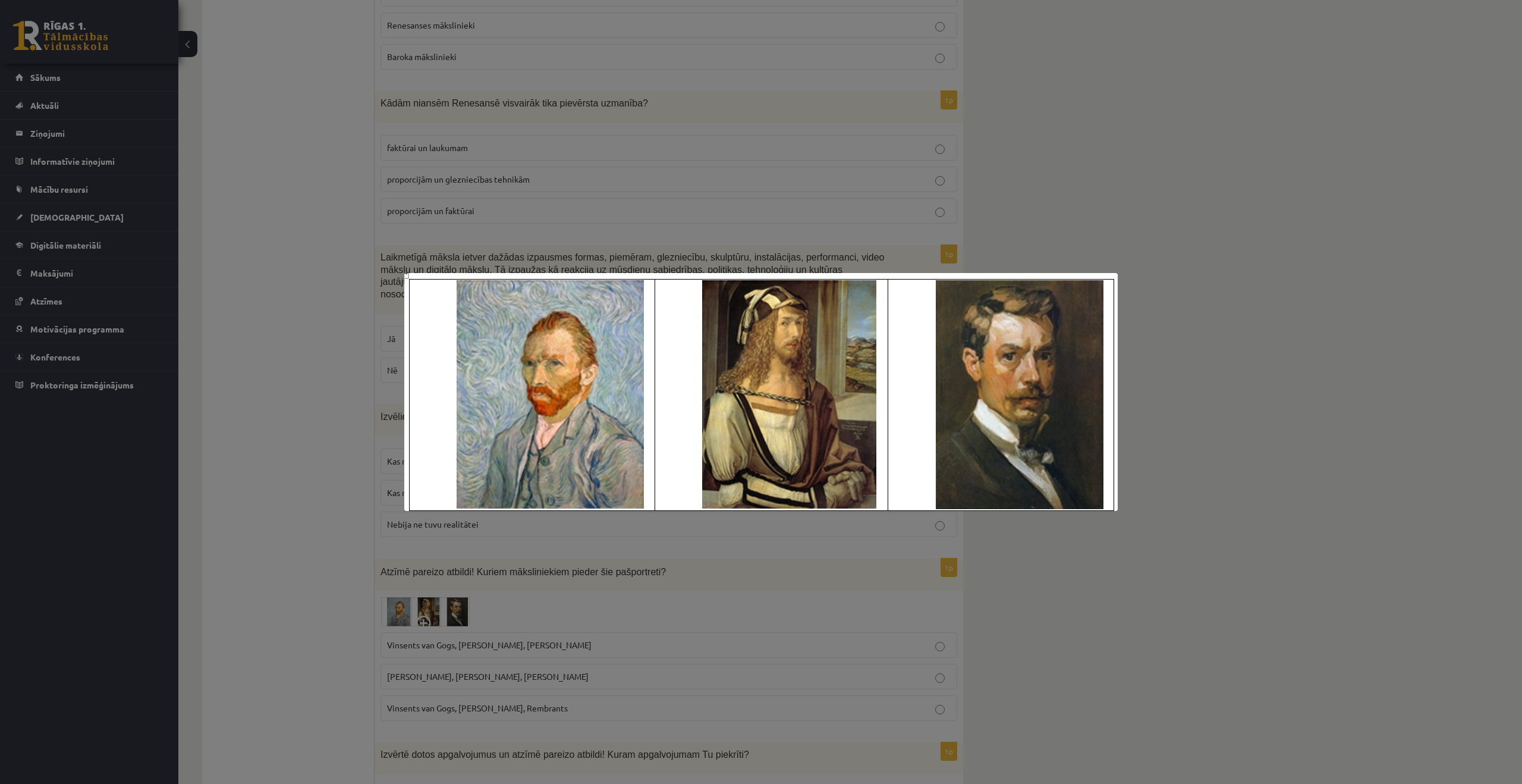
click at [189, 641] on div at bounding box center [761, 392] width 1522 height 784
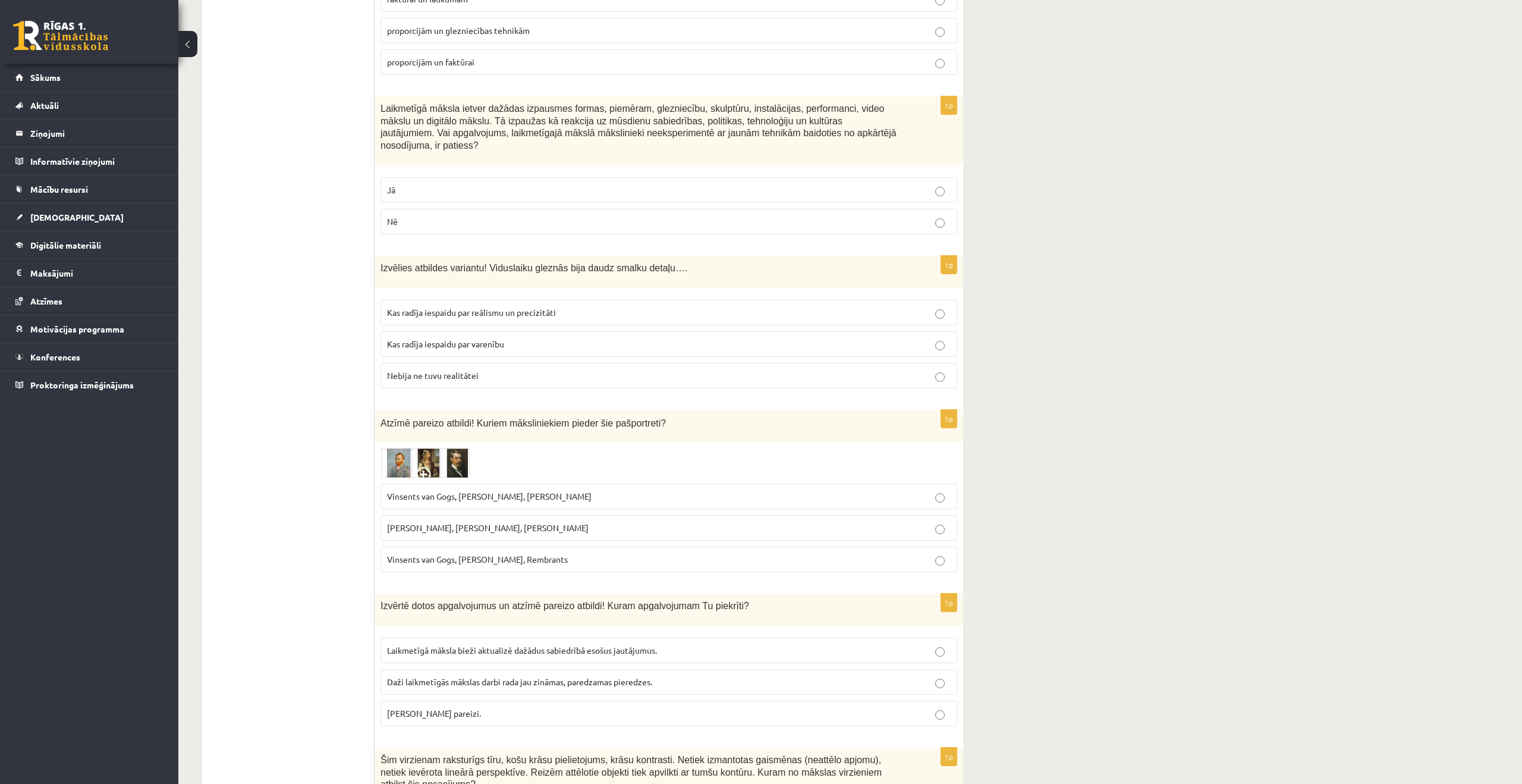
scroll to position [3834, 0]
click at [497, 647] on span "Laikmetīgā māksla bieži aktualizē dažādus sabiedrībā esošus jautājumus." at bounding box center [522, 650] width 270 height 11
click at [408, 714] on span "Abi apgalvojumi pareizi." at bounding box center [433, 713] width 94 height 11
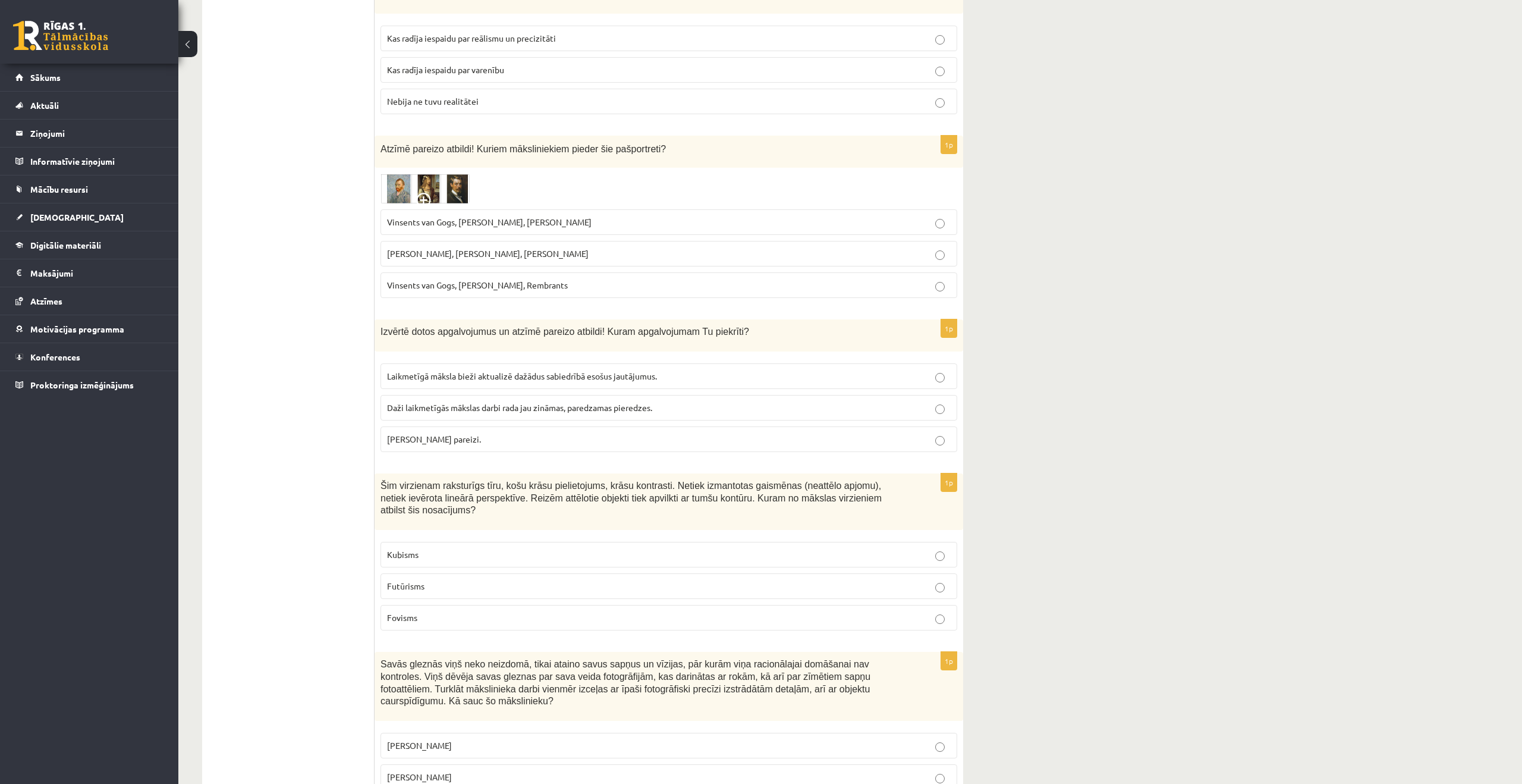
scroll to position [4110, 0]
click at [458, 623] on p "Fovisms" at bounding box center [668, 615] width 563 height 12
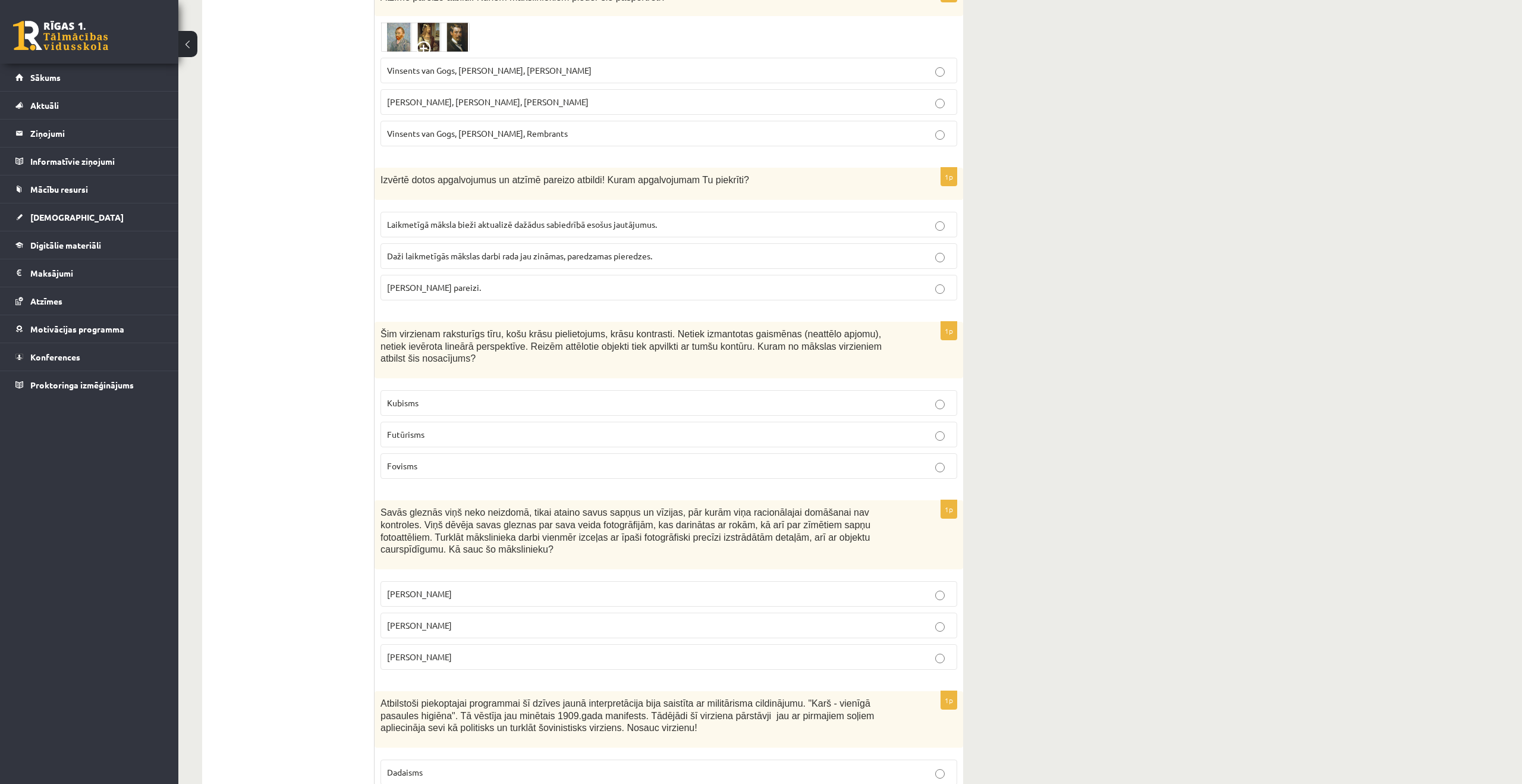
scroll to position [4262, 0]
drag, startPoint x: 448, startPoint y: 595, endPoint x: 426, endPoint y: 616, distance: 30.4
click at [448, 596] on p "Pablo Pikaso" at bounding box center [668, 591] width 563 height 12
click at [421, 630] on label "Salvadors Dalī" at bounding box center [669, 623] width 577 height 26
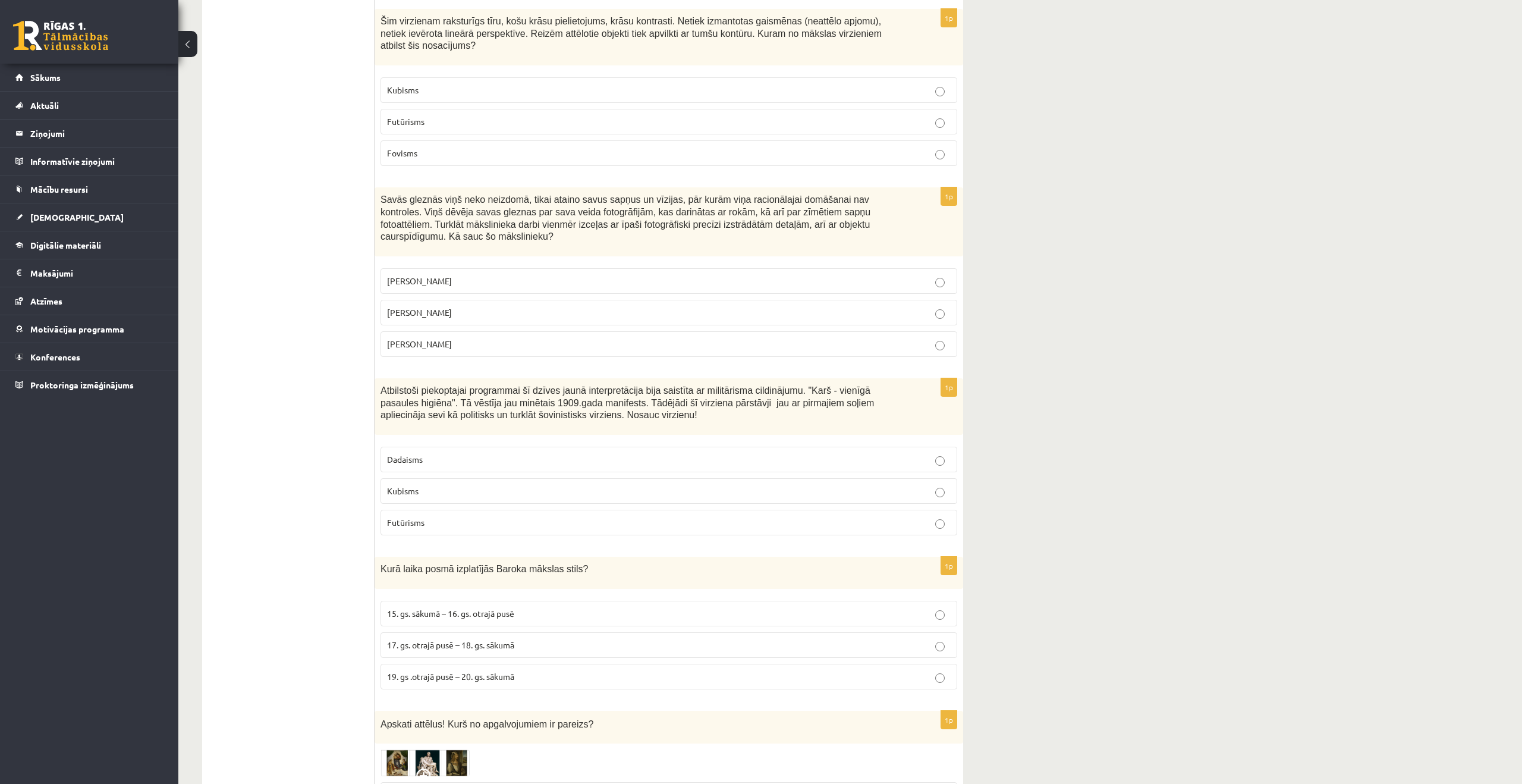
scroll to position [4523, 0]
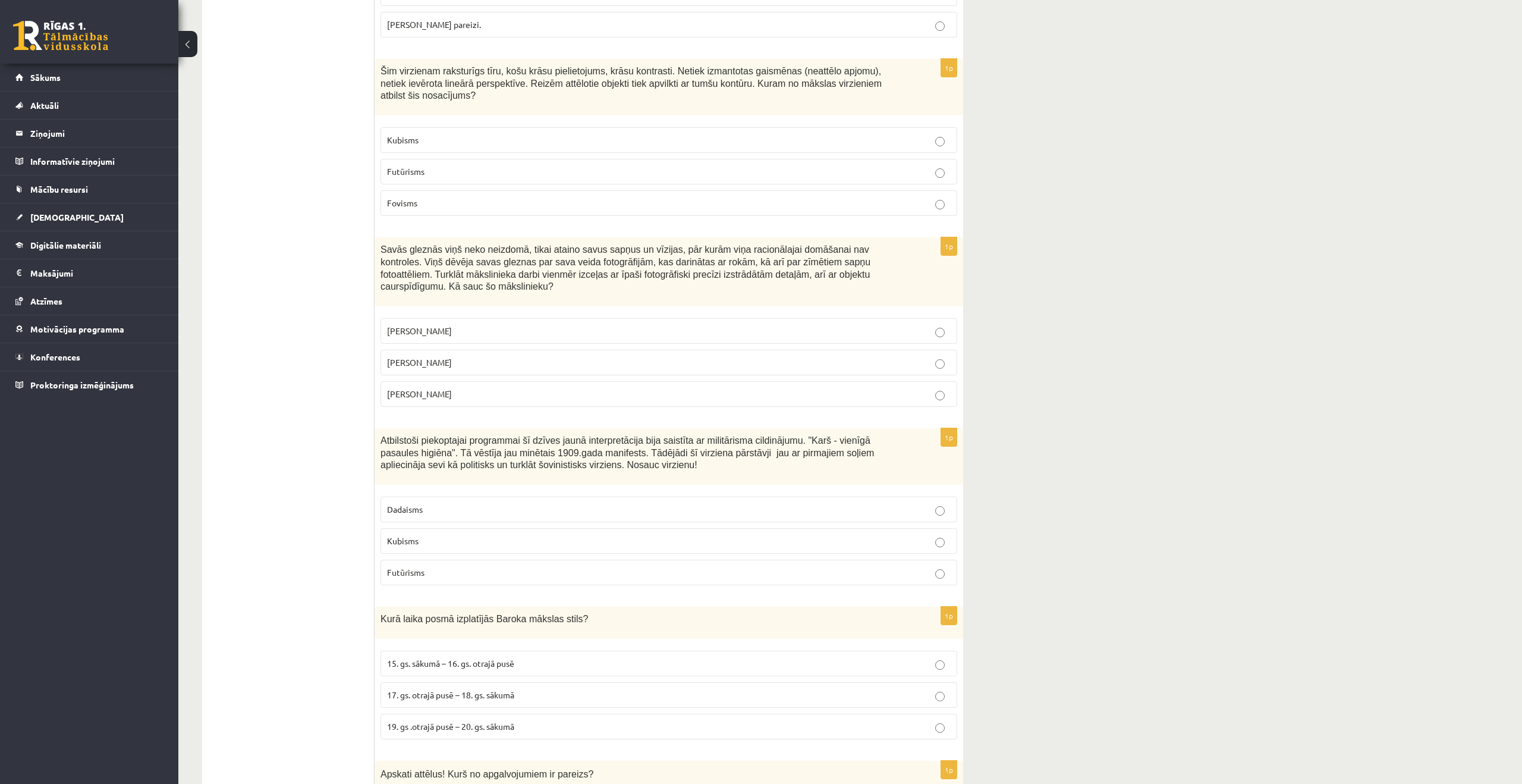
click at [435, 509] on p "Dadaisms" at bounding box center [668, 508] width 563 height 12
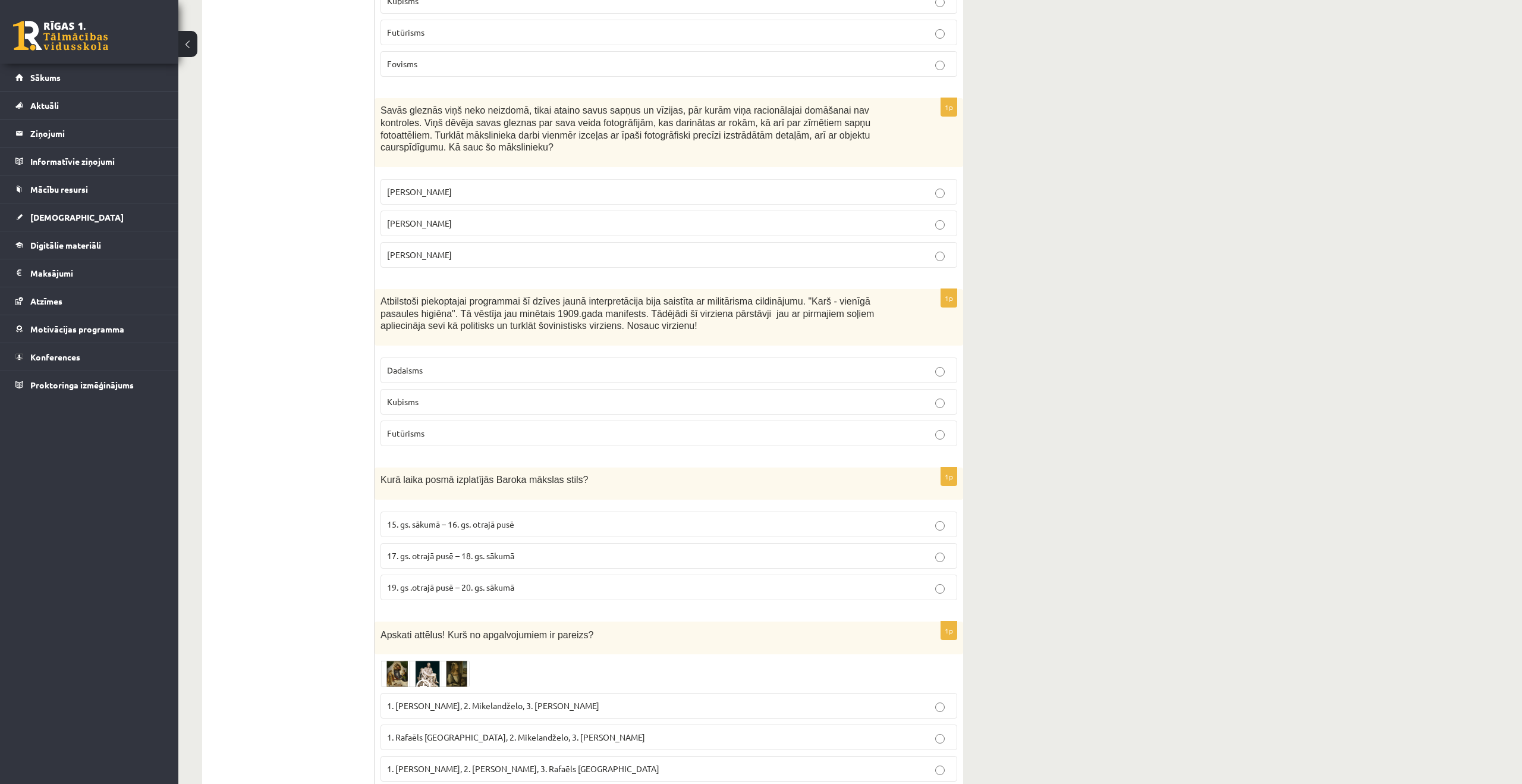
scroll to position [4663, 0]
drag, startPoint x: 379, startPoint y: 477, endPoint x: 544, endPoint y: 593, distance: 201.7
click at [544, 594] on div "1p Kurā laika posmā izplatījās Baroka mākslas stils? 15. gs. sākumā – 16. gs. o…" at bounding box center [669, 537] width 588 height 142
copy div "Kurā laika posmā izplatījās Baroka mākslas stils? 15. gs. sākumā – 16. gs. otra…"
drag, startPoint x: 250, startPoint y: 590, endPoint x: 318, endPoint y: 580, distance: 68.7
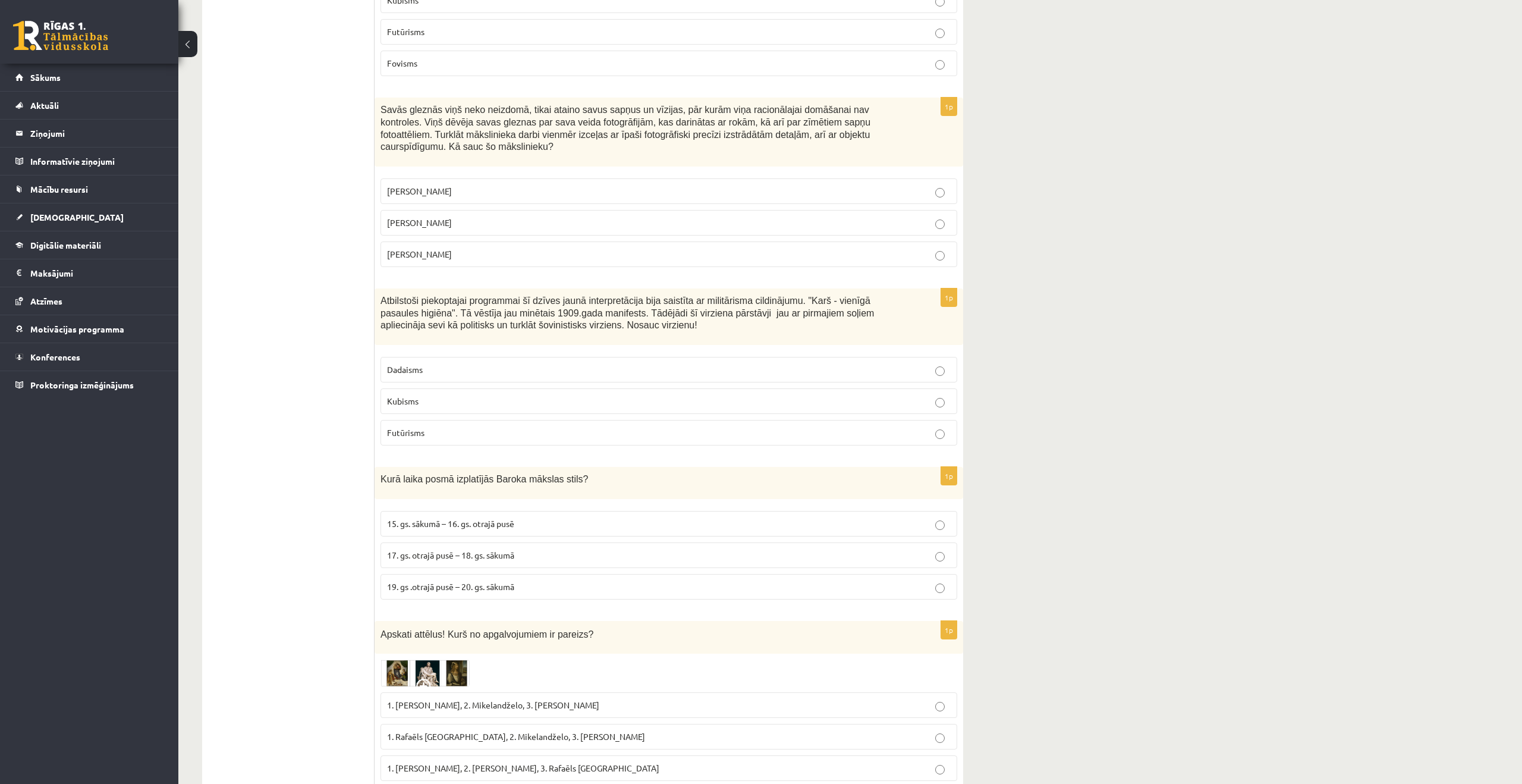
click at [403, 555] on span "17. gs. otrajā pusē – 18. gs. sākumā" at bounding box center [450, 555] width 127 height 11
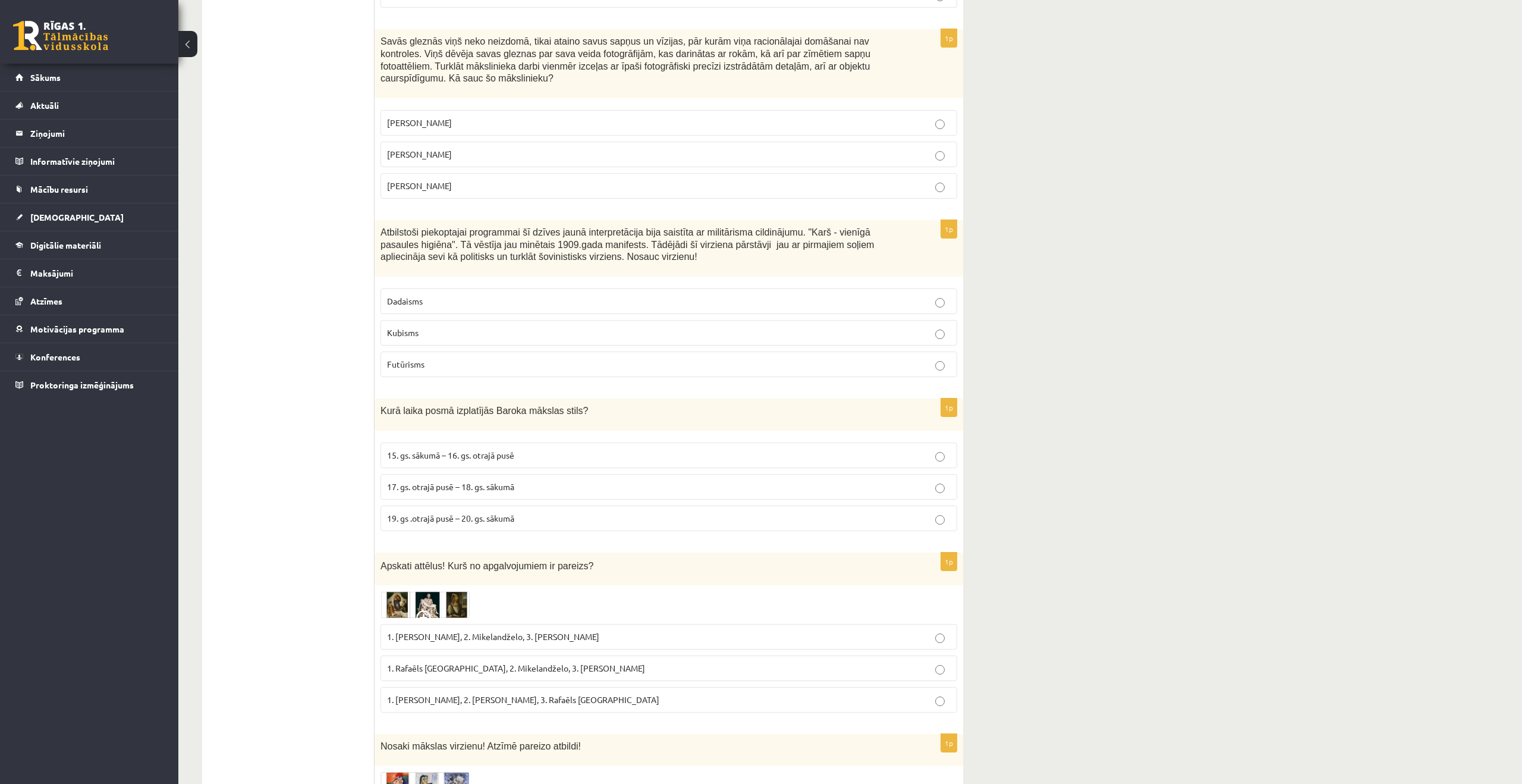
scroll to position [4752, 0]
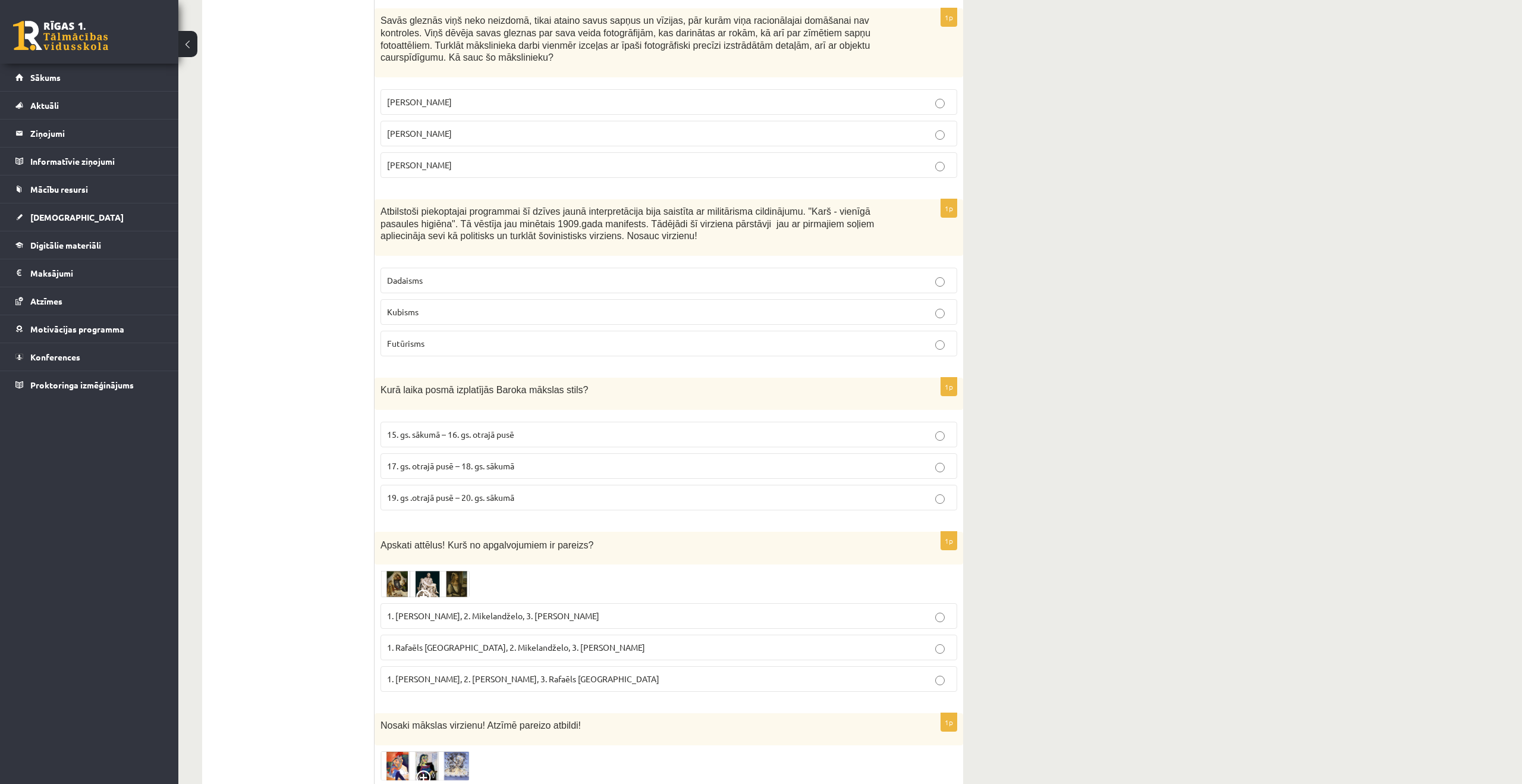
click at [402, 593] on img at bounding box center [425, 584] width 89 height 27
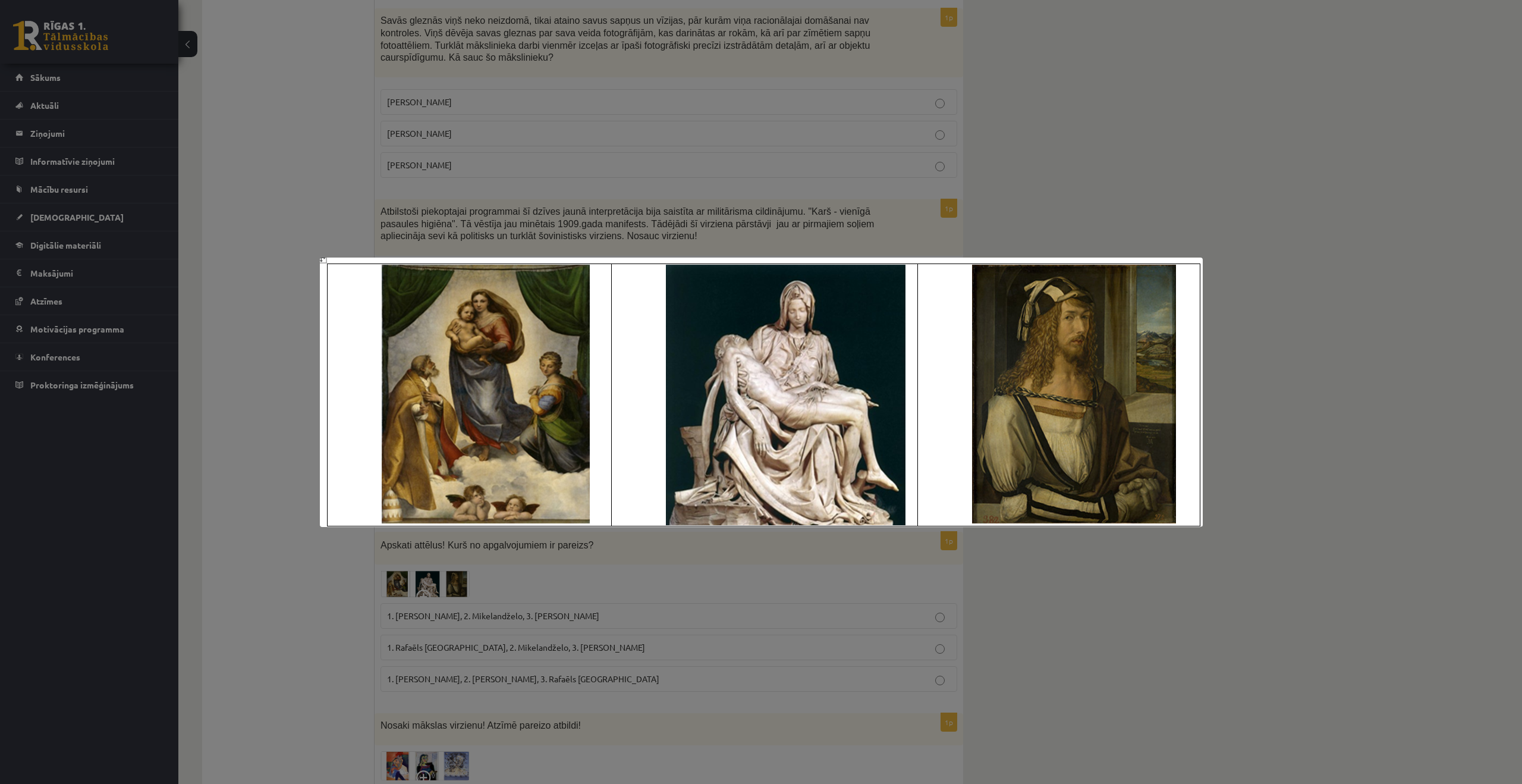
drag, startPoint x: 333, startPoint y: 597, endPoint x: 432, endPoint y: 615, distance: 100.6
click at [342, 600] on div at bounding box center [761, 392] width 1522 height 784
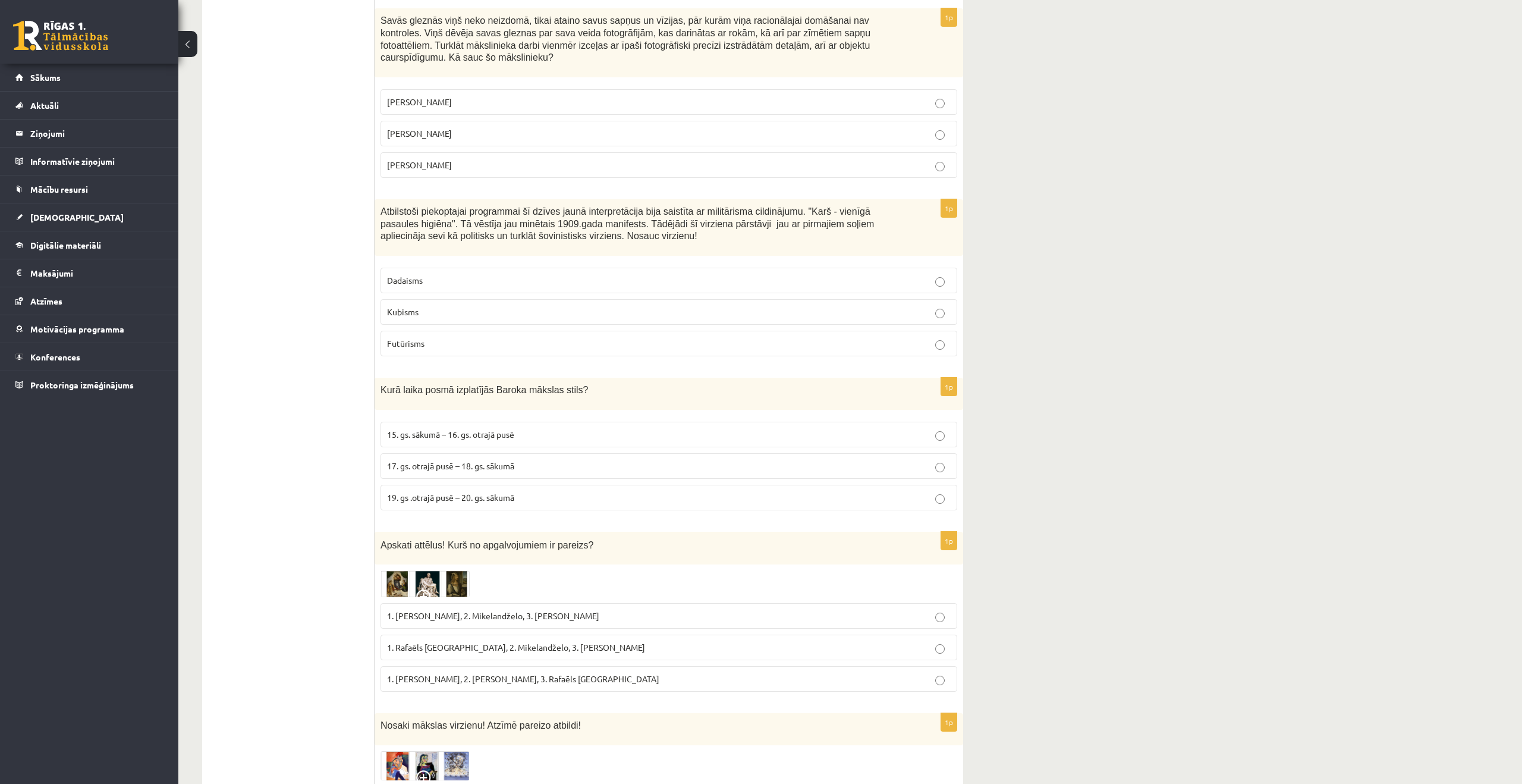
click at [445, 618] on span "1. Leonardo da Vinči, 2. Mikelandželo, 3. Albrehts Dīrers" at bounding box center [493, 615] width 213 height 11
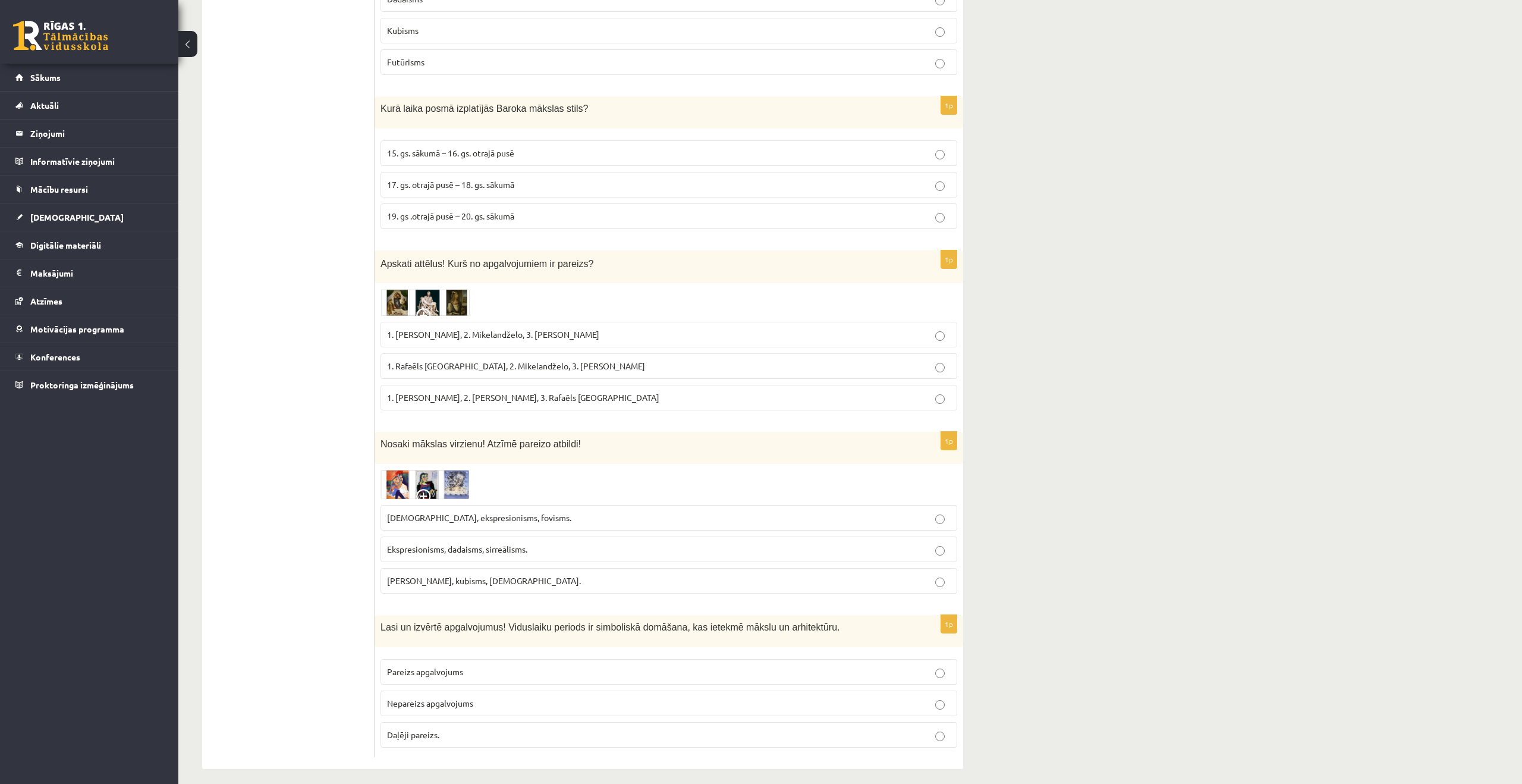
scroll to position [5034, 0]
click at [455, 490] on img at bounding box center [425, 482] width 89 height 29
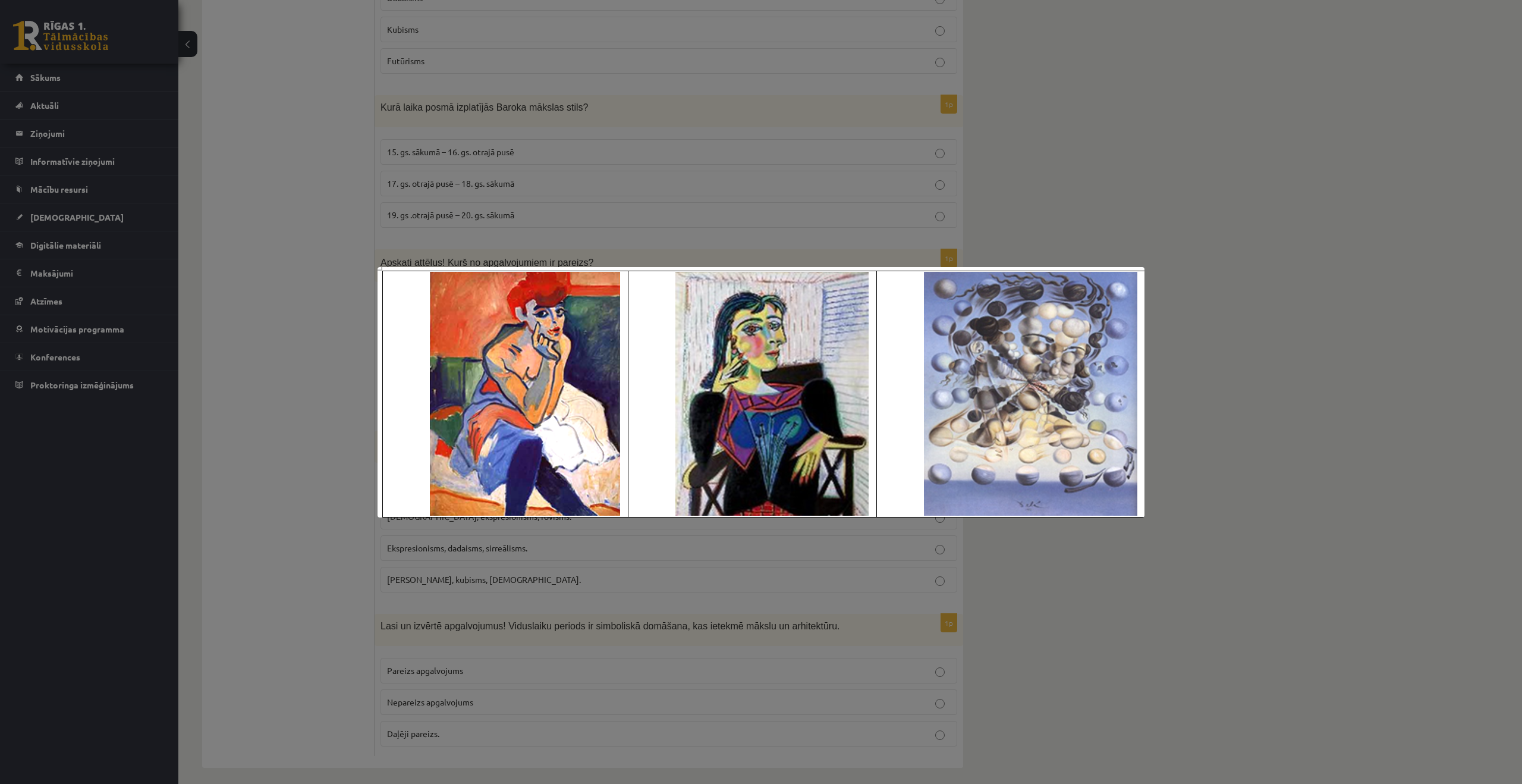
click at [337, 502] on div at bounding box center [761, 392] width 1522 height 784
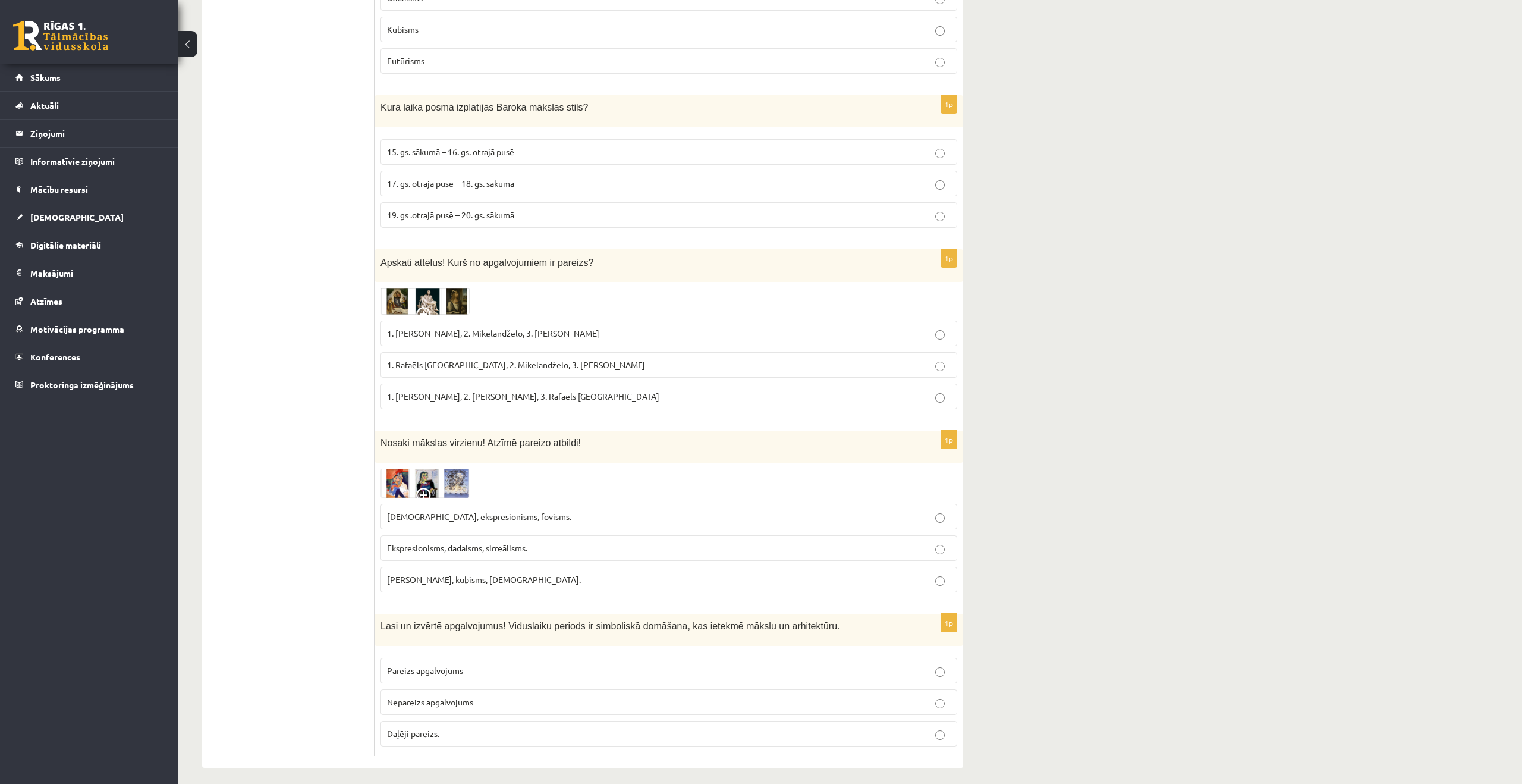
click at [478, 578] on span "Fovisms, kubisms, sirreālisms." at bounding box center [484, 579] width 194 height 11
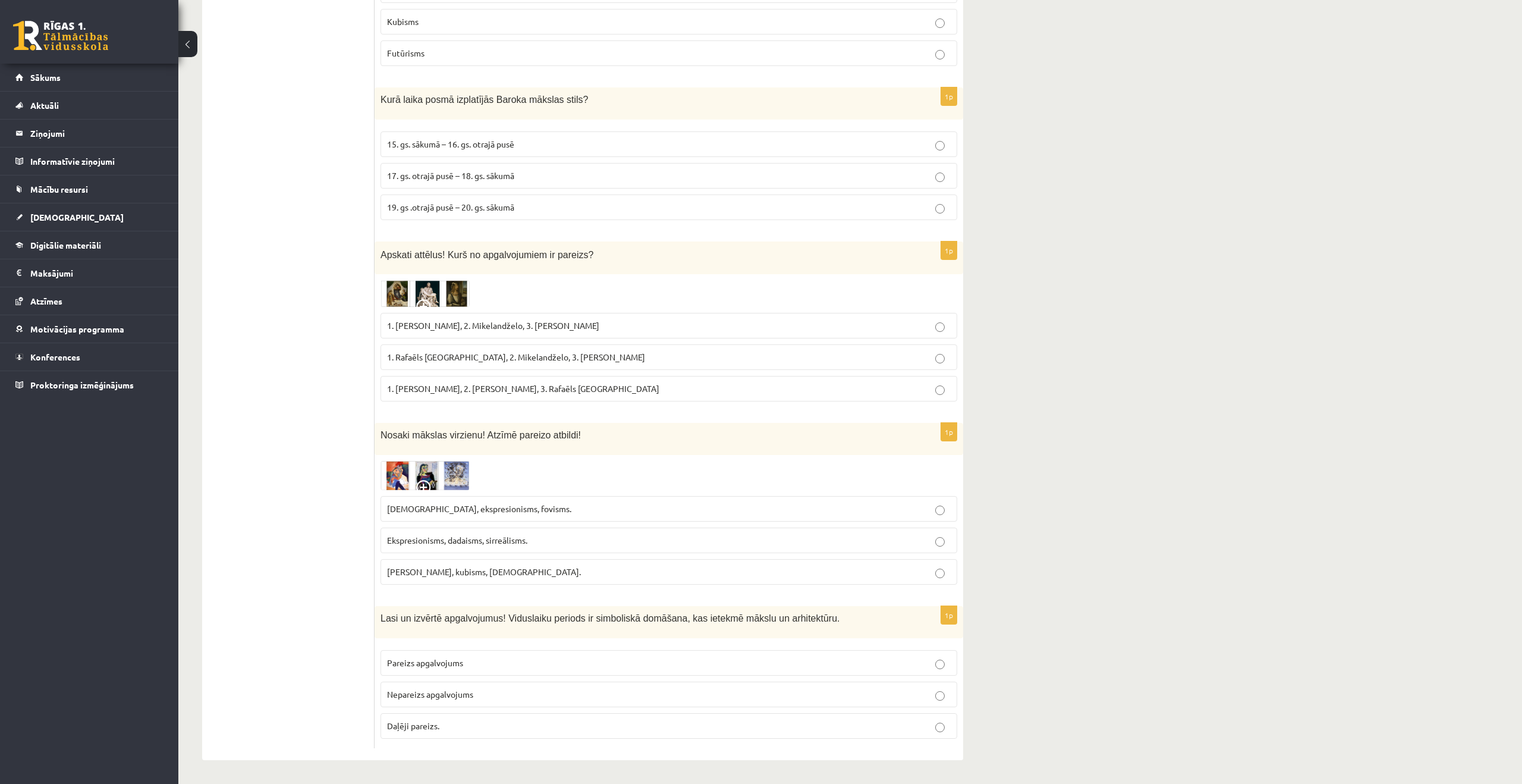
click at [516, 663] on p "Pareizs apgalvojums" at bounding box center [668, 662] width 563 height 12
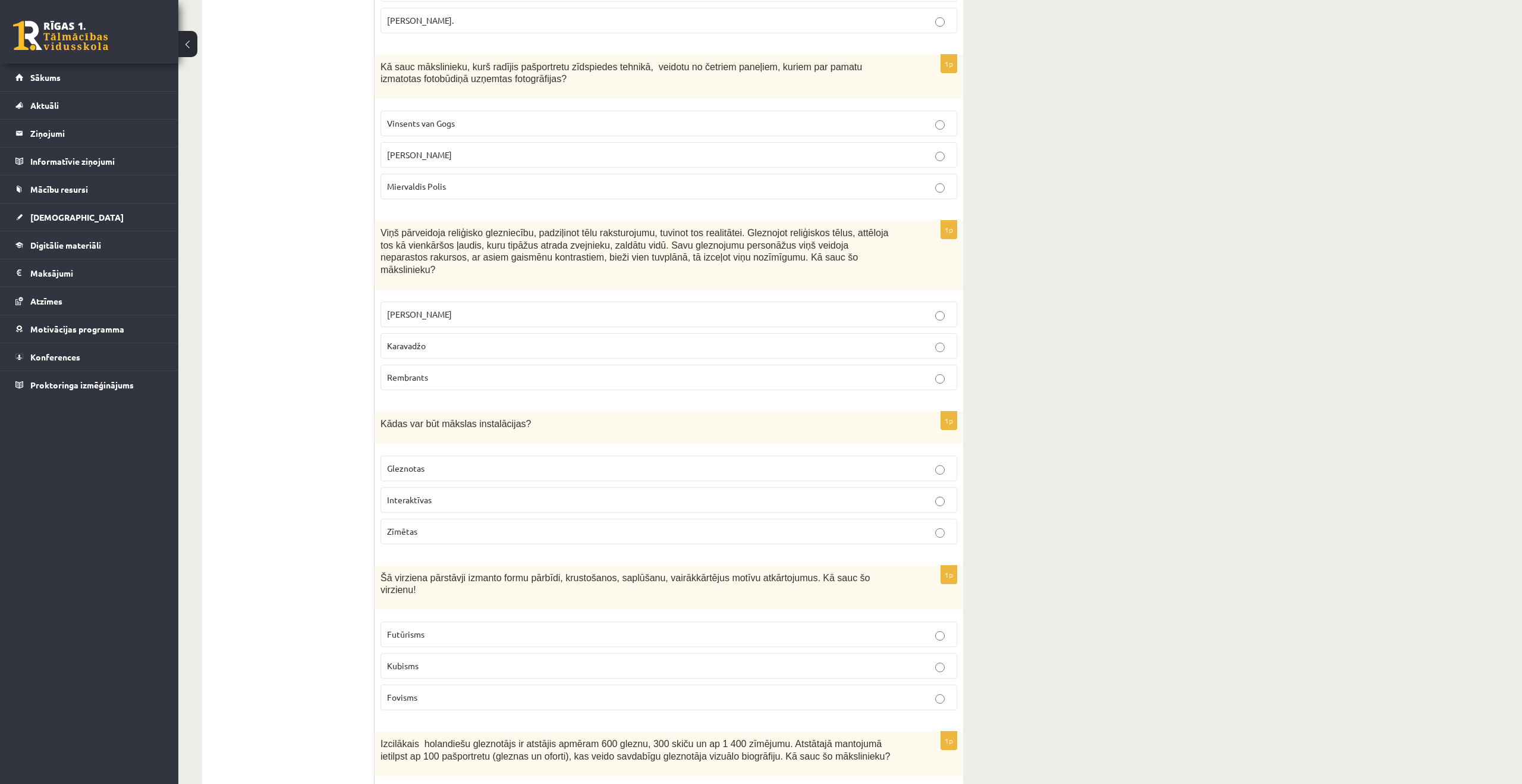
scroll to position [0, 0]
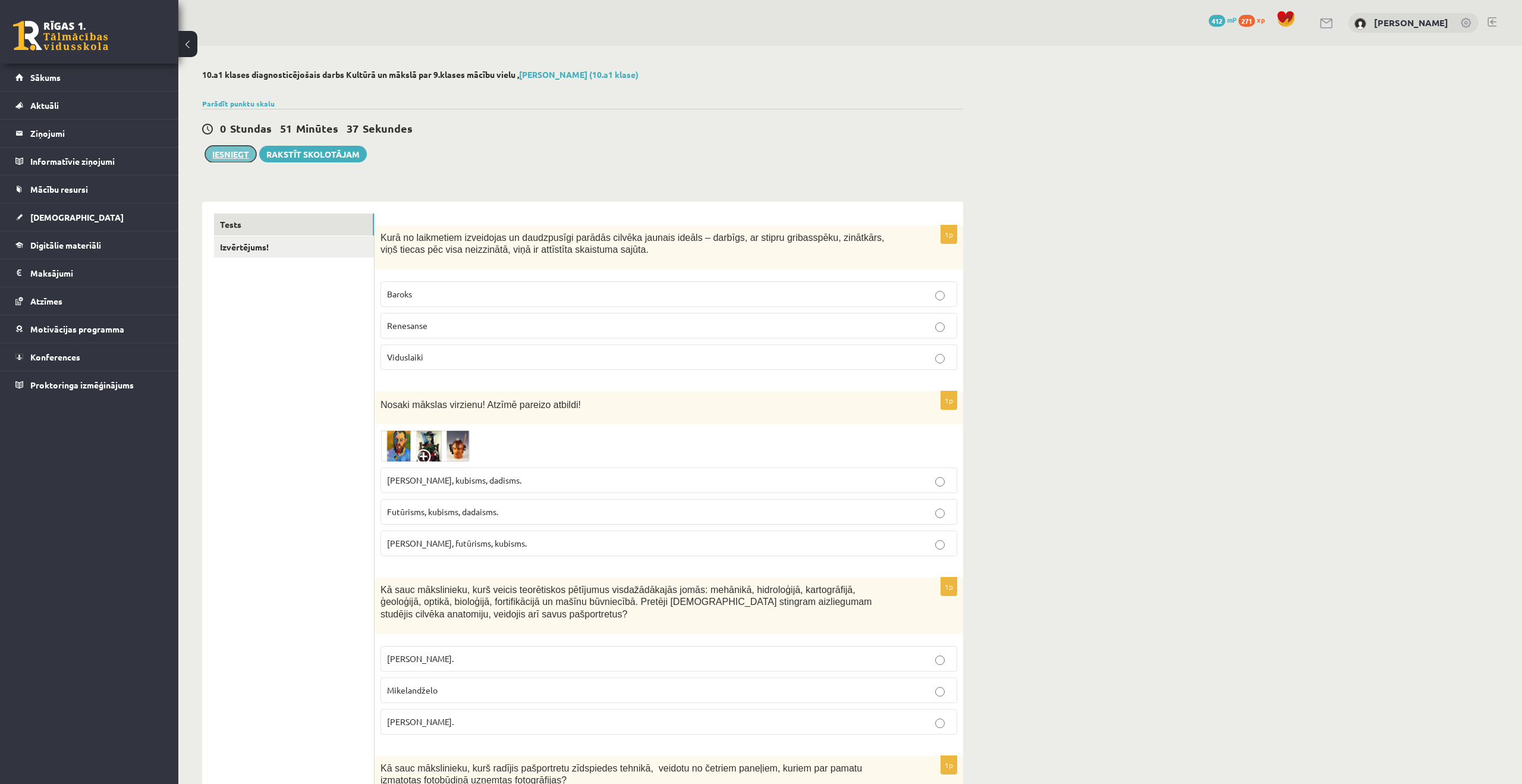
click at [242, 155] on button "Iesniegt" at bounding box center [230, 154] width 51 height 17
click at [329, 241] on link "Izvērtējums!" at bounding box center [294, 247] width 160 height 22
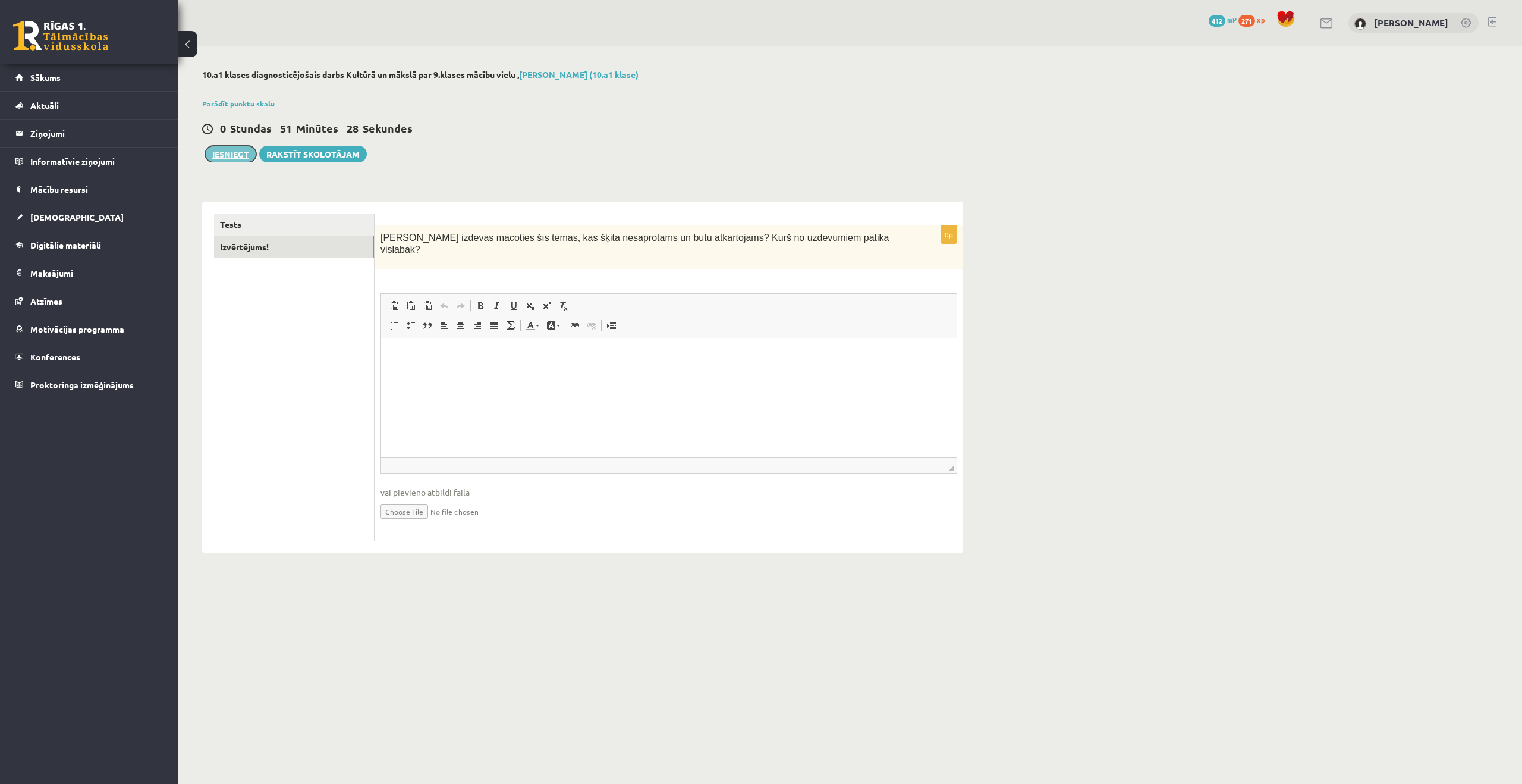
click at [249, 156] on button "Iesniegt" at bounding box center [230, 154] width 51 height 17
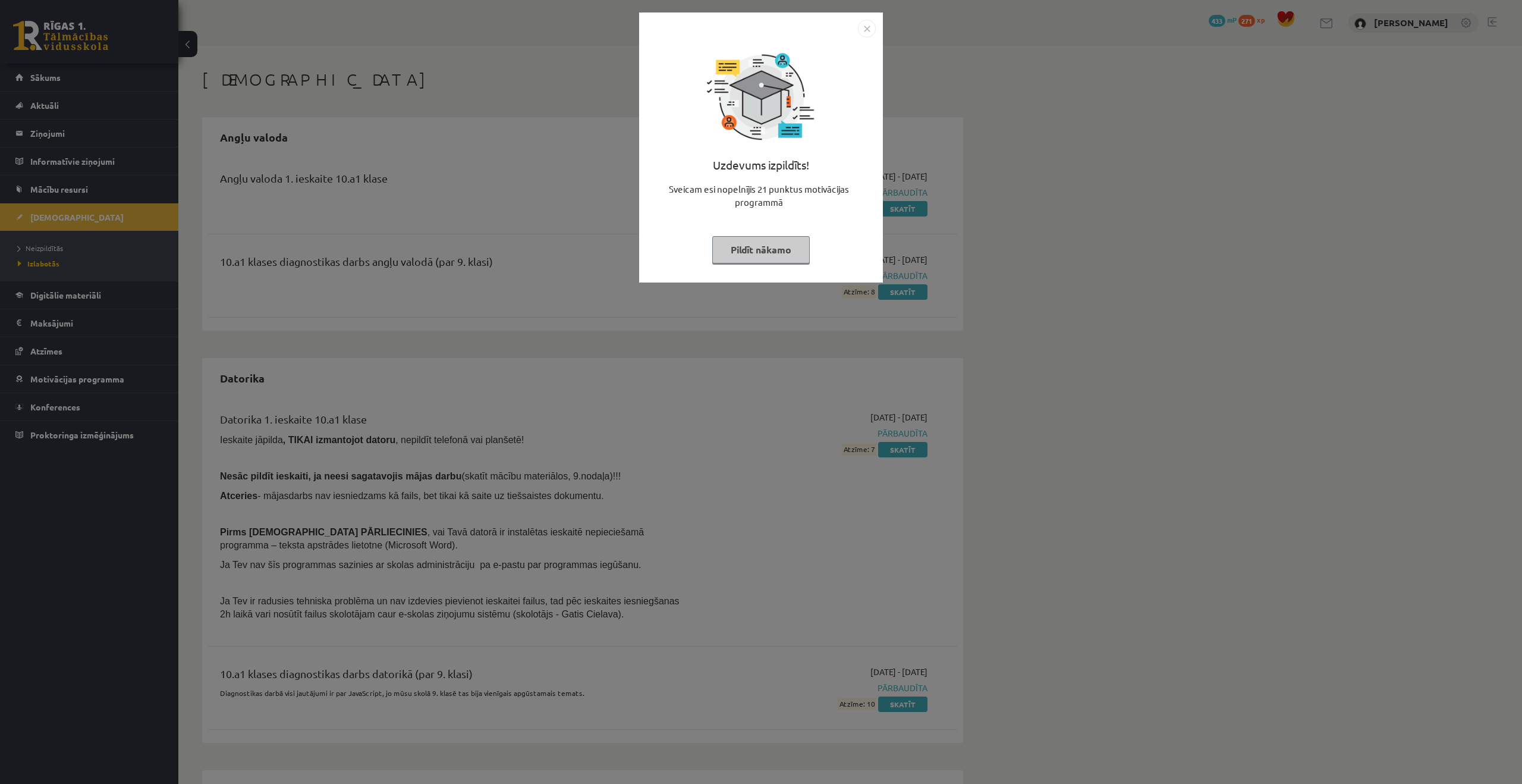
click at [785, 268] on div "Uzdevums izpildīts! Sveicam esi nopelnījis 21 punktus motivācijas programmā Pil…" at bounding box center [761, 156] width 229 height 238
click at [865, 27] on img "Close" at bounding box center [867, 28] width 18 height 18
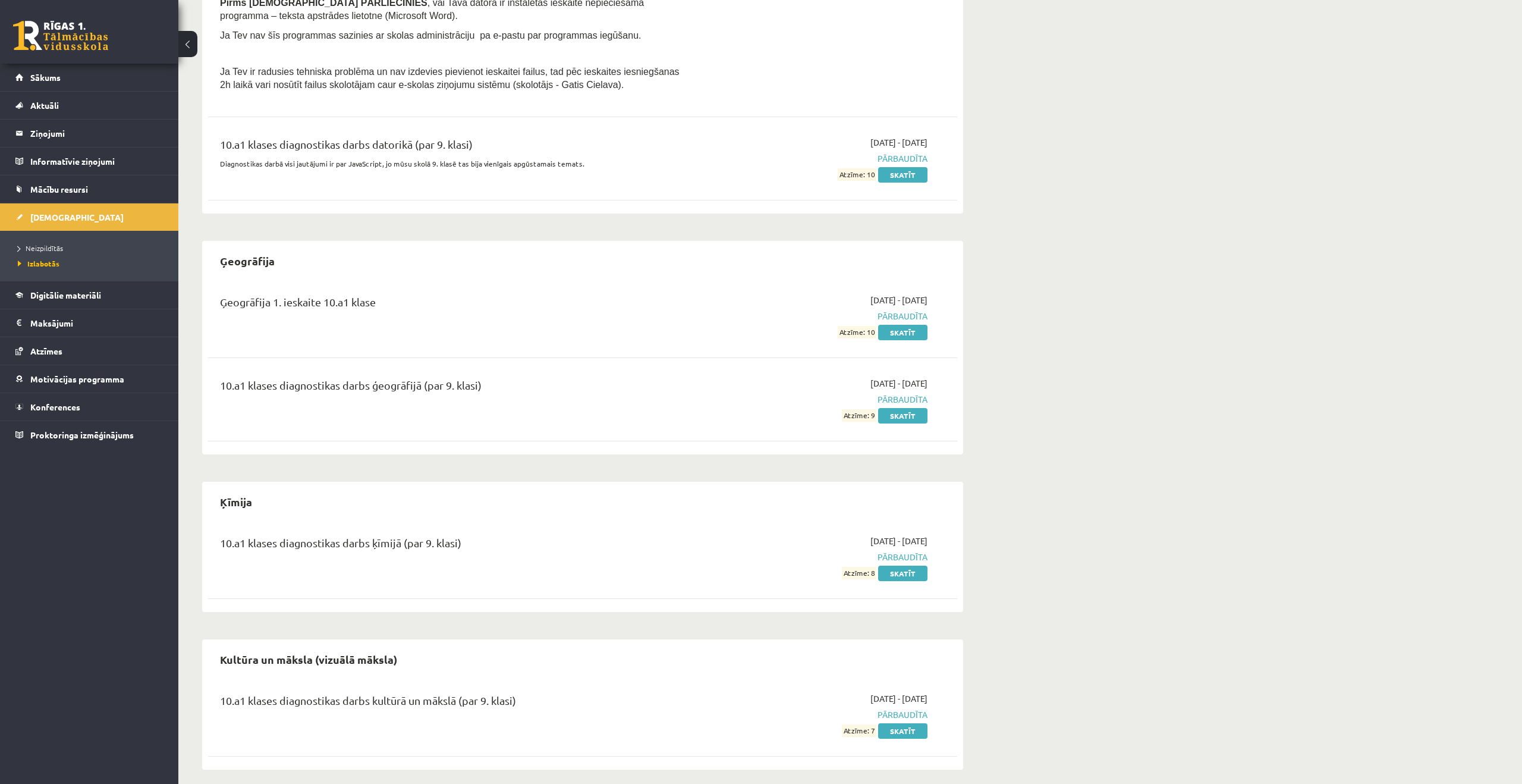
scroll to position [532, 0]
click at [47, 249] on span "Neizpildītās" at bounding box center [40, 248] width 45 height 9
